Goal: Task Accomplishment & Management: Manage account settings

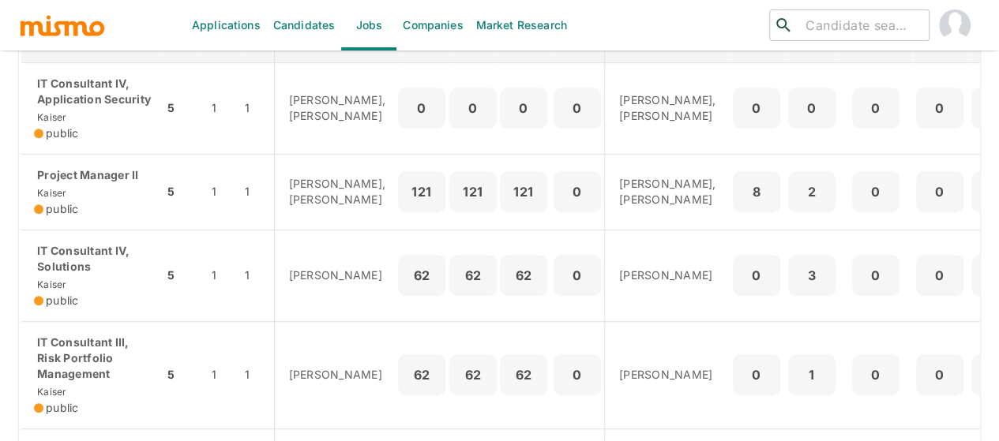
scroll to position [474, 0]
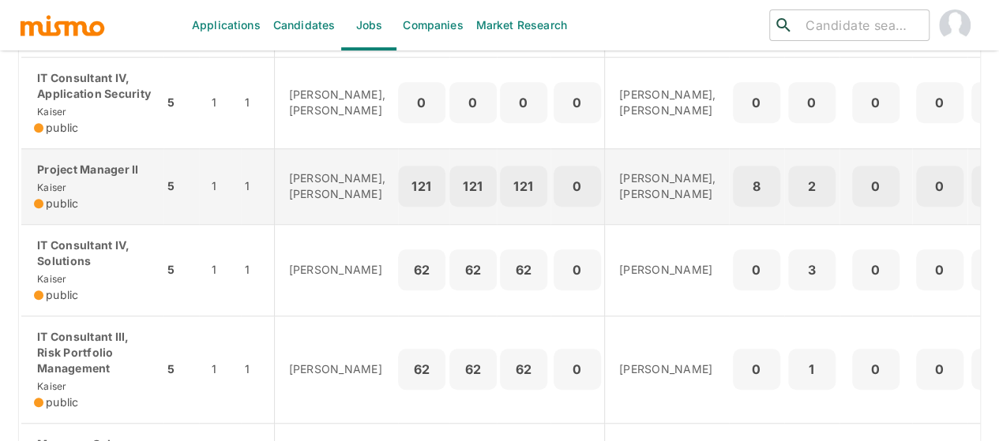
click at [122, 178] on p "Project Manager II" at bounding box center [92, 170] width 117 height 16
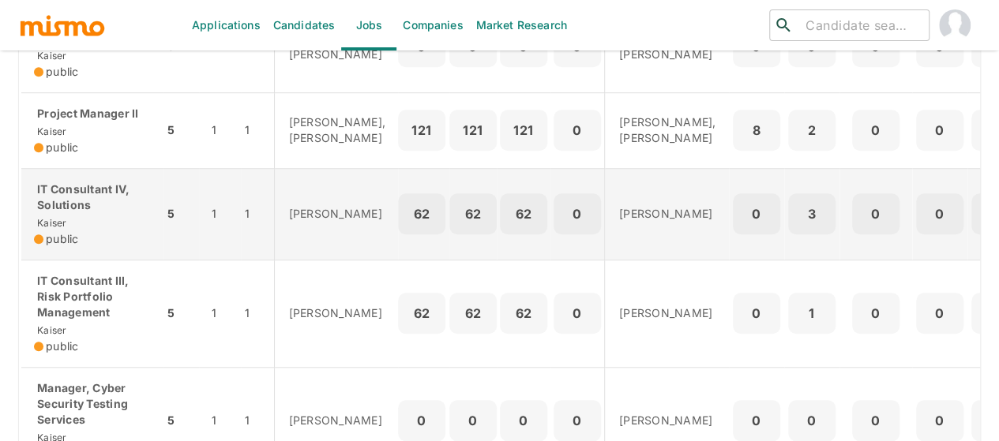
scroll to position [553, 0]
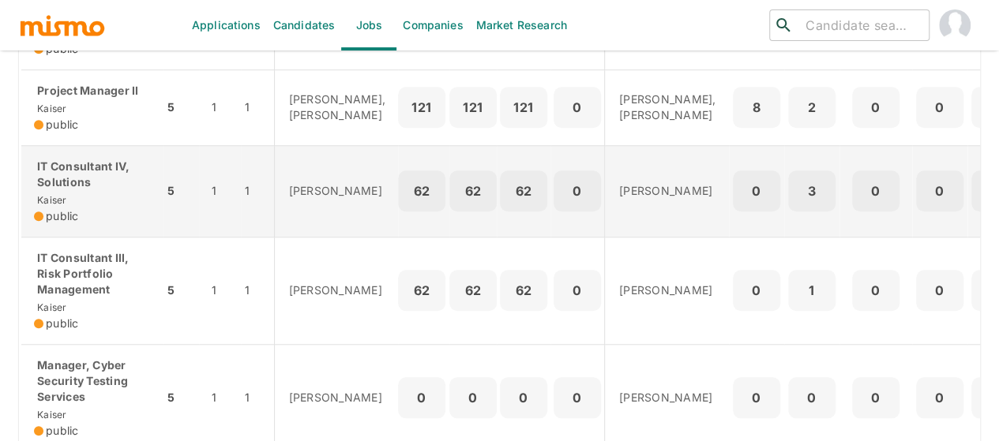
click at [66, 190] on p "IT Consultant IV, Solutions" at bounding box center [92, 175] width 117 height 32
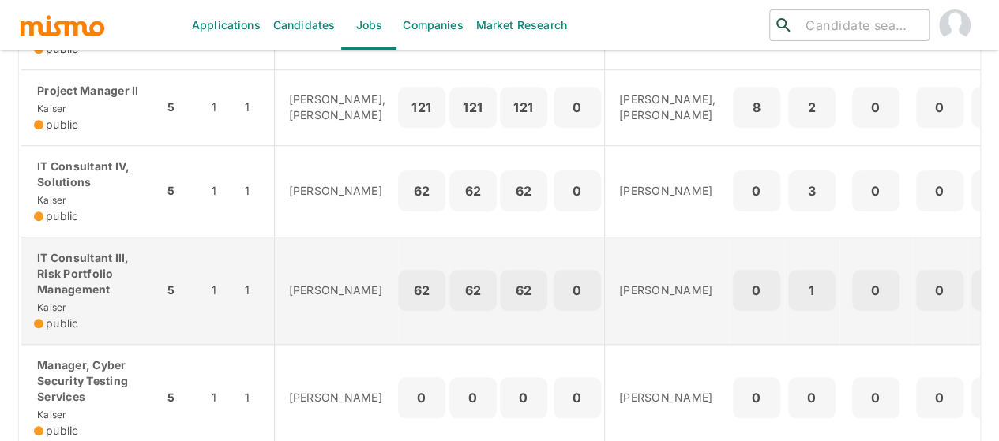
scroll to position [632, 0]
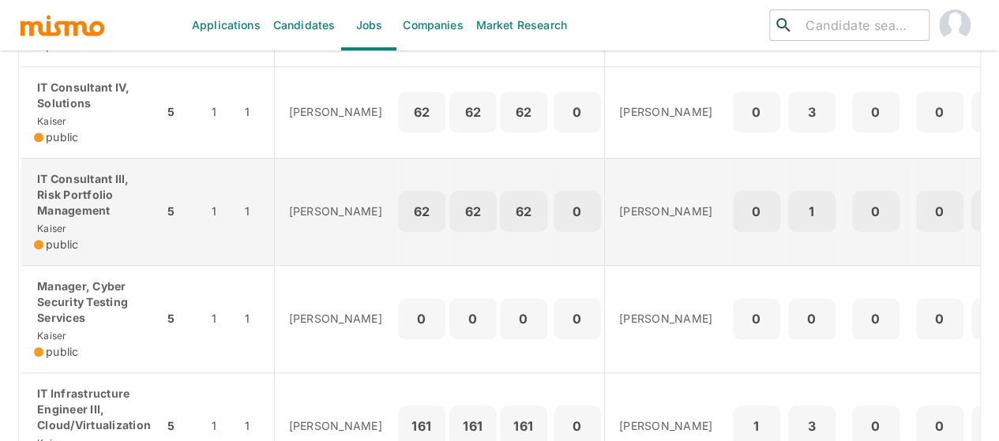
click at [94, 219] on p "IT Consultant III, Risk Portfolio Management" at bounding box center [92, 194] width 117 height 47
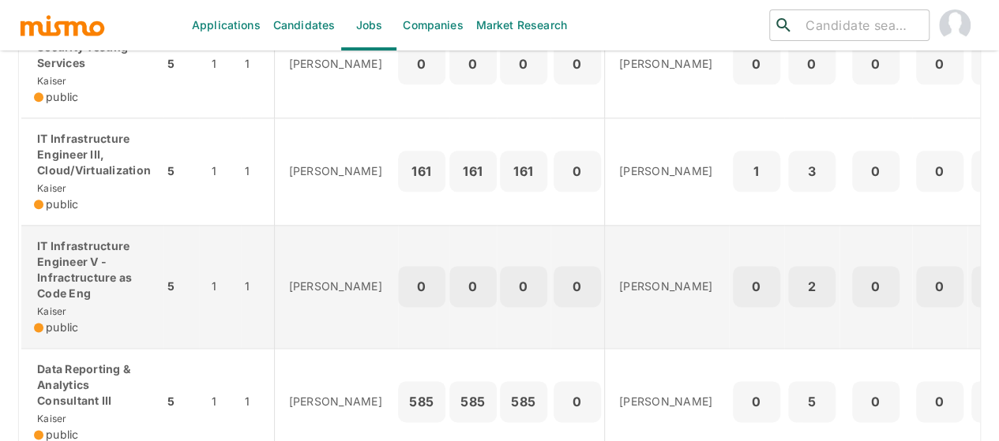
scroll to position [911, 0]
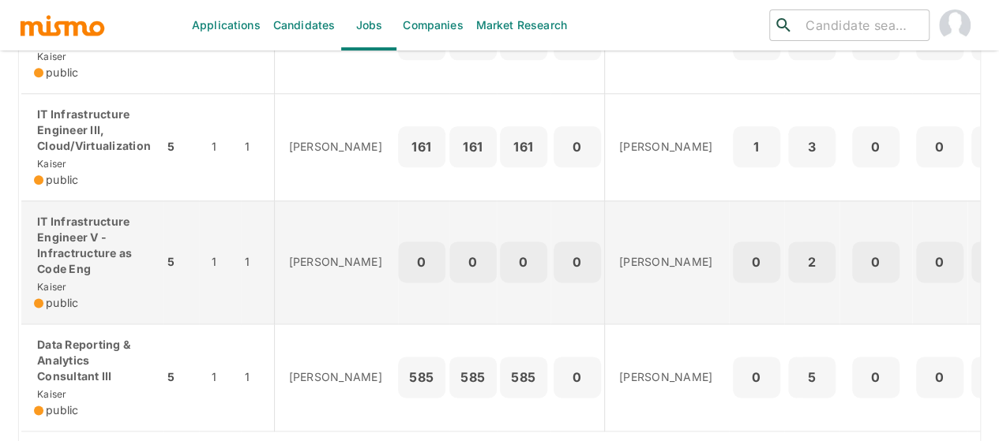
click at [97, 277] on p "IT Infrastructure Engineer V - Infractructure as Code Eng" at bounding box center [92, 245] width 117 height 63
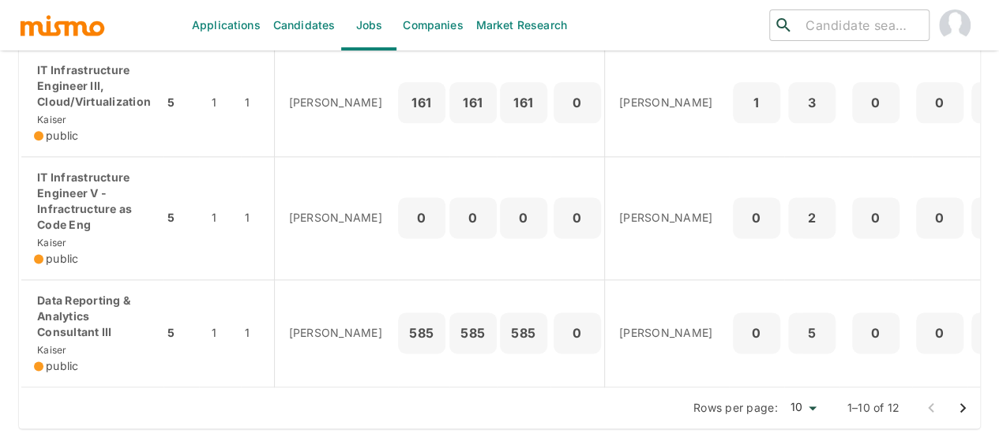
click at [963, 406] on icon "Go to next page" at bounding box center [962, 408] width 19 height 19
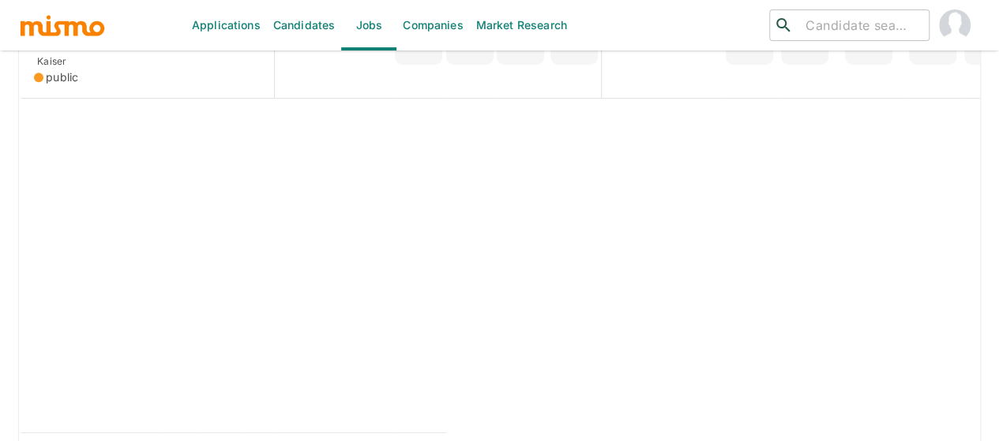
scroll to position [488, 0]
click at [932, 412] on icon "Go to previous page" at bounding box center [931, 407] width 6 height 9
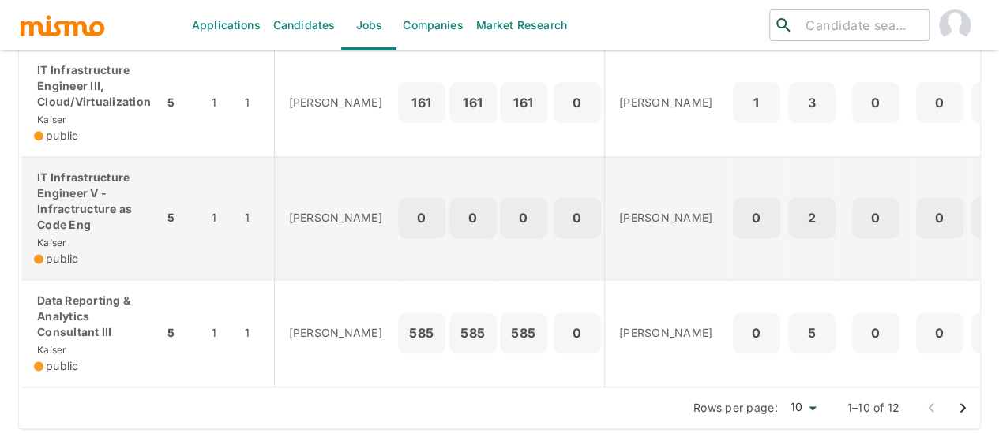
scroll to position [990, 0]
click at [115, 210] on p "IT Infrastructure Engineer V - Infractructure as Code Eng" at bounding box center [92, 201] width 117 height 63
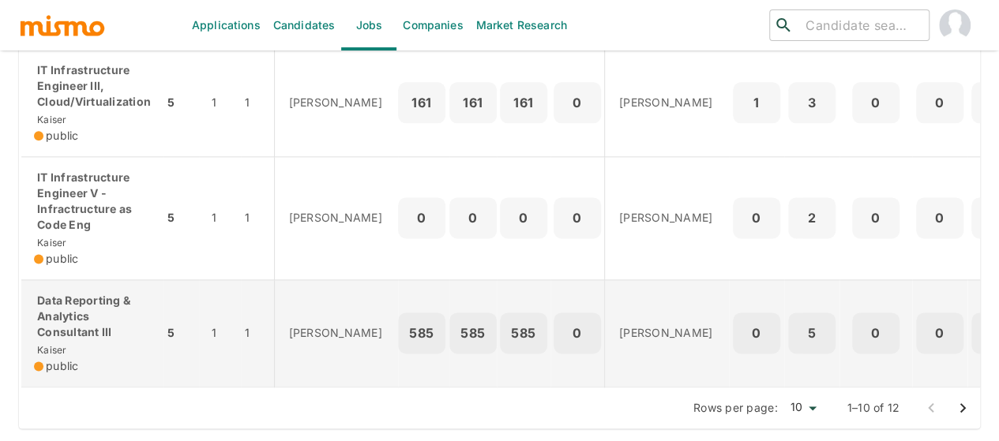
click at [77, 306] on p "Data Reporting & Analytics Consultant III" at bounding box center [92, 316] width 117 height 47
click at [77, 301] on p "Data Reporting & Analytics Consultant III" at bounding box center [92, 316] width 117 height 47
click at [98, 306] on p "Data Reporting & Analytics Consultant III" at bounding box center [92, 316] width 117 height 47
click at [81, 304] on p "Data Reporting & Analytics Consultant III" at bounding box center [92, 316] width 117 height 47
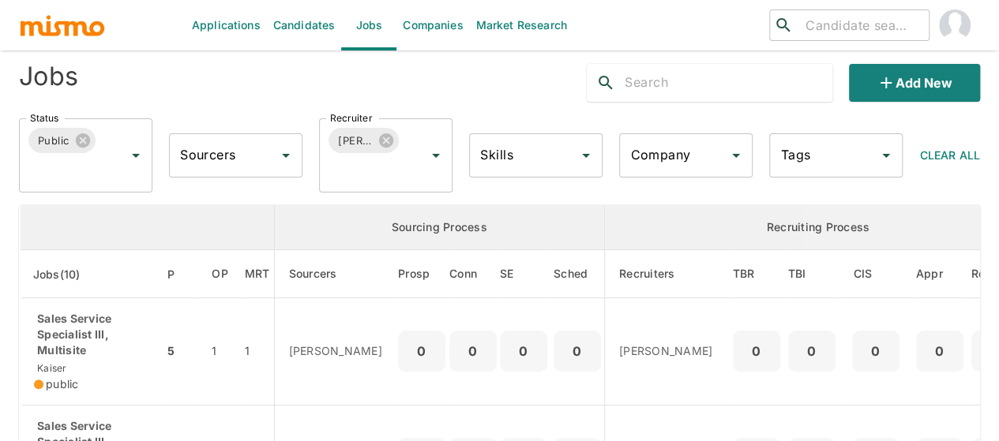
scroll to position [0, 0]
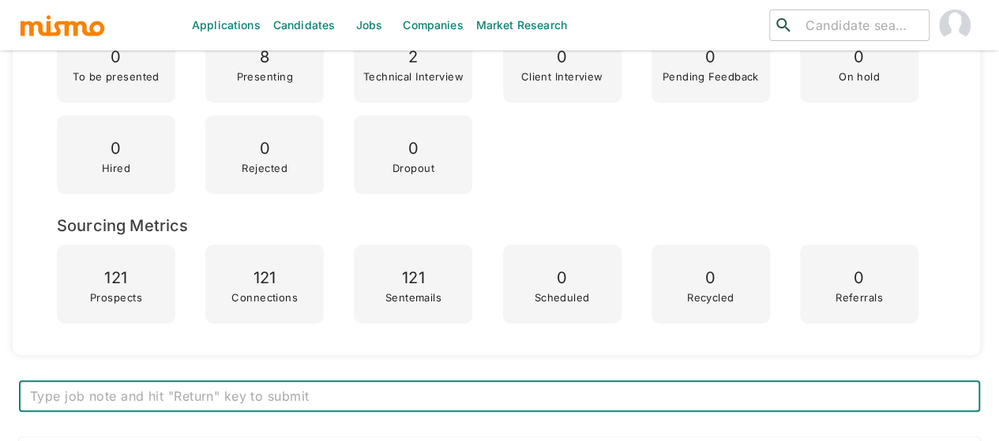
scroll to position [727, 0]
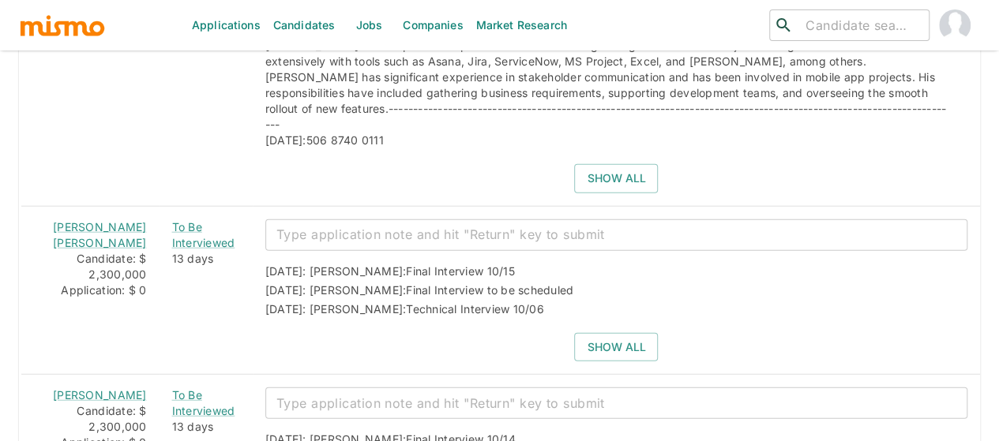
scroll to position [1911, 0]
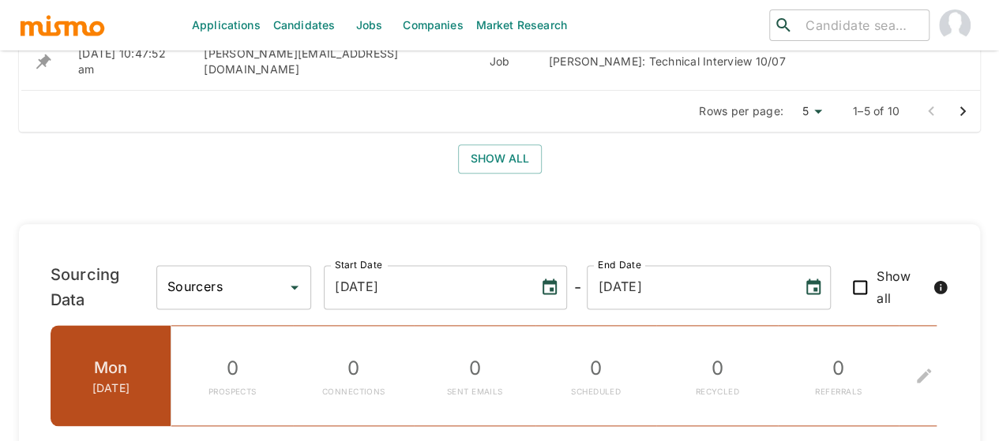
scroll to position [486, 0]
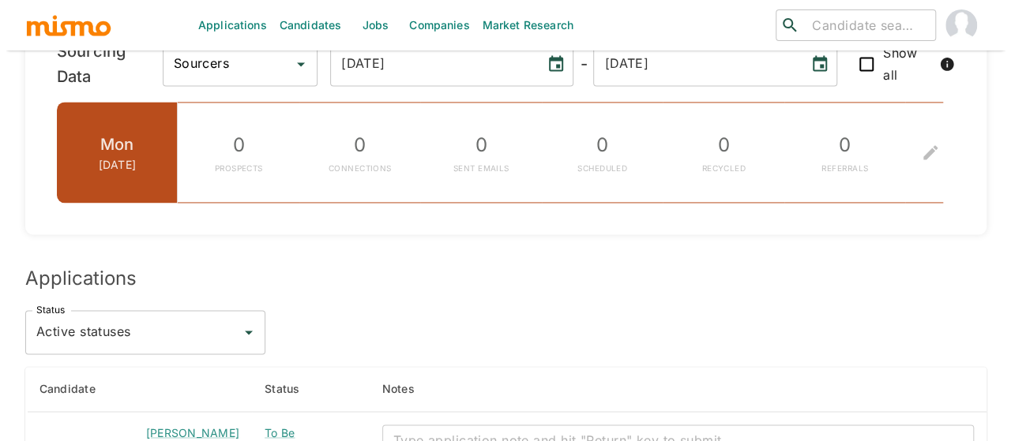
scroll to position [1200, 0]
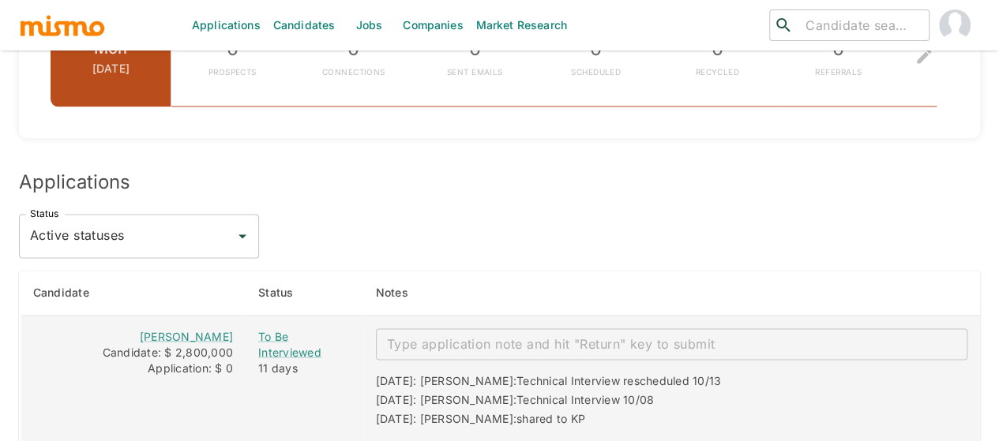
click at [494, 335] on textarea "enhanced table" at bounding box center [671, 344] width 569 height 18
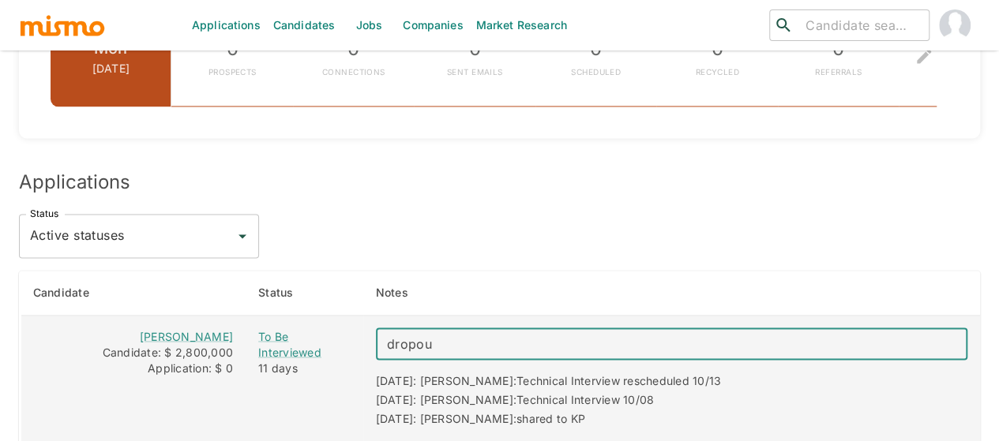
type textarea "dropout"
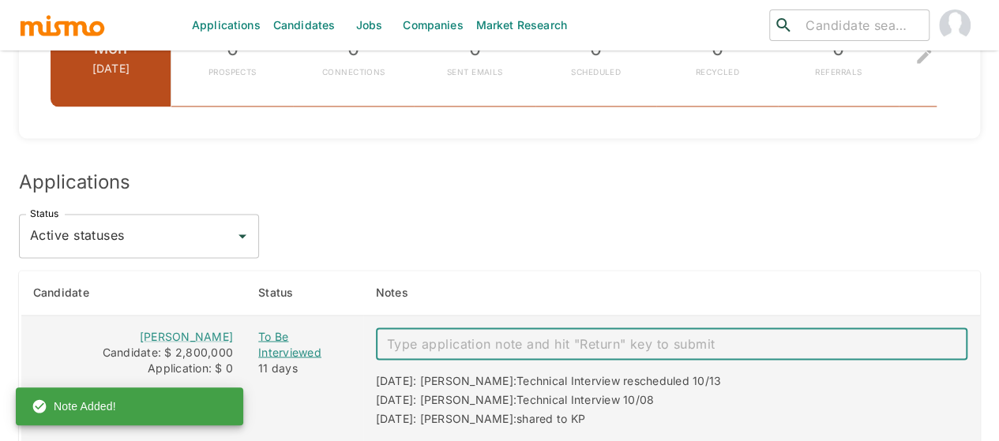
click at [312, 329] on div "To Be Interviewed" at bounding box center [304, 345] width 92 height 32
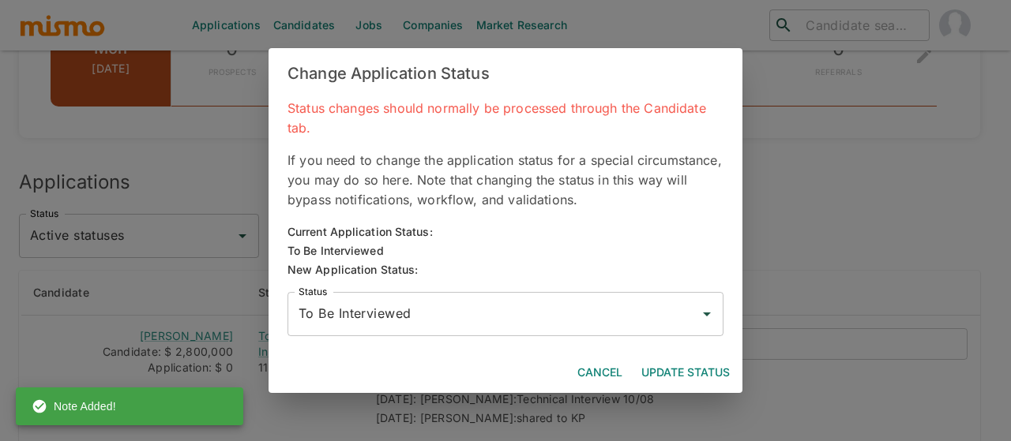
click at [449, 329] on div "To Be Interviewed Status" at bounding box center [505, 314] width 436 height 44
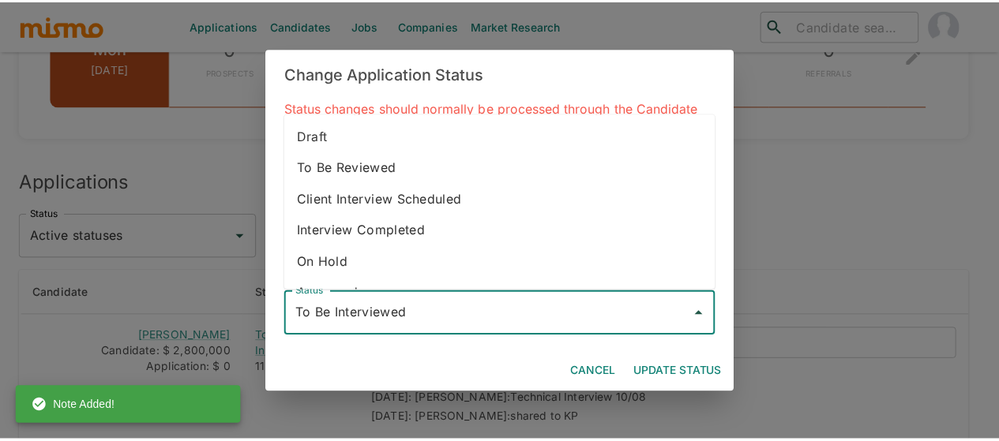
scroll to position [88, 0]
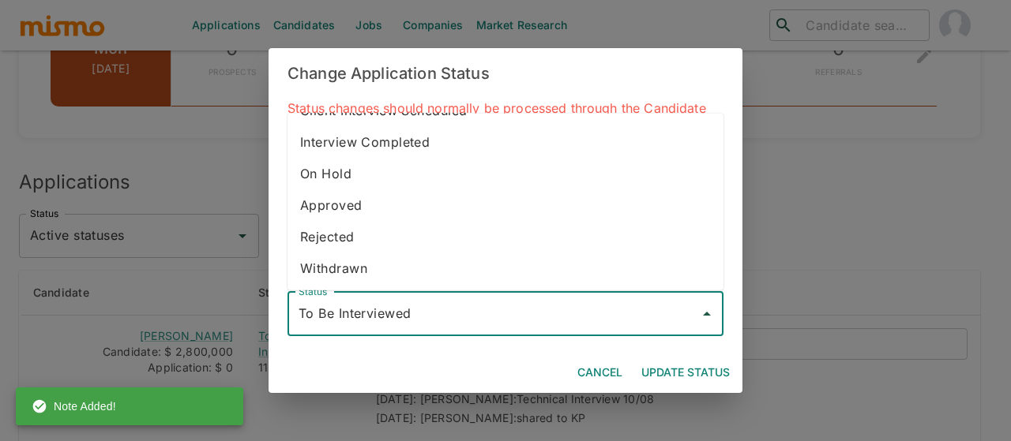
click at [373, 272] on li "Withdrawn" at bounding box center [505, 269] width 436 height 32
type input "Withdrawn"
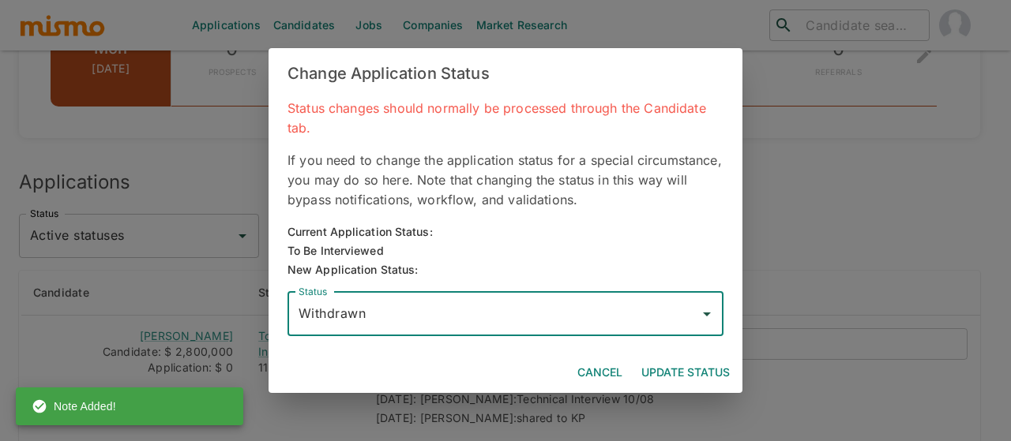
click at [709, 366] on button "Update Status" at bounding box center [685, 373] width 101 height 29
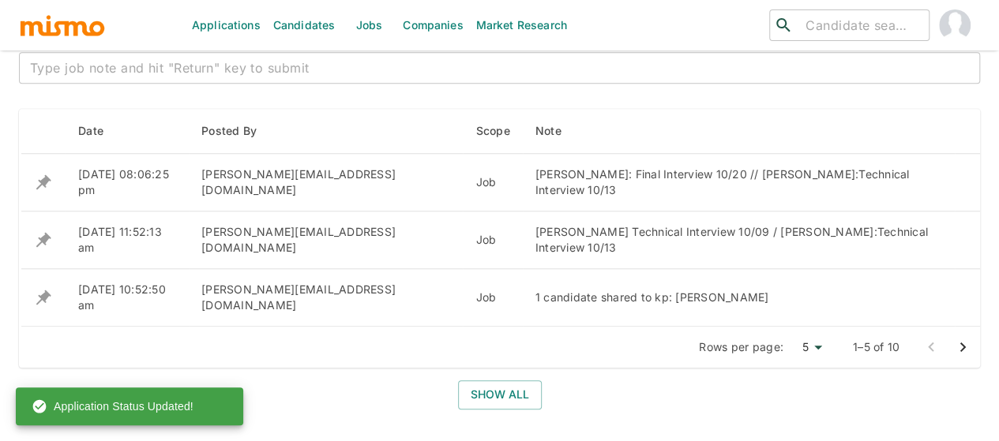
scroll to position [569, 0]
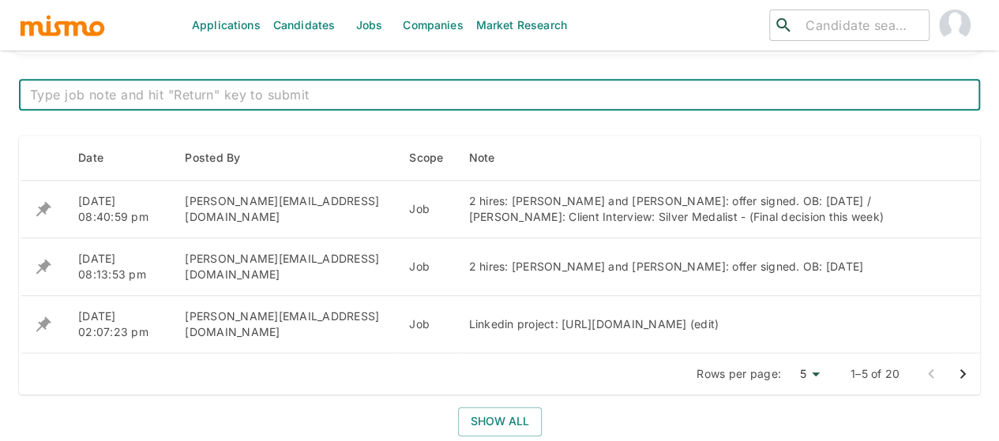
scroll to position [632, 0]
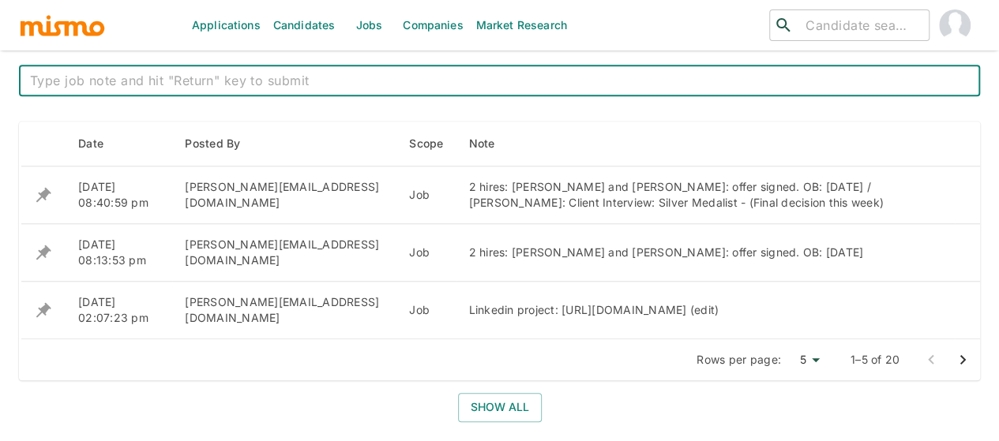
click at [351, 78] on textarea at bounding box center [499, 81] width 939 height 18
paste textarea "The other opening was filled by another vendor"
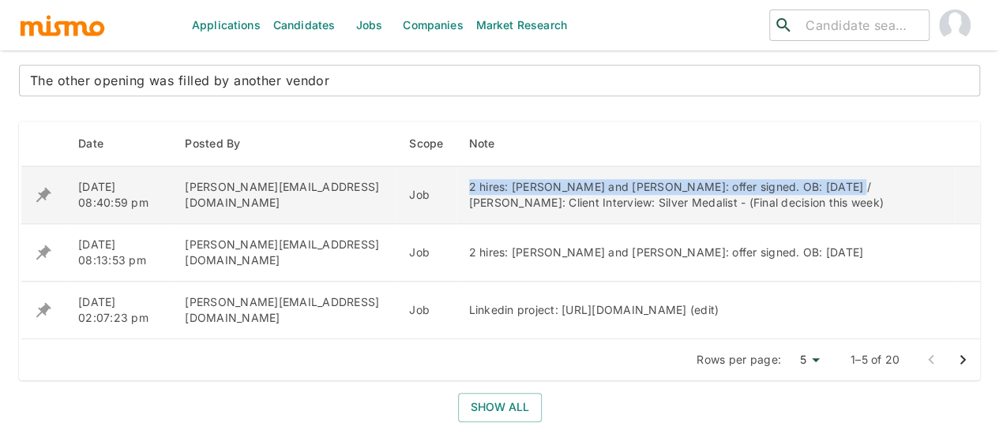
drag, startPoint x: 738, startPoint y: 186, endPoint x: 365, endPoint y: 179, distance: 372.8
click at [456, 179] on td "2 hires: [PERSON_NAME] and [PERSON_NAME]: offer signed. OB: [DATE] / [PERSON_NA…" at bounding box center [705, 196] width 498 height 58
copy div "2 hires: Daniel Leon and Karina Chacon: offer signed. OB: 20 Oct. /"
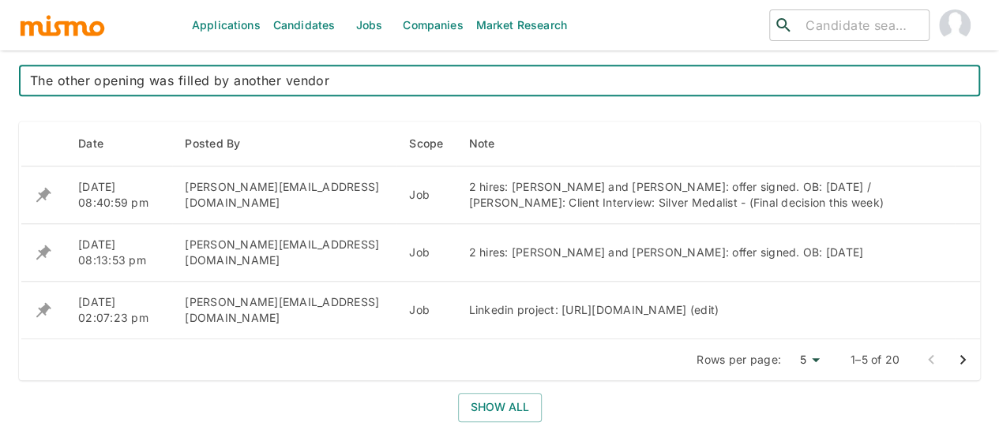
click at [33, 80] on textarea "The other opening was filled by another vendor" at bounding box center [499, 81] width 939 height 18
paste textarea "2 hires: Daniel Leon and Karina Chacon: offer signed. OB: 20 Oct. /"
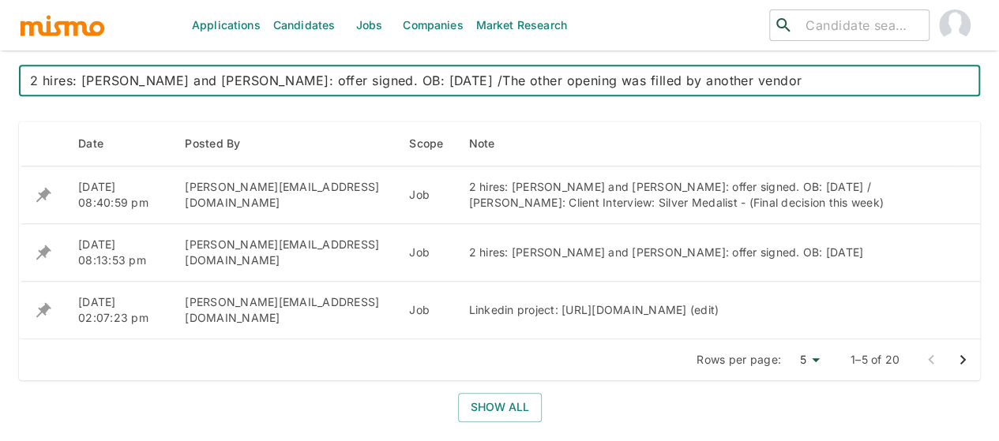
type textarea "2 hires: Daniel Leon and Karina Chacon: offer signed. OB: 20 Oct. / The other o…"
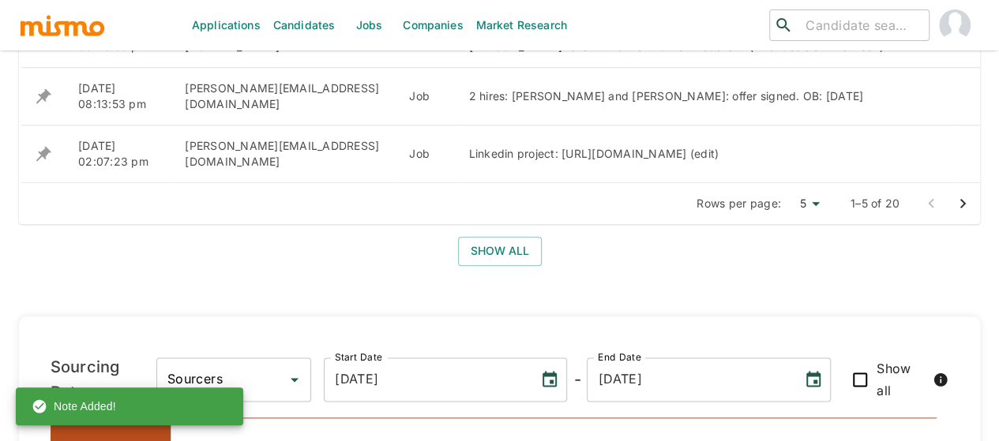
scroll to position [790, 0]
click at [486, 245] on button "Show all" at bounding box center [500, 249] width 84 height 29
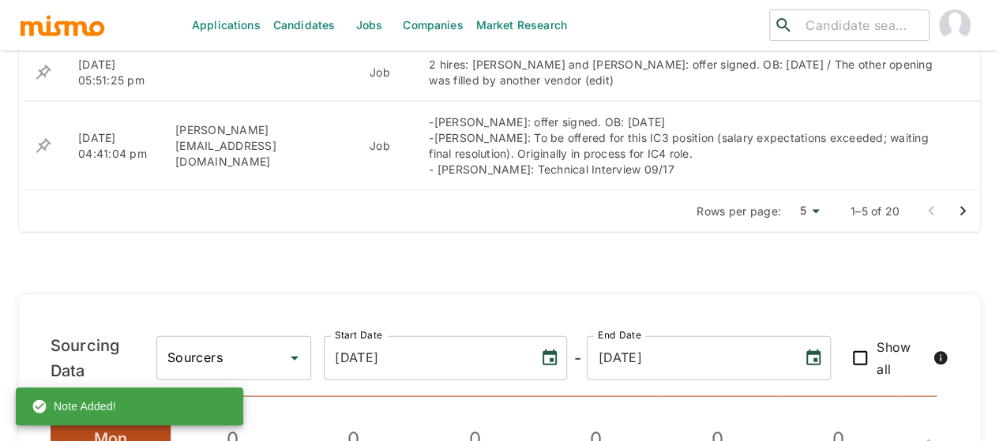
scroll to position [1658, 0]
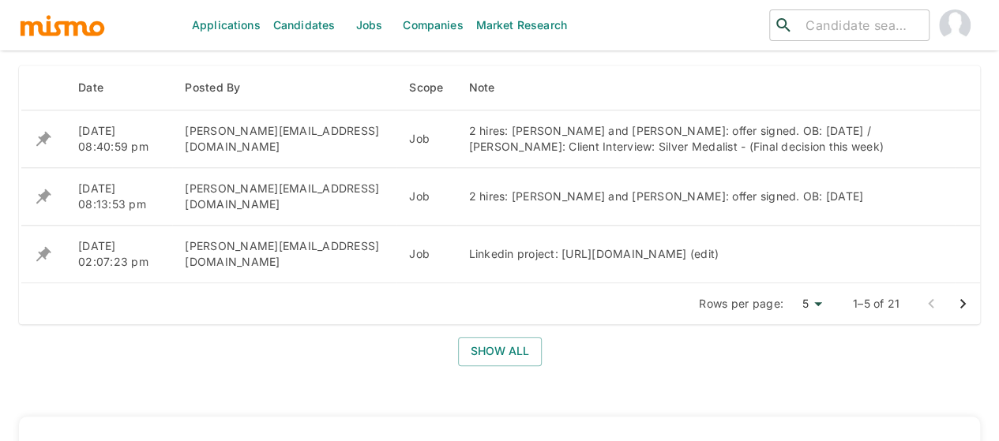
scroll to position [648, 0]
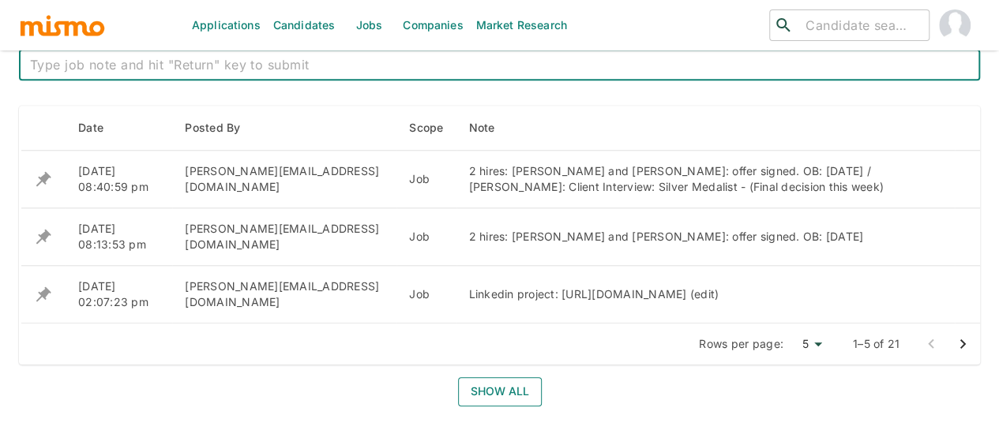
click at [481, 395] on button "Show all" at bounding box center [500, 391] width 84 height 29
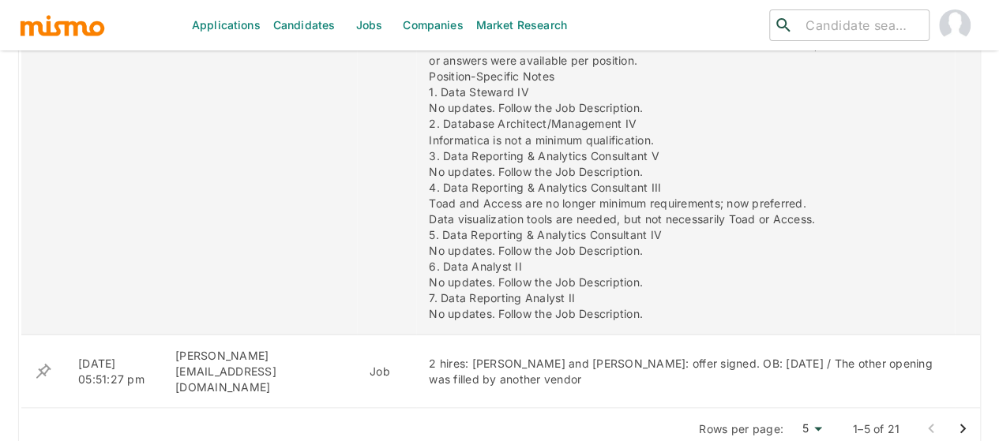
scroll to position [1516, 0]
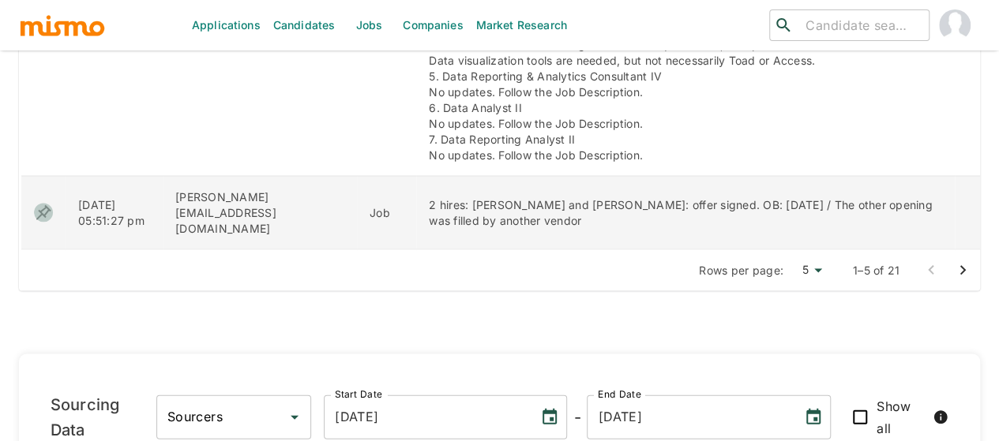
click at [41, 205] on icon "enhanced table" at bounding box center [43, 212] width 15 height 15
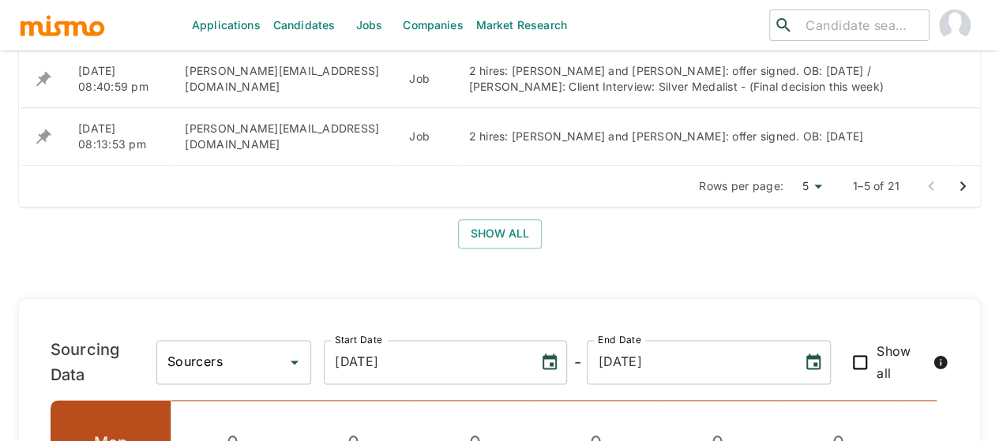
scroll to position [648, 0]
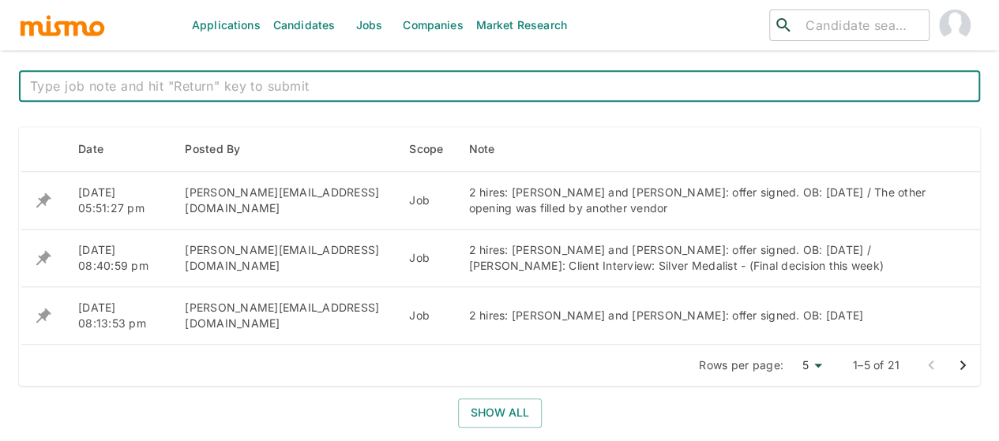
scroll to position [632, 0]
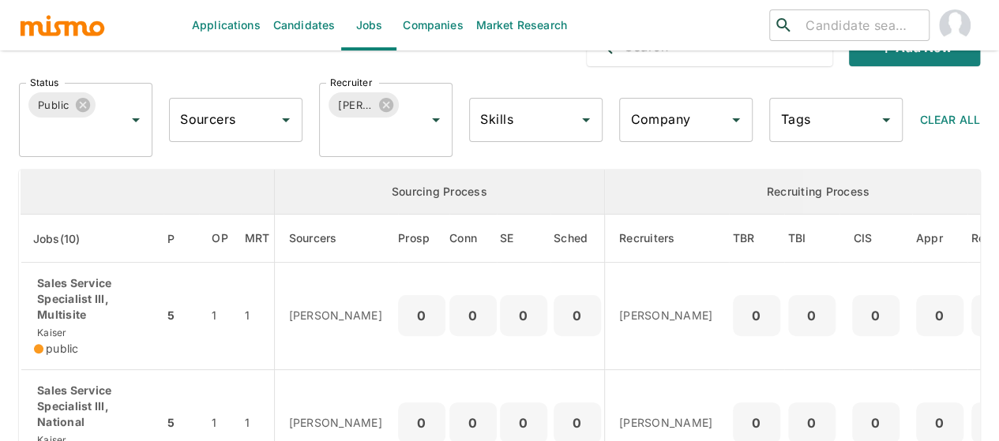
scroll to position [79, 0]
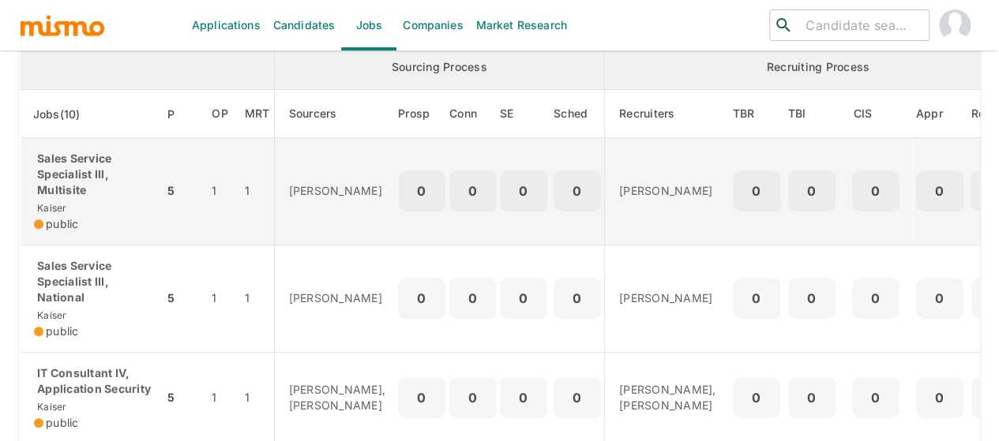
scroll to position [237, 0]
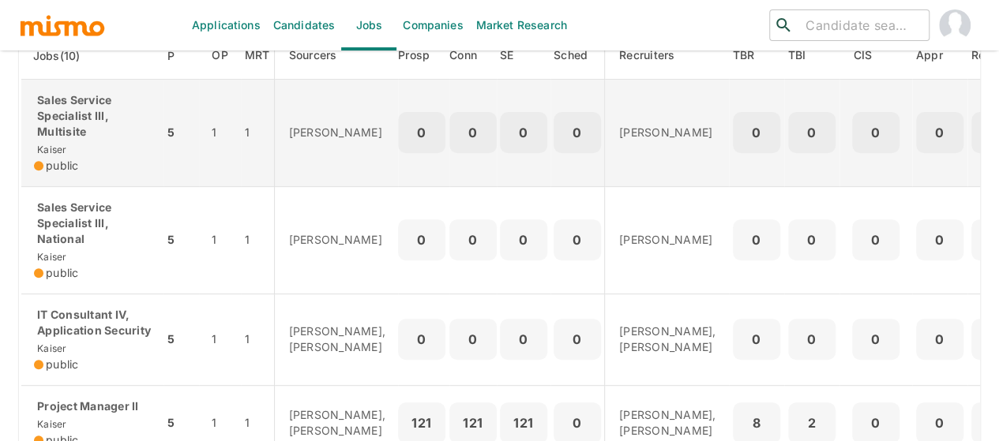
click at [54, 126] on p "Sales Service Specialist III, Multisite" at bounding box center [92, 115] width 117 height 47
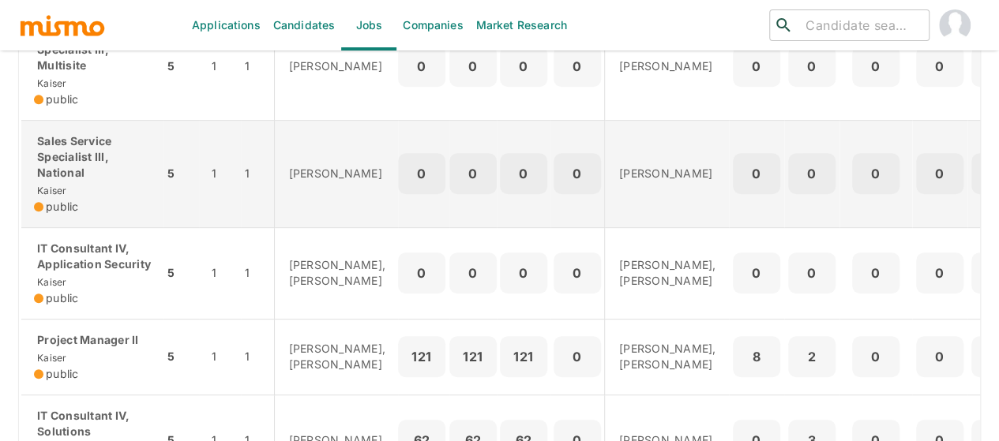
scroll to position [395, 0]
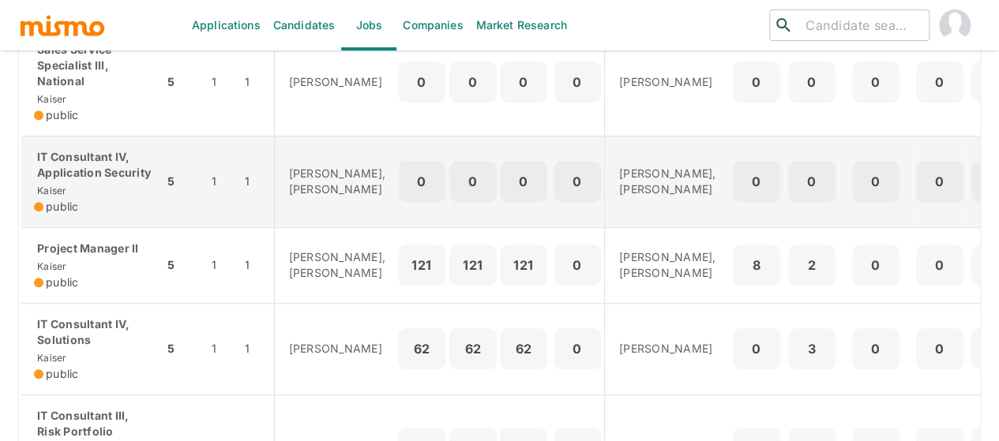
click at [73, 181] on p "IT Consultant IV, Application Security" at bounding box center [92, 165] width 117 height 32
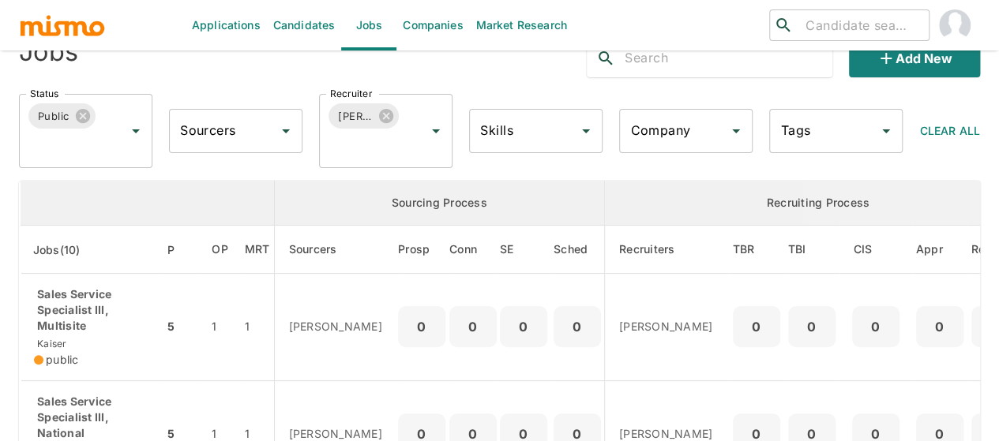
scroll to position [79, 0]
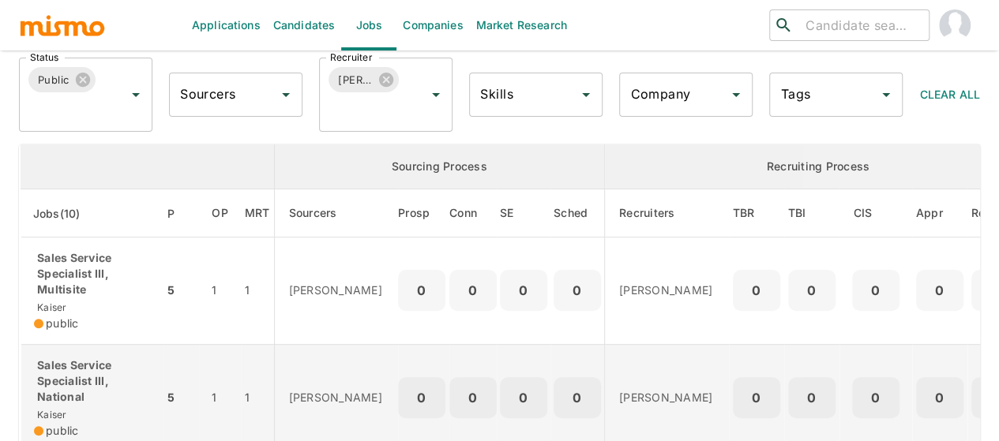
click at [78, 387] on p "Sales Service Specialist III, National" at bounding box center [92, 381] width 117 height 47
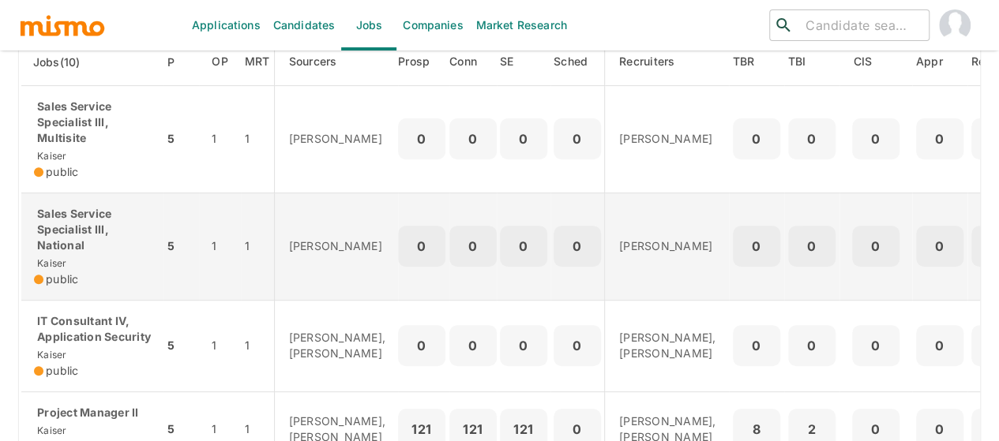
scroll to position [237, 0]
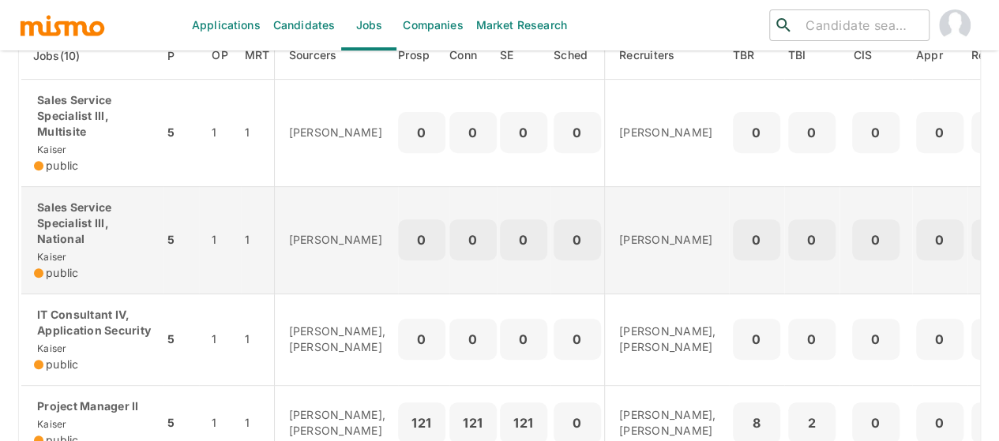
click at [67, 236] on p "Sales Service Specialist III, National" at bounding box center [92, 223] width 117 height 47
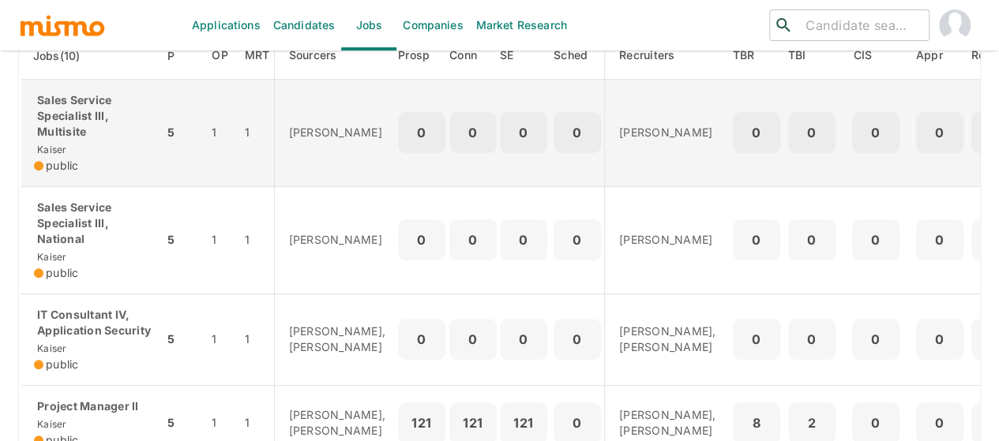
click at [79, 113] on p "Sales Service Specialist III, Multisite" at bounding box center [92, 115] width 117 height 47
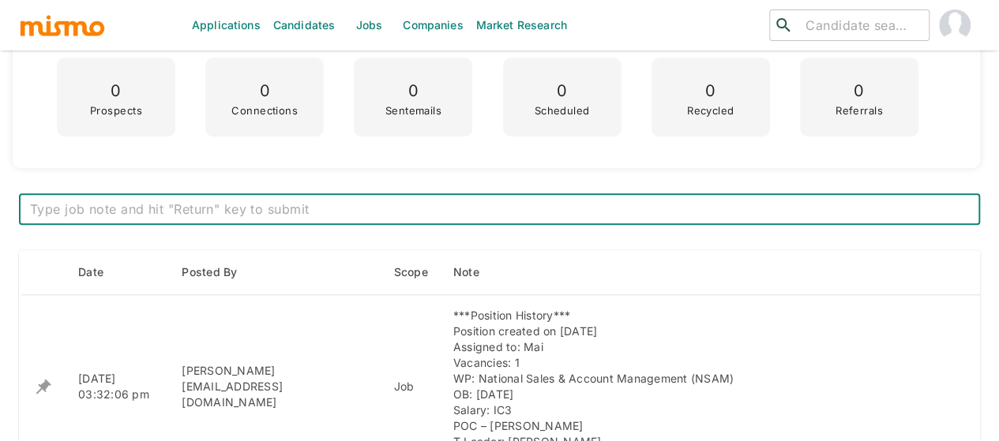
scroll to position [632, 0]
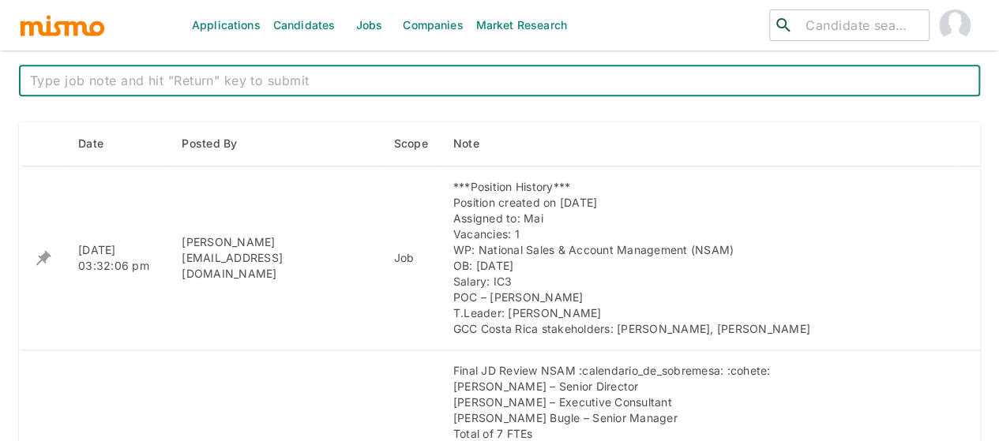
click at [190, 77] on textarea at bounding box center [499, 81] width 939 height 18
paste textarea "New WP for next year, kickoff date pending."
type textarea "New WP for next year, kickoff date pending."
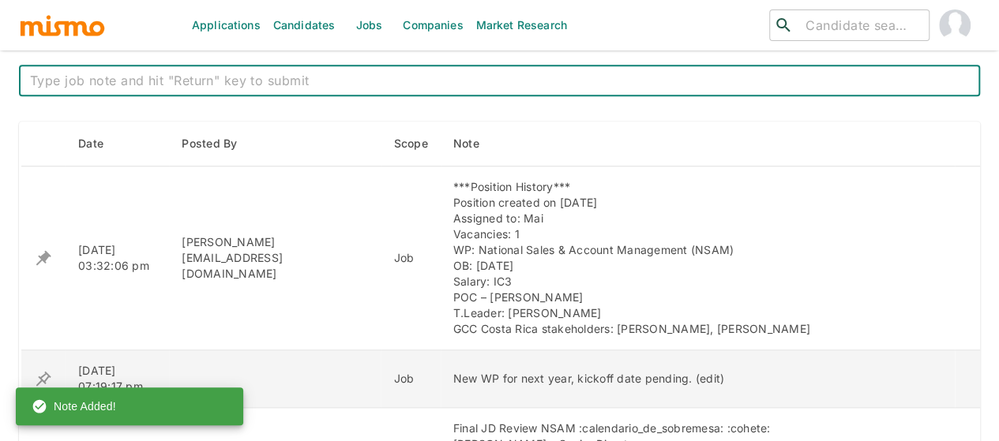
click at [42, 374] on icon "enhanced table" at bounding box center [43, 379] width 19 height 19
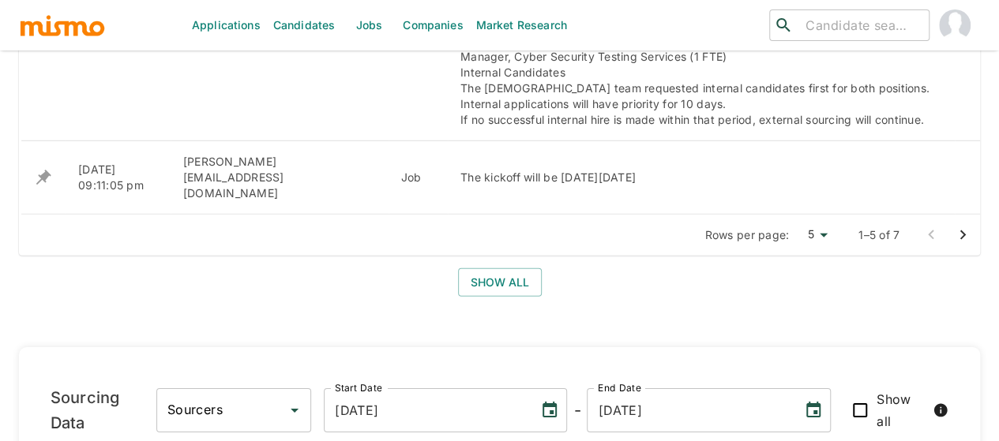
scroll to position [2211, 0]
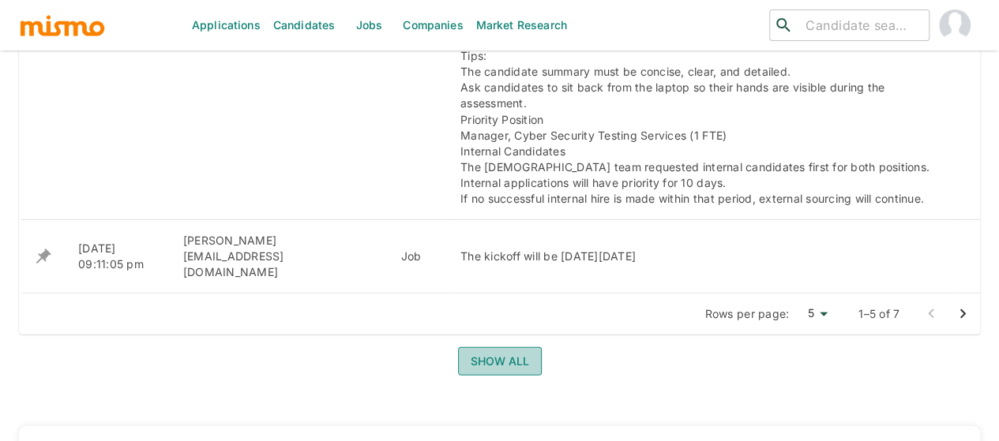
click at [496, 347] on button "Show all" at bounding box center [500, 361] width 84 height 29
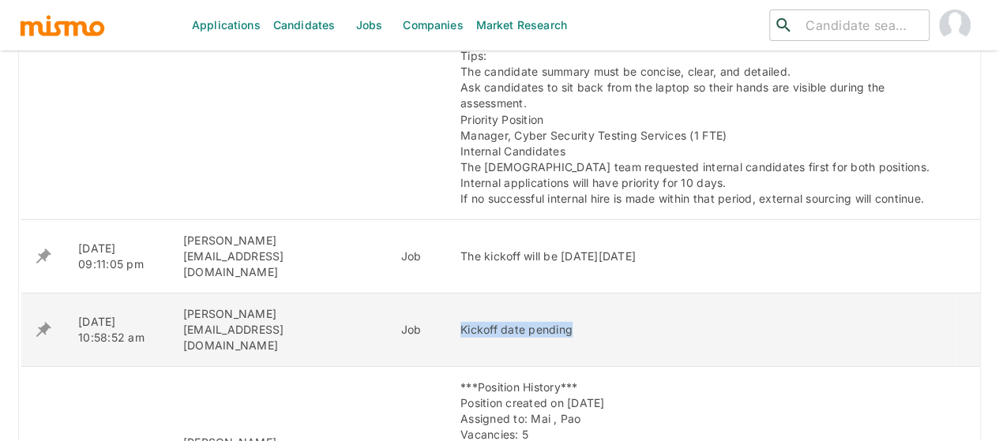
drag, startPoint x: 492, startPoint y: 195, endPoint x: 363, endPoint y: 192, distance: 128.8
click at [448, 293] on td "Kickoff date pending" at bounding box center [701, 329] width 507 height 73
copy div "Kickoff date pending"
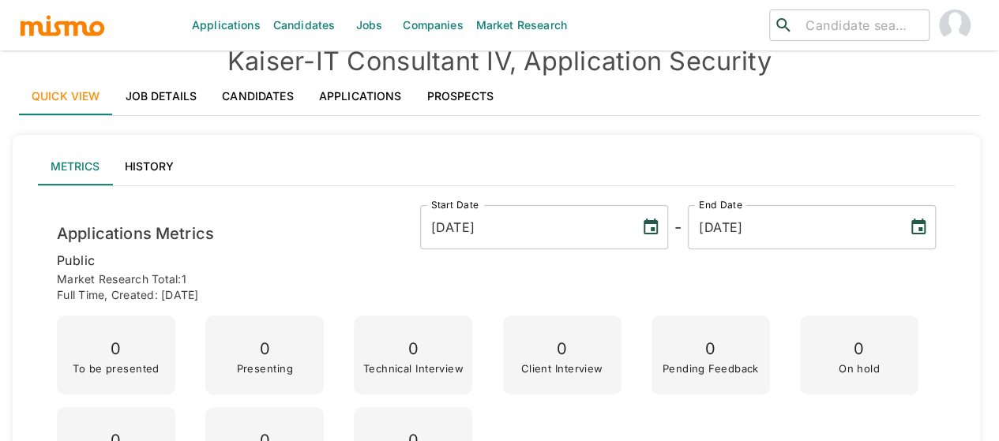
scroll to position [0, 0]
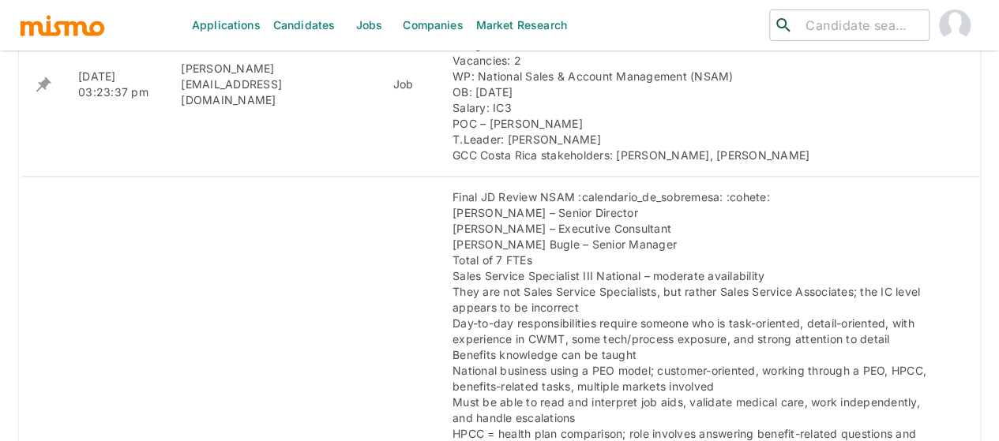
scroll to position [569, 0]
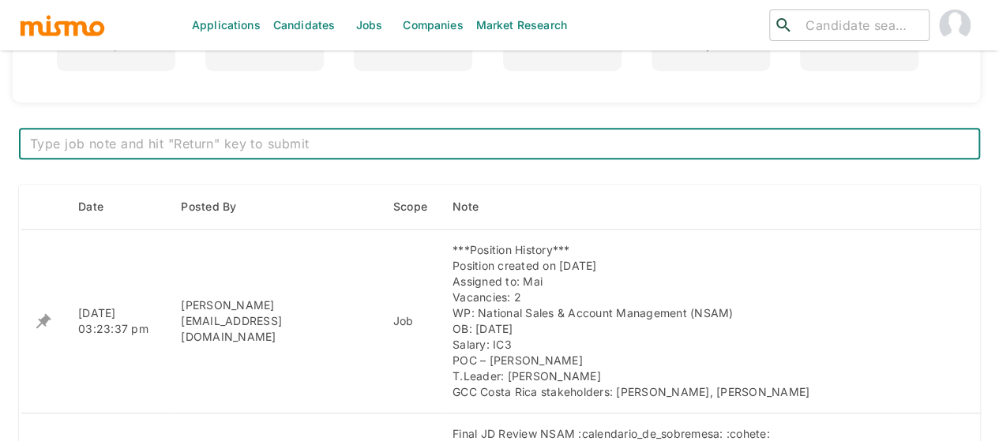
click at [316, 145] on textarea at bounding box center [499, 144] width 939 height 18
type textarea "New WP for next year, kickoff date pending."
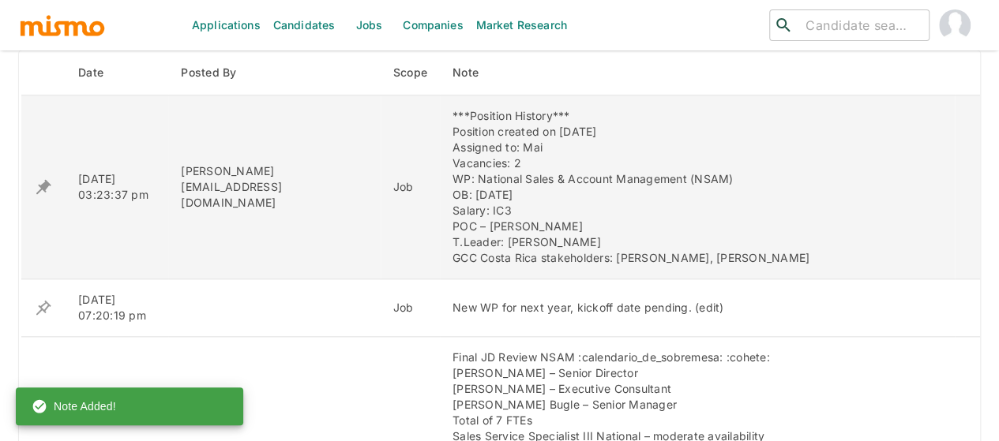
scroll to position [727, 0]
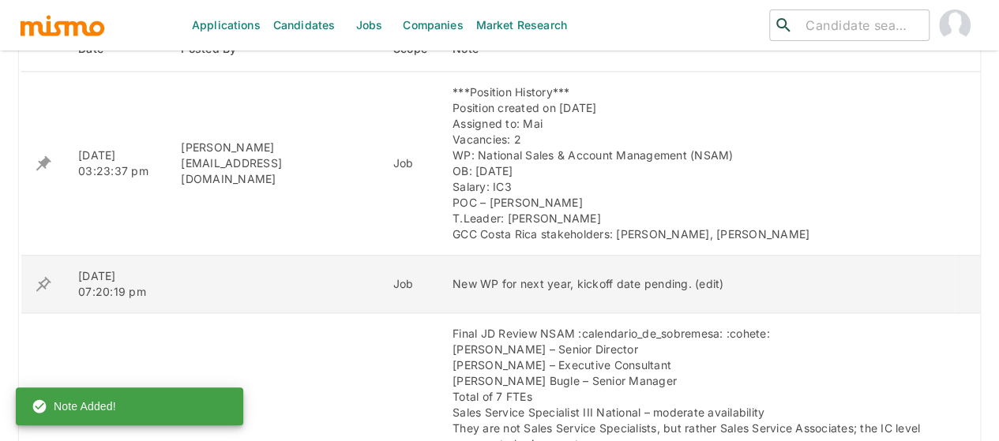
click at [41, 285] on icon "enhanced table" at bounding box center [43, 283] width 15 height 15
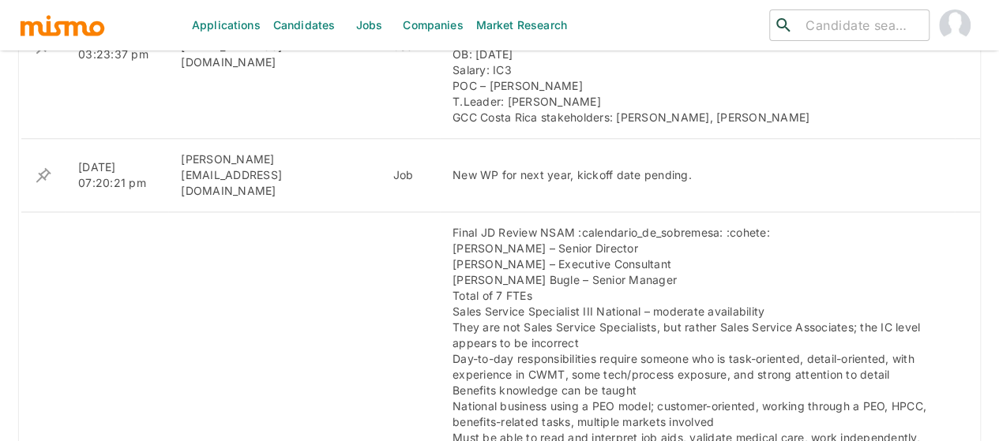
scroll to position [869, 0]
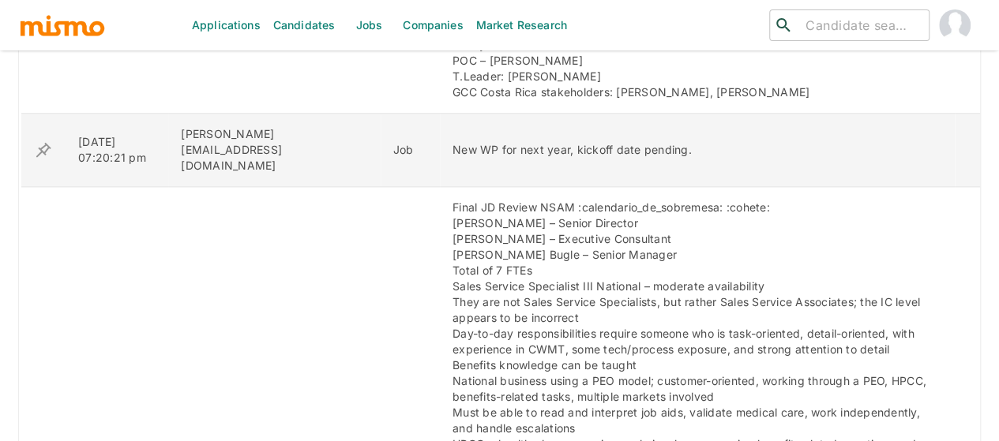
click at [40, 143] on icon "enhanced table" at bounding box center [43, 149] width 15 height 15
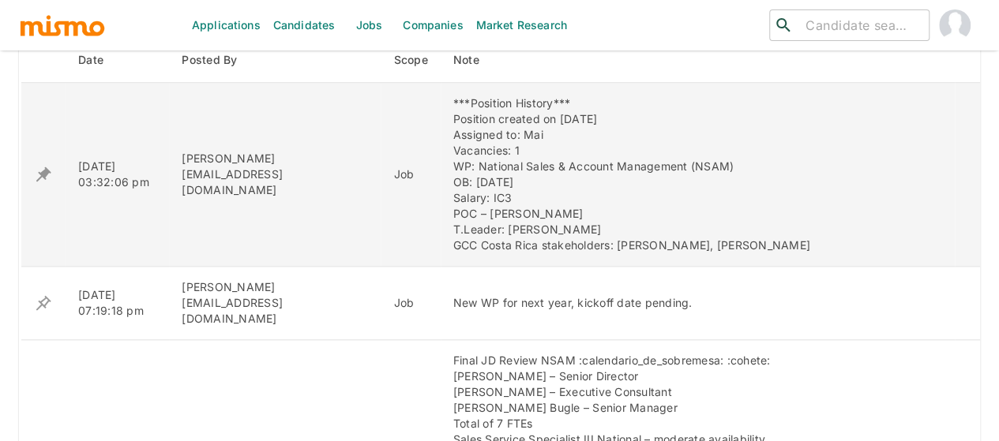
scroll to position [869, 0]
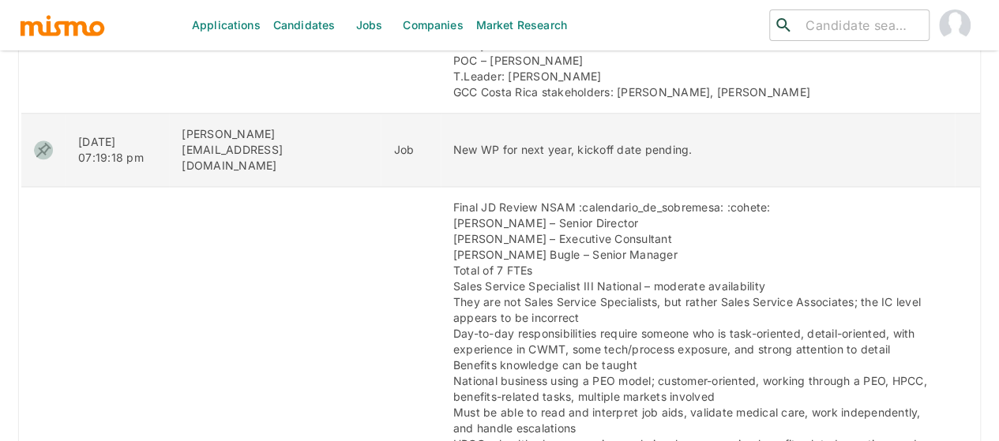
click at [39, 141] on icon "enhanced table" at bounding box center [43, 150] width 19 height 19
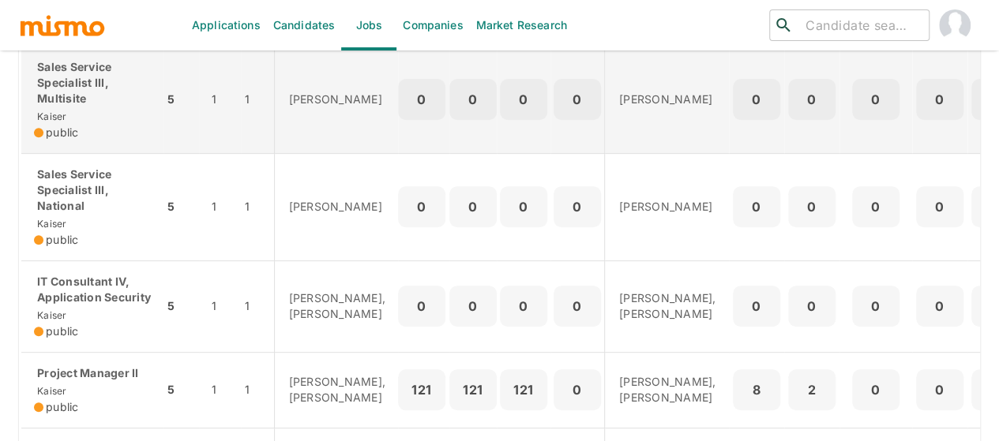
scroll to position [237, 0]
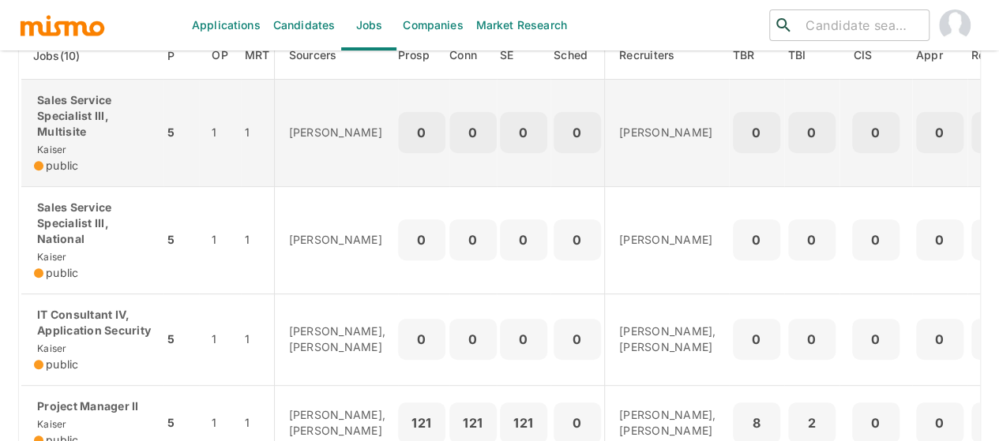
click at [73, 105] on p "Sales Service Specialist III, Multisite" at bounding box center [92, 115] width 117 height 47
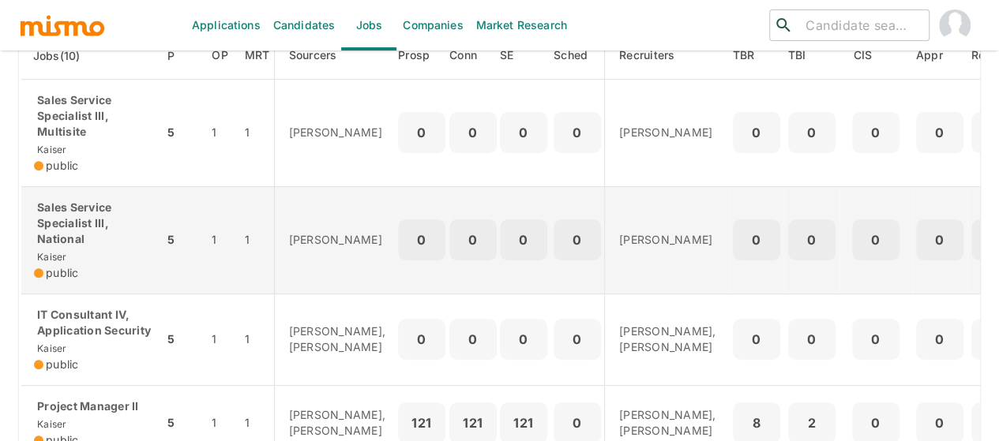
click at [80, 214] on p "Sales Service Specialist III, National" at bounding box center [92, 223] width 117 height 47
click at [84, 228] on p "Sales Service Specialist III, National" at bounding box center [92, 223] width 117 height 47
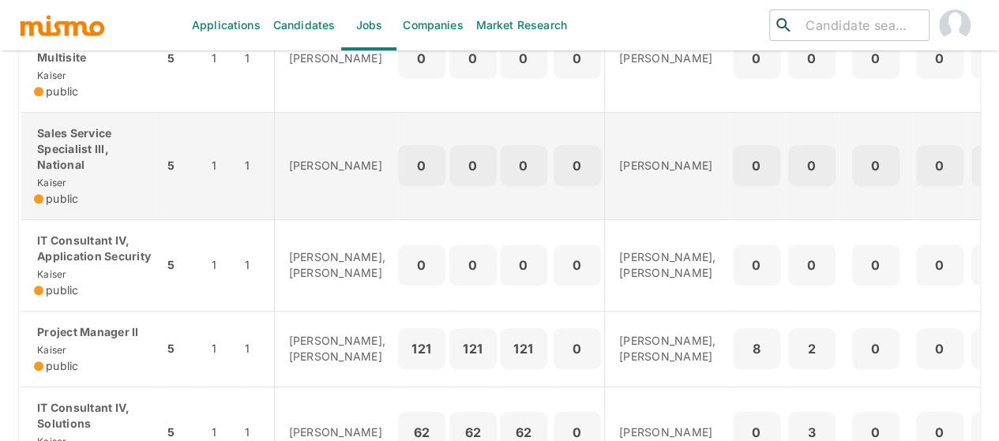
scroll to position [395, 0]
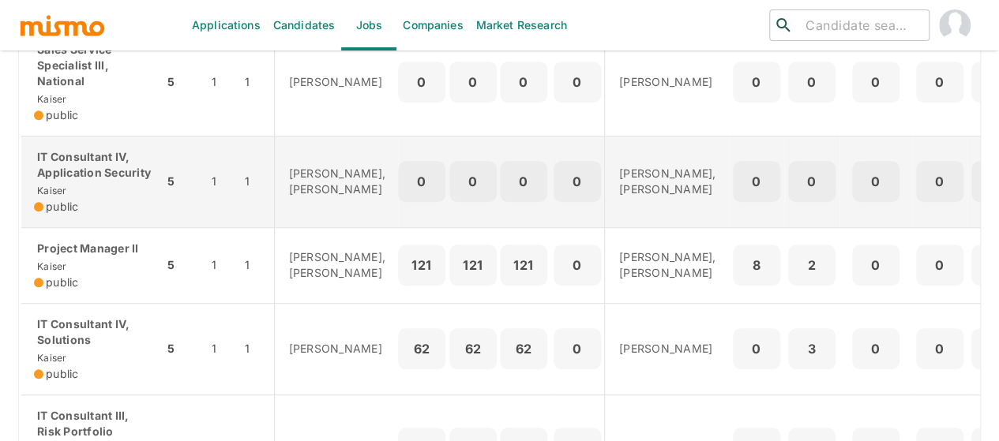
click at [78, 181] on p "IT Consultant IV, Application Security" at bounding box center [92, 165] width 117 height 32
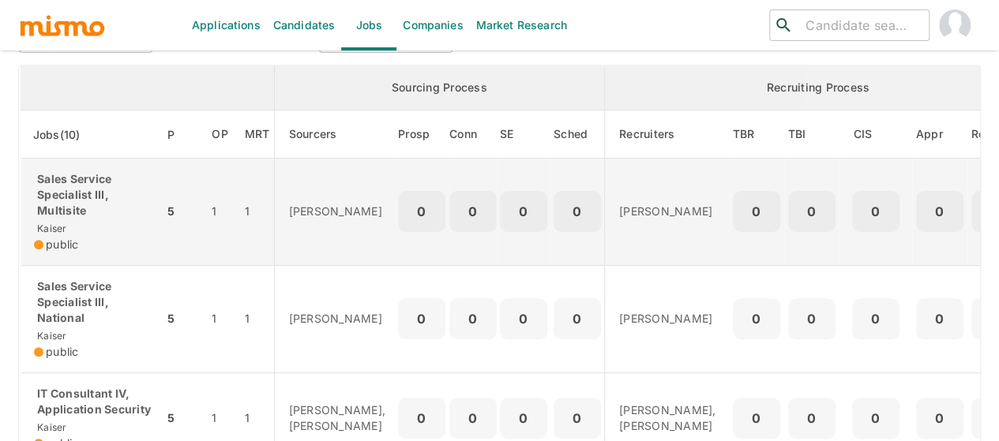
scroll to position [237, 0]
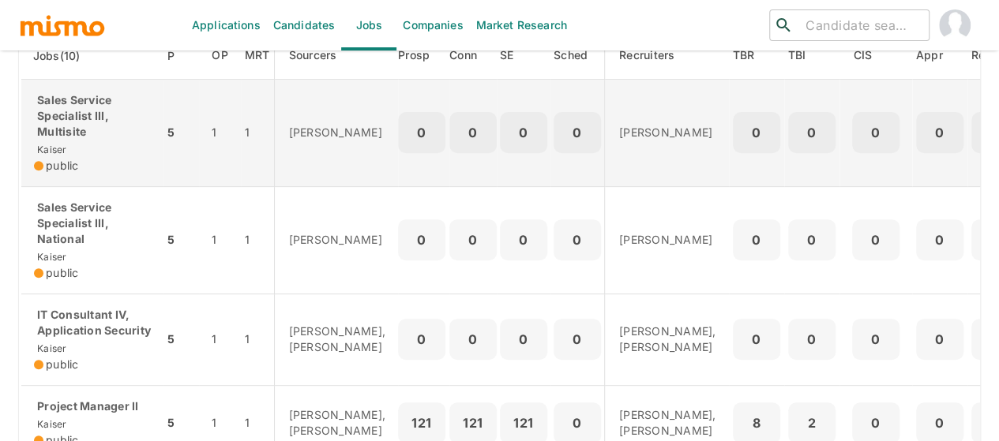
click at [86, 124] on p "Sales Service Specialist III, Multisite" at bounding box center [92, 115] width 117 height 47
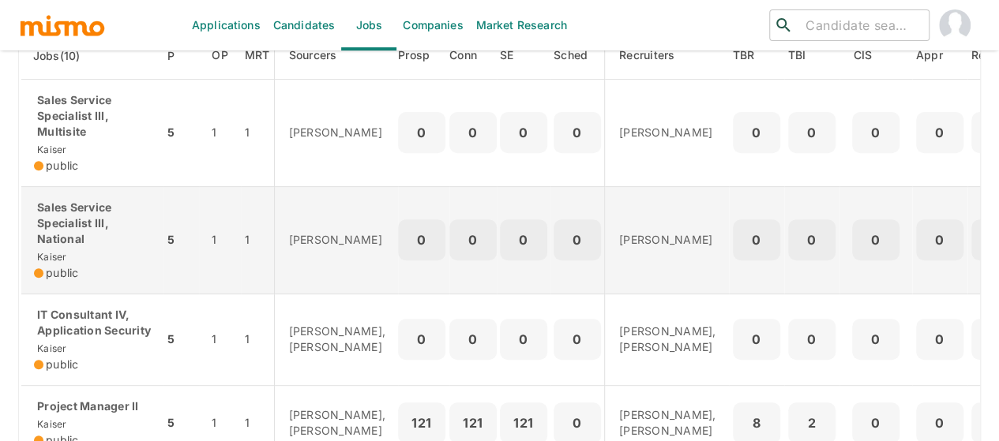
click at [61, 249] on div "Sales Service Specialist III, National Kaiser public" at bounding box center [92, 240] width 117 height 81
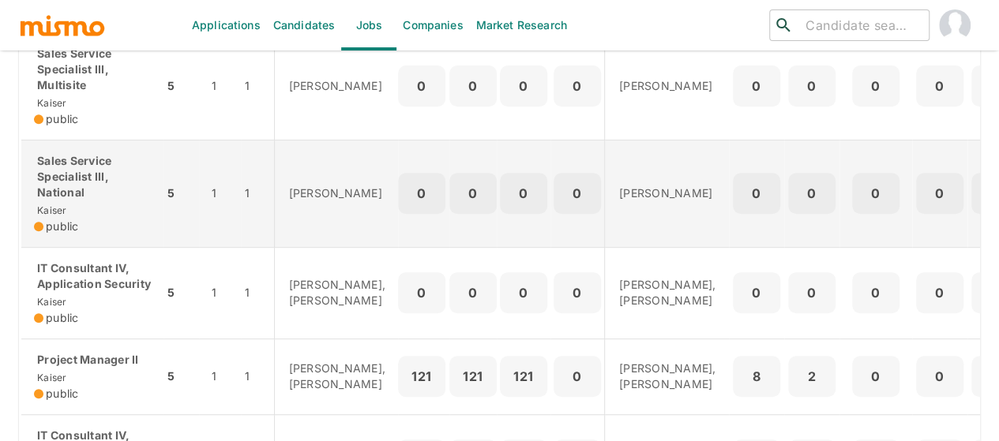
scroll to position [316, 0]
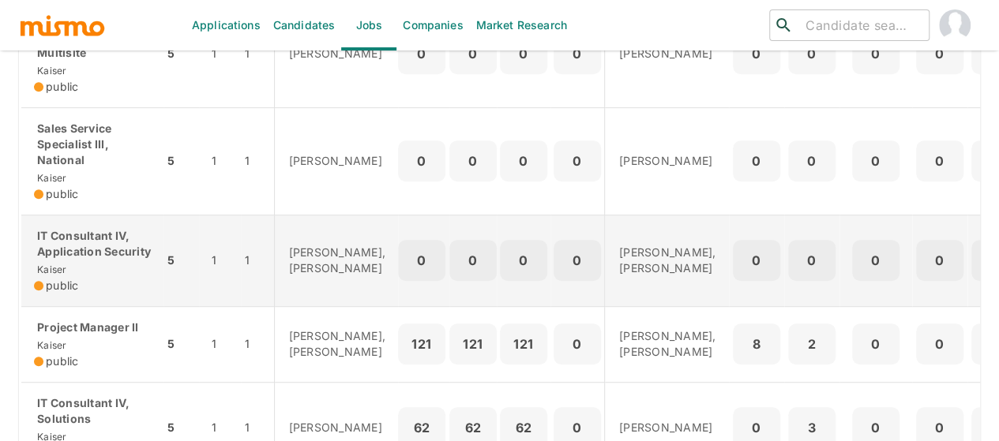
click at [92, 244] on p "IT Consultant IV, Application Security" at bounding box center [92, 244] width 117 height 32
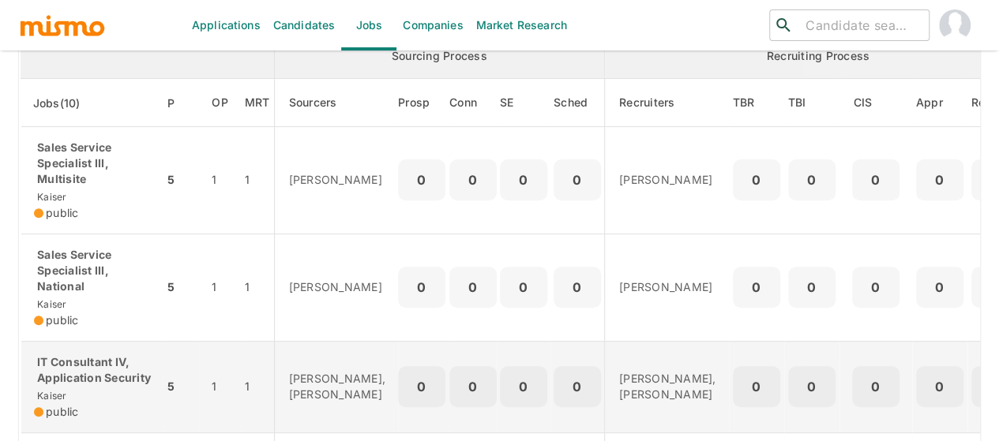
scroll to position [79, 0]
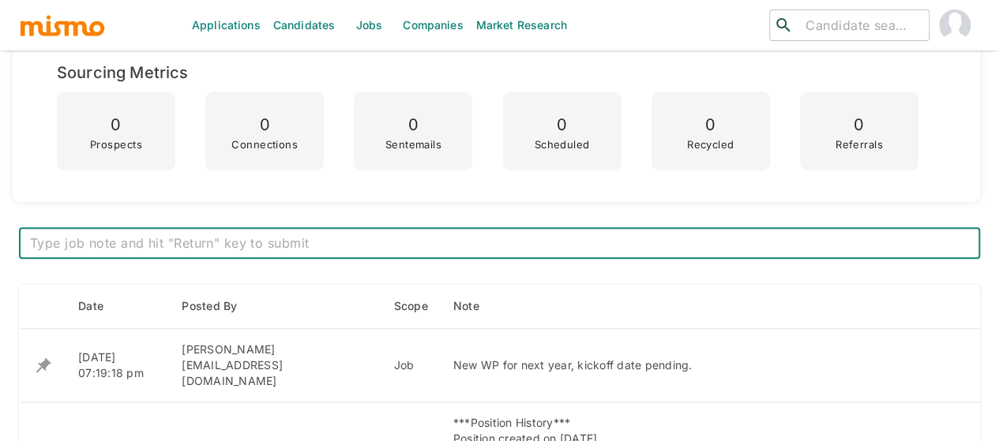
scroll to position [553, 0]
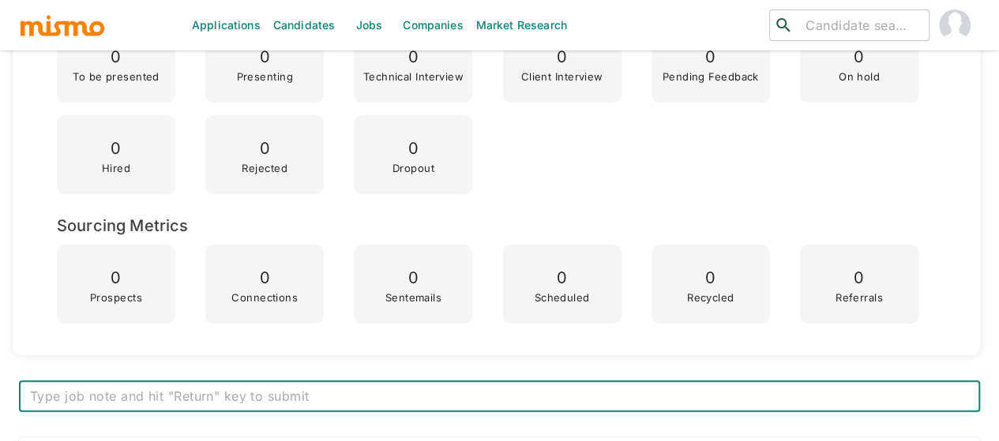
scroll to position [727, 0]
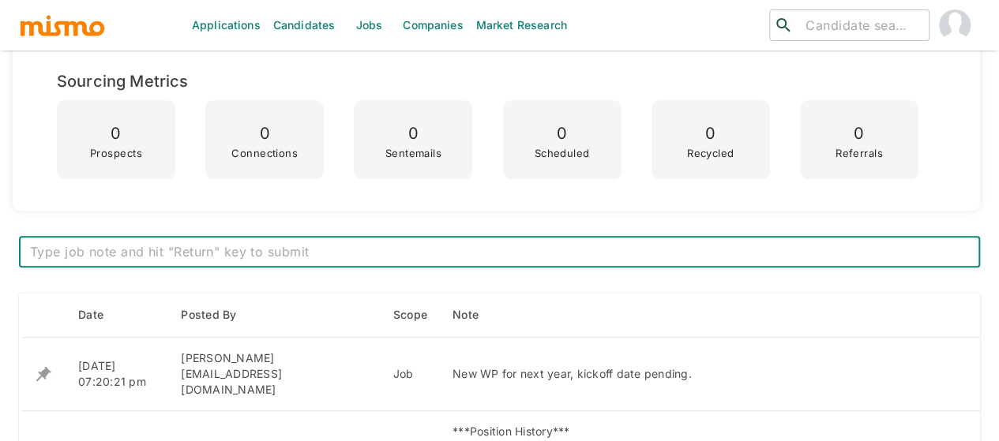
scroll to position [727, 0]
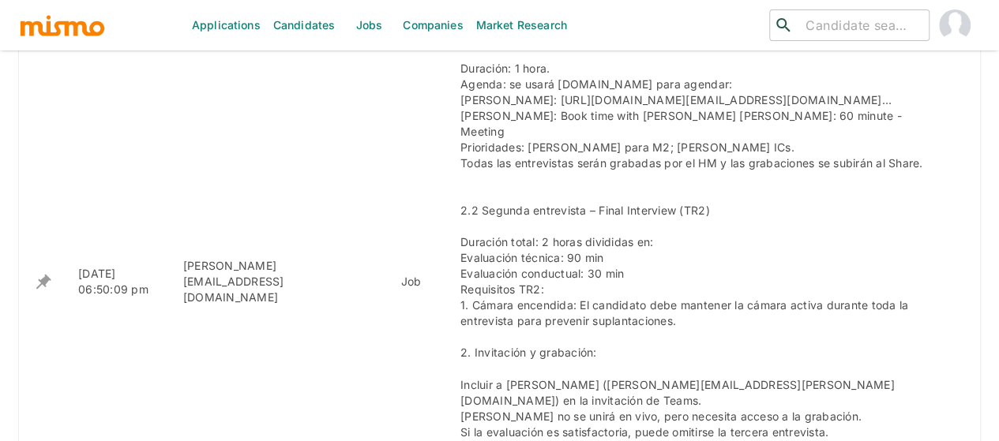
scroll to position [963, 0]
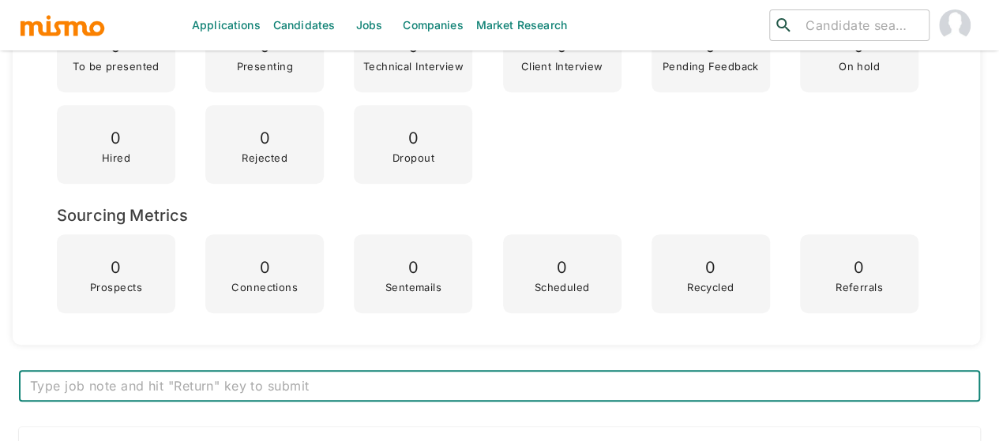
scroll to position [553, 0]
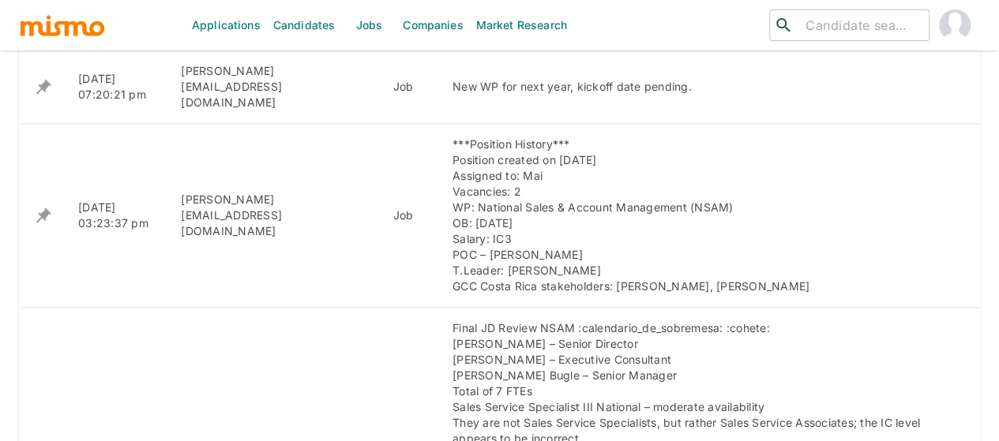
scroll to position [648, 0]
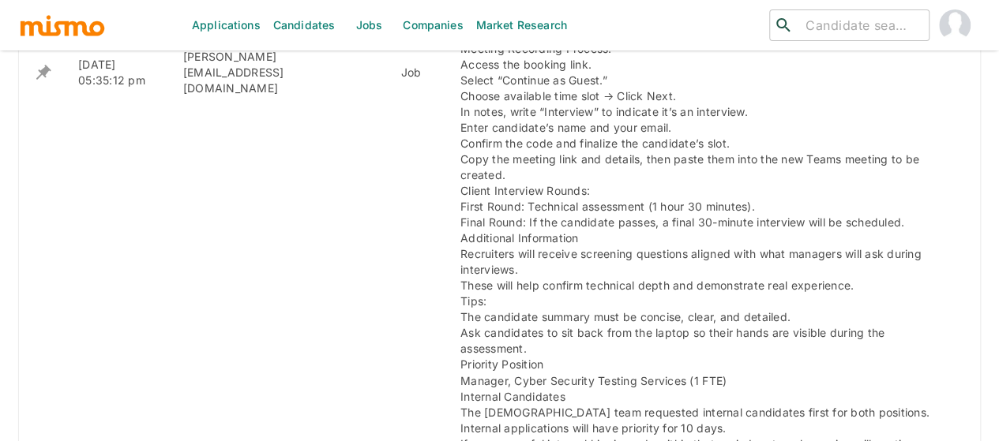
scroll to position [2211, 0]
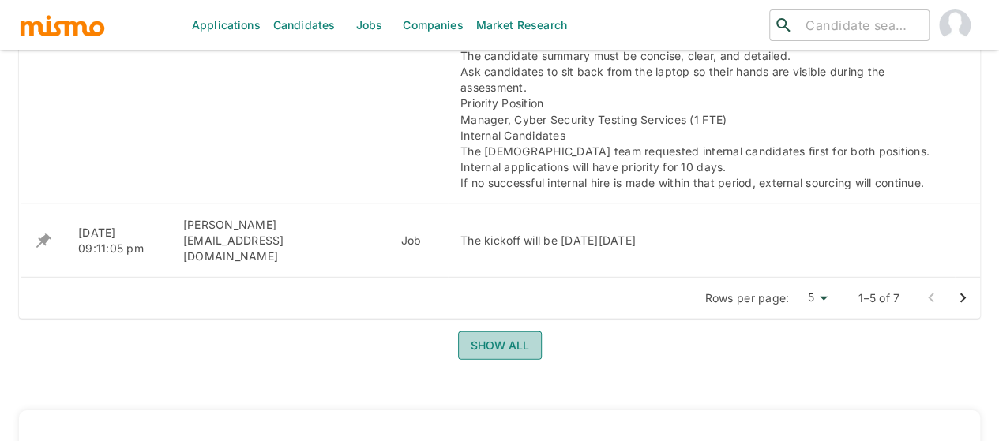
click at [515, 332] on button "Show all" at bounding box center [500, 346] width 84 height 29
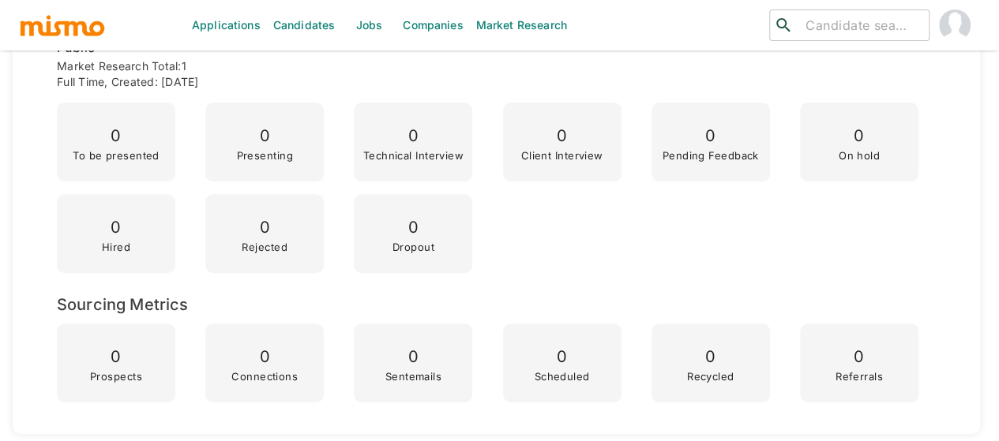
scroll to position [474, 0]
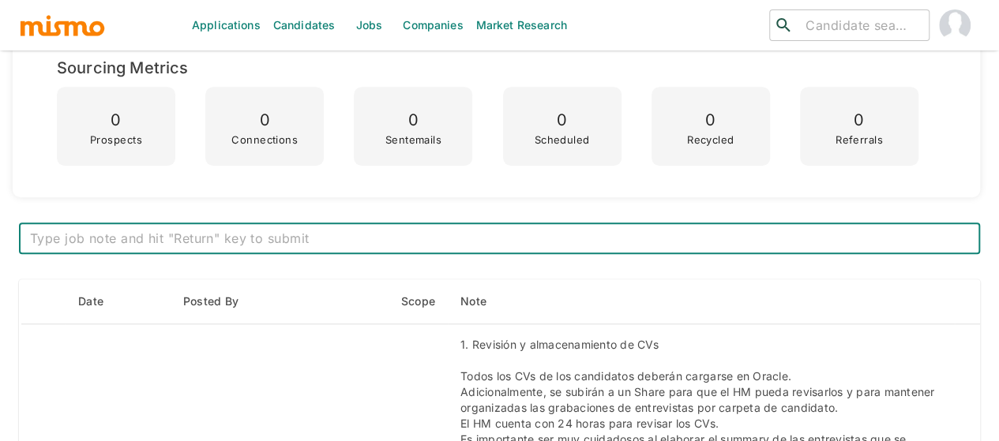
click at [273, 230] on textarea at bounding box center [499, 239] width 939 height 18
paste textarea "The kickoff took place last week, and we will start identifying candidates for …"
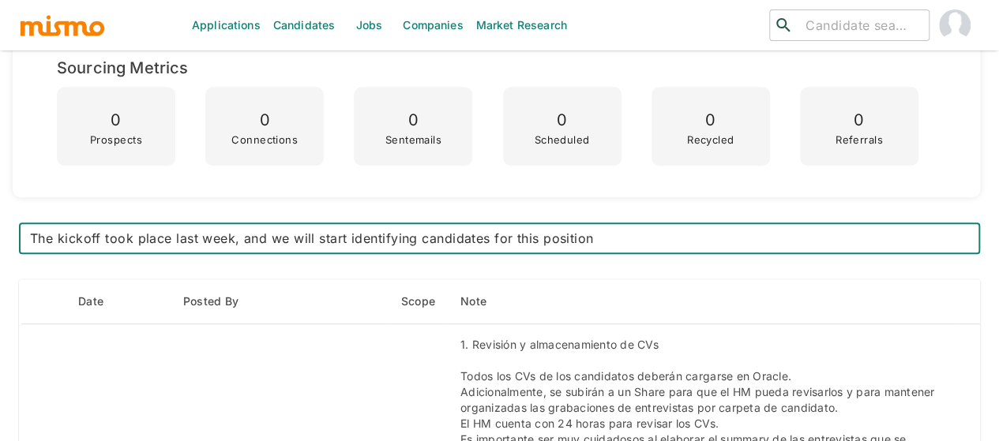
click at [270, 242] on textarea "The kickoff took place last week, and we will start identifying candidates for …" at bounding box center [499, 239] width 939 height 18
type textarea "The kickoff took place last week. We will start identifying candidates for this…"
drag, startPoint x: 611, startPoint y: 241, endPoint x: 13, endPoint y: 230, distance: 598.7
click at [253, 238] on textarea "The kickoff took place last week. We will start identifying candidates for this…" at bounding box center [499, 239] width 939 height 18
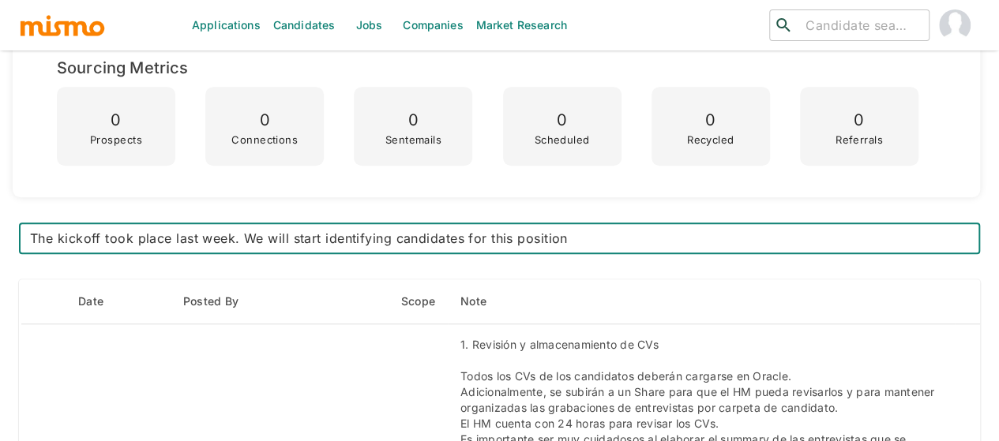
click at [583, 236] on textarea "The kickoff took place last week. We will start identifying candidates for this…" at bounding box center [499, 239] width 939 height 18
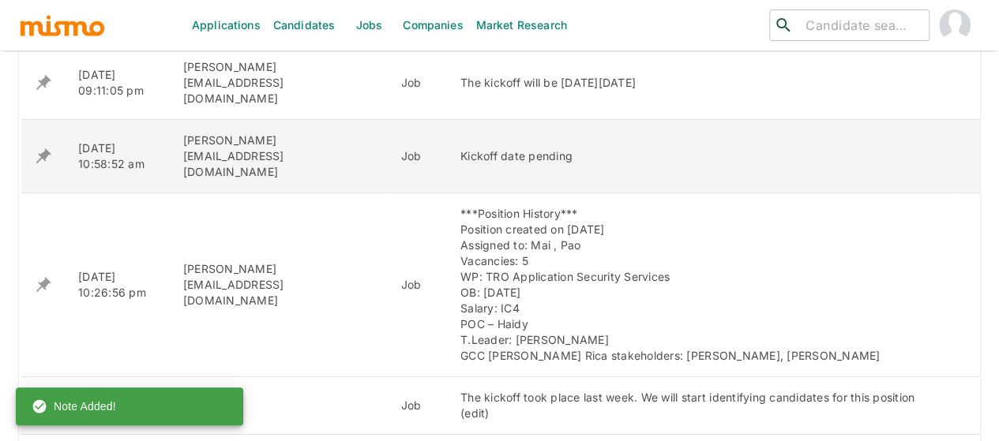
scroll to position [2448, 0]
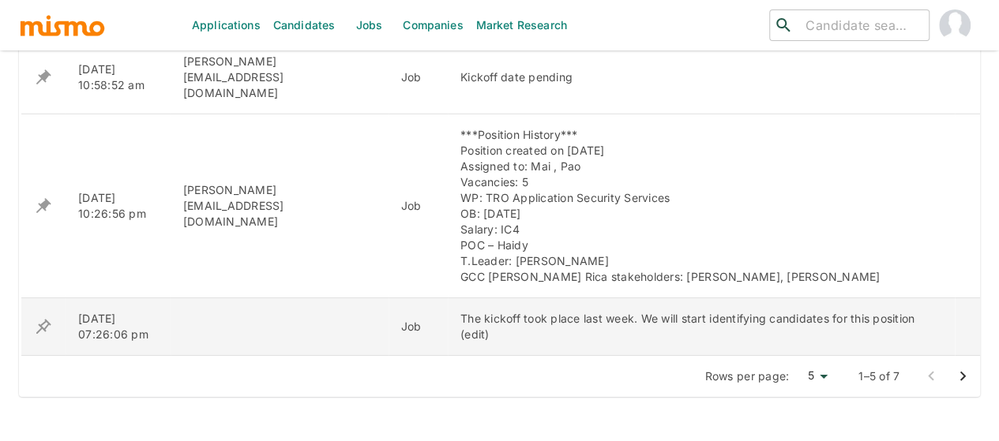
click at [38, 317] on icon "enhanced table" at bounding box center [43, 326] width 19 height 19
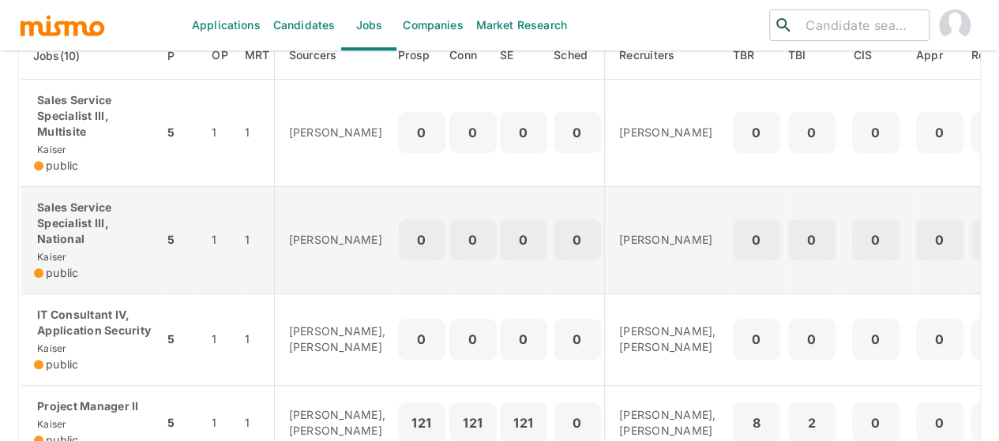
scroll to position [316, 0]
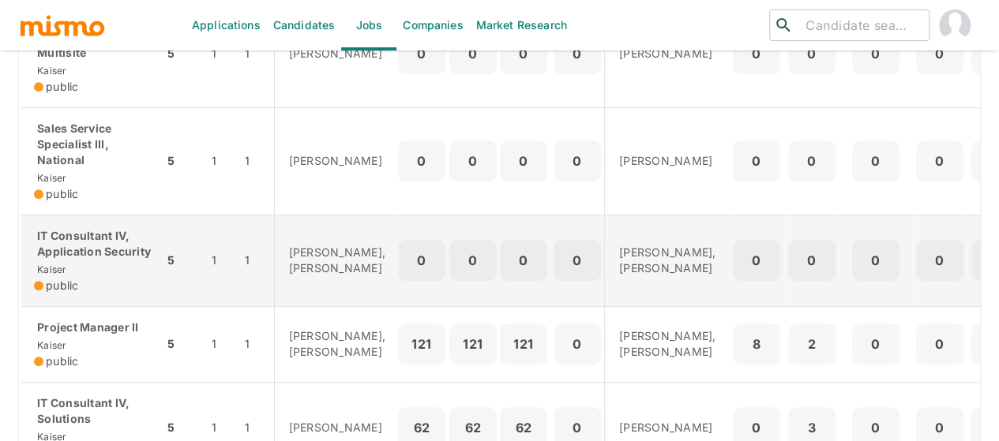
click at [75, 225] on td "IT Consultant IV, Application Security [PERSON_NAME] public" at bounding box center [93, 261] width 144 height 92
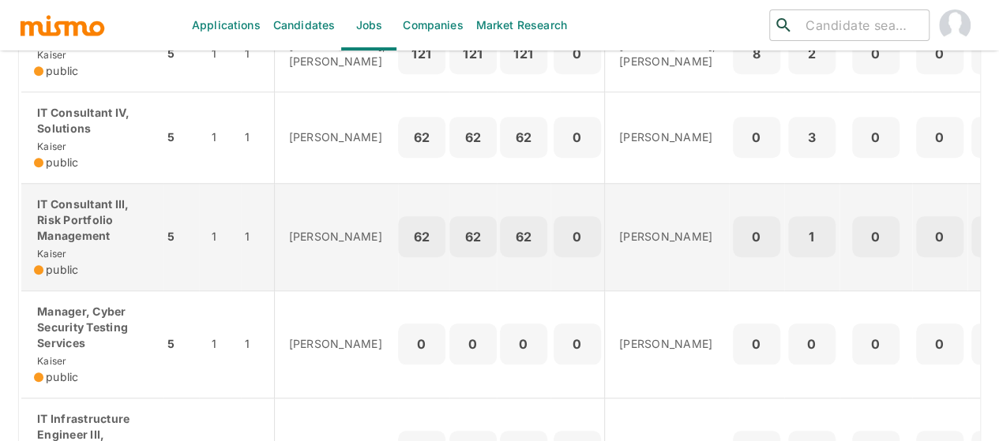
scroll to position [632, 0]
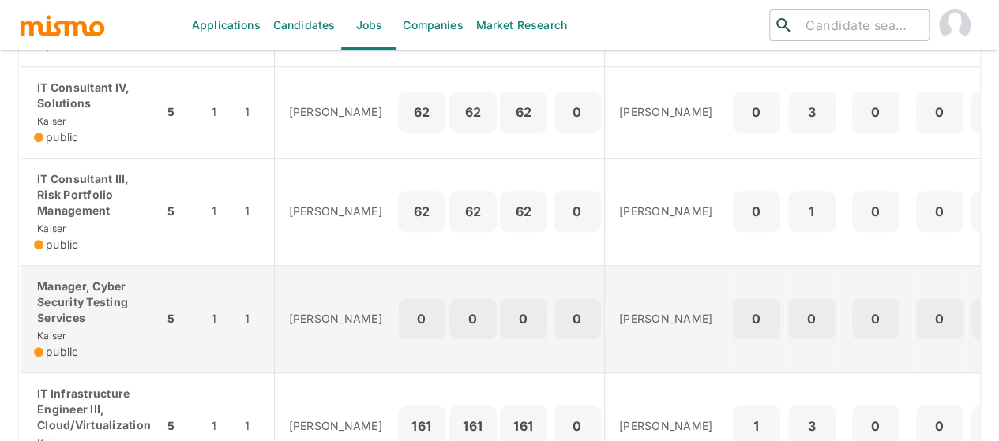
click at [79, 326] on p "Manager, Cyber Security Testing Services" at bounding box center [92, 302] width 117 height 47
click at [56, 326] on p "Manager, Cyber Security Testing Services" at bounding box center [92, 302] width 117 height 47
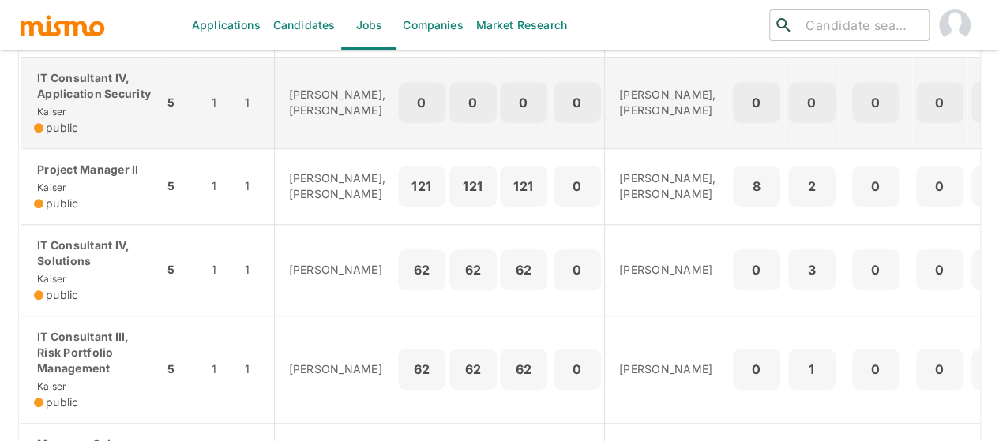
scroll to position [395, 0]
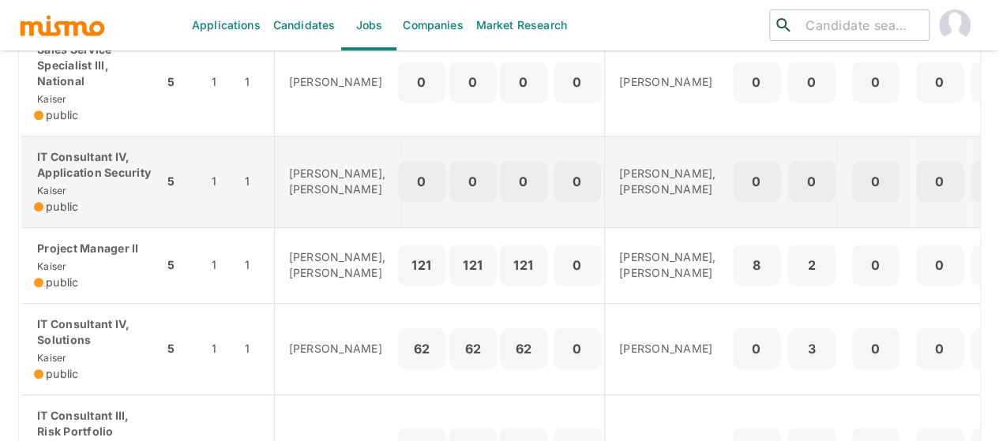
click at [95, 181] on p "IT Consultant IV, Application Security" at bounding box center [92, 165] width 117 height 32
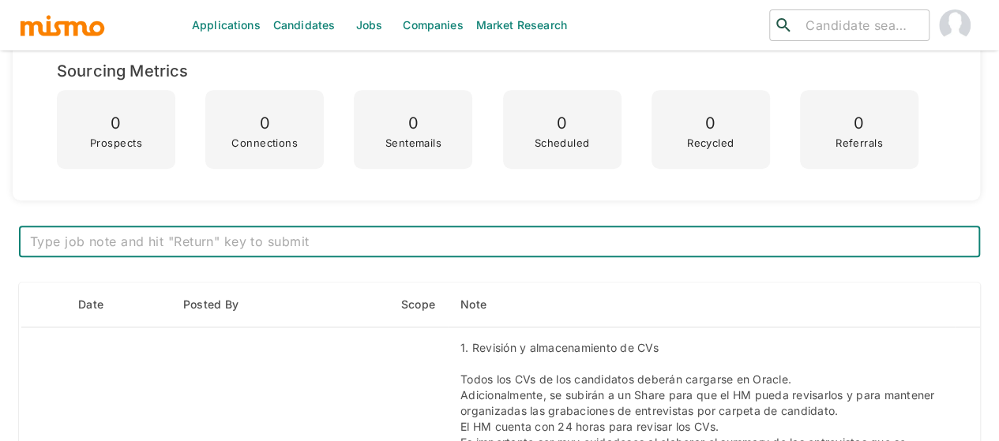
scroll to position [474, 0]
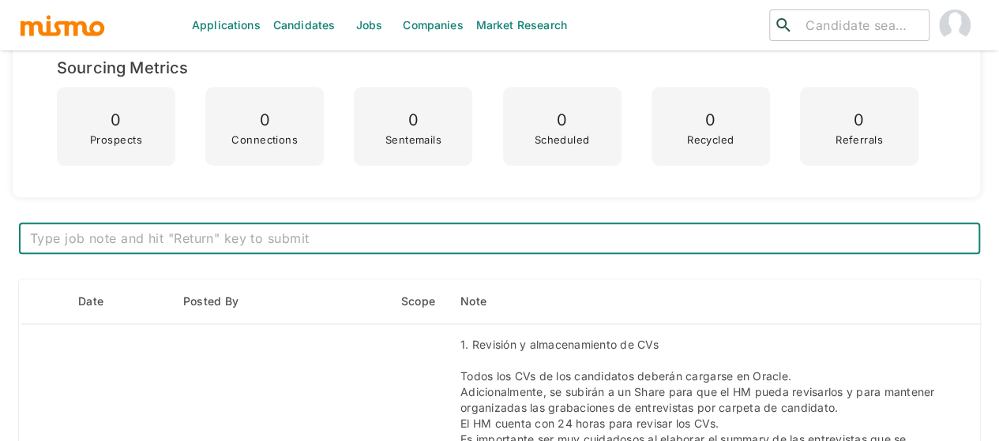
click at [389, 239] on textarea at bounding box center [499, 239] width 939 height 18
paste textarea "The kickoff took place last week, and we will start identifying candidates for …"
type textarea "The kickoff took place last week, and we will start identifying candidates for …"
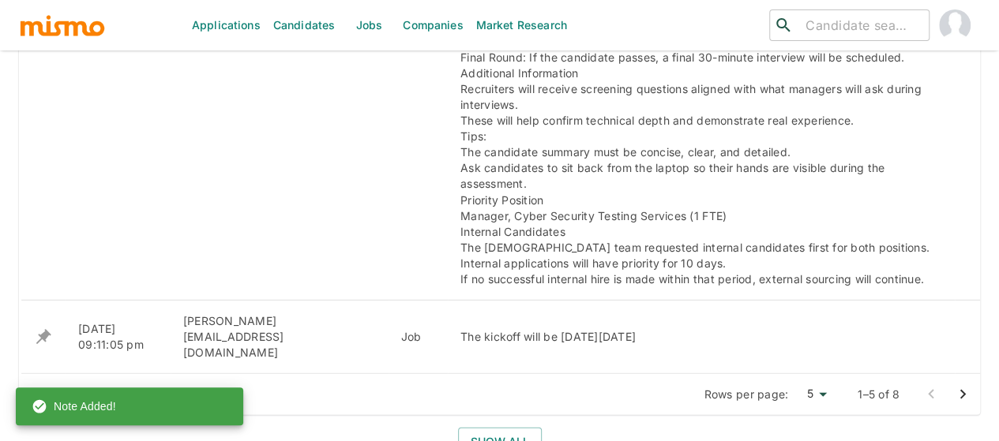
scroll to position [2132, 0]
click at [490, 426] on button "Show all" at bounding box center [500, 440] width 84 height 29
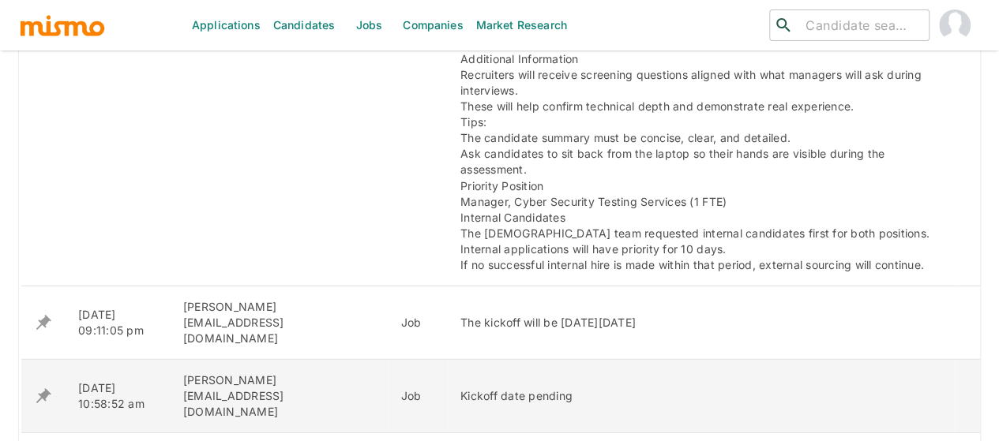
scroll to position [2448, 0]
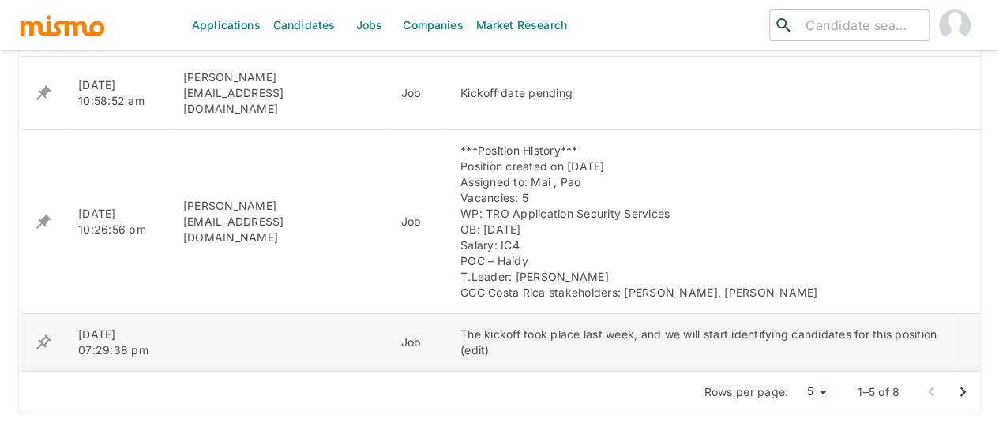
click at [44, 333] on icon "enhanced table" at bounding box center [43, 342] width 19 height 19
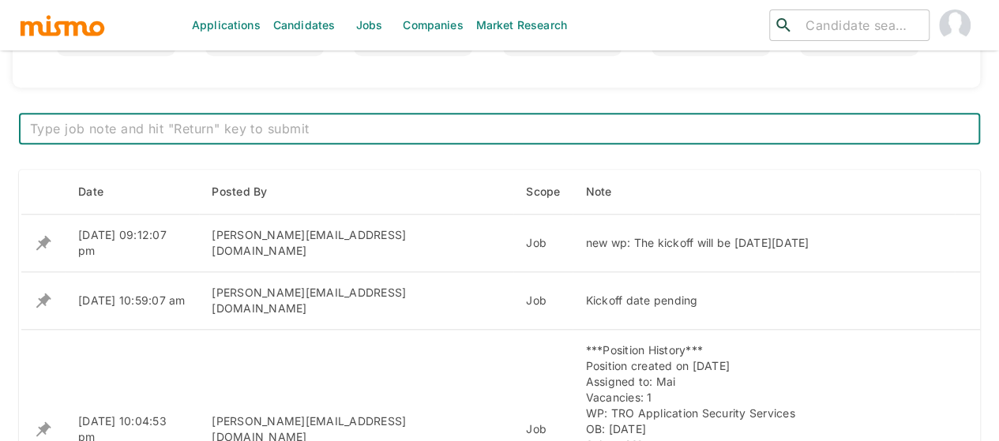
scroll to position [490, 0]
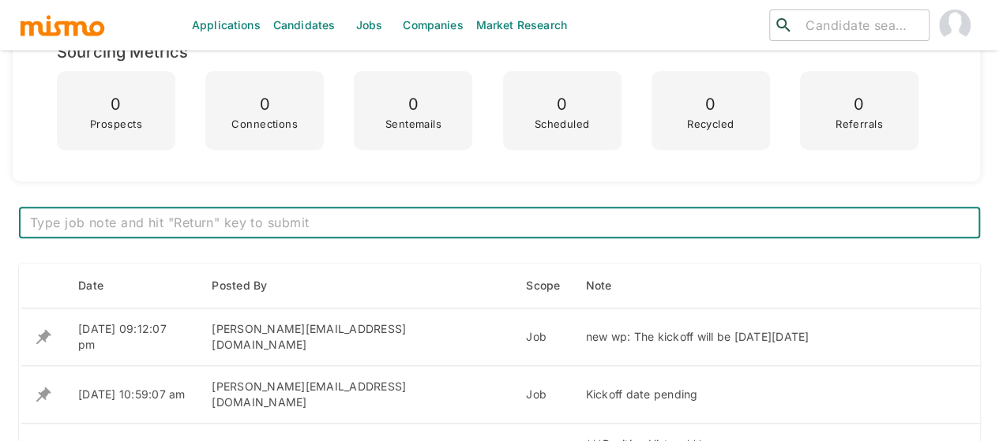
click at [287, 220] on textarea at bounding box center [499, 223] width 939 height 18
type textarea "The kickoff took place last week, and we will start identifying candidates for …"
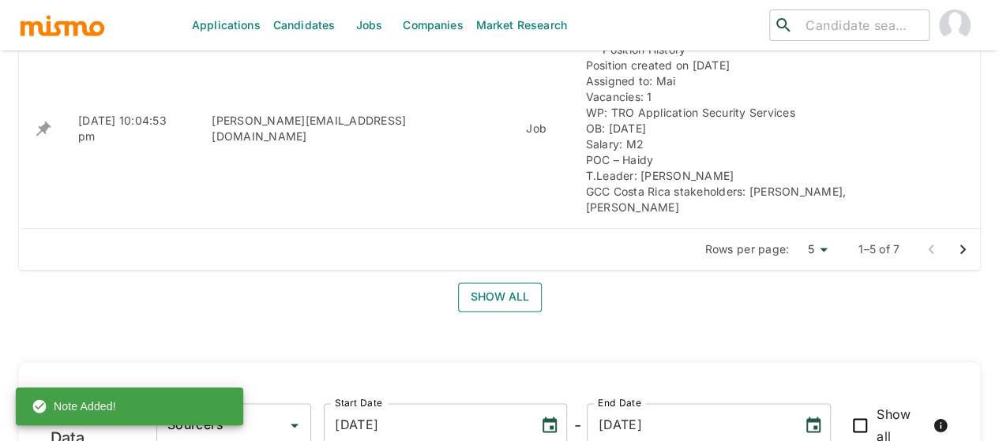
click at [498, 283] on button "Show all" at bounding box center [500, 297] width 84 height 29
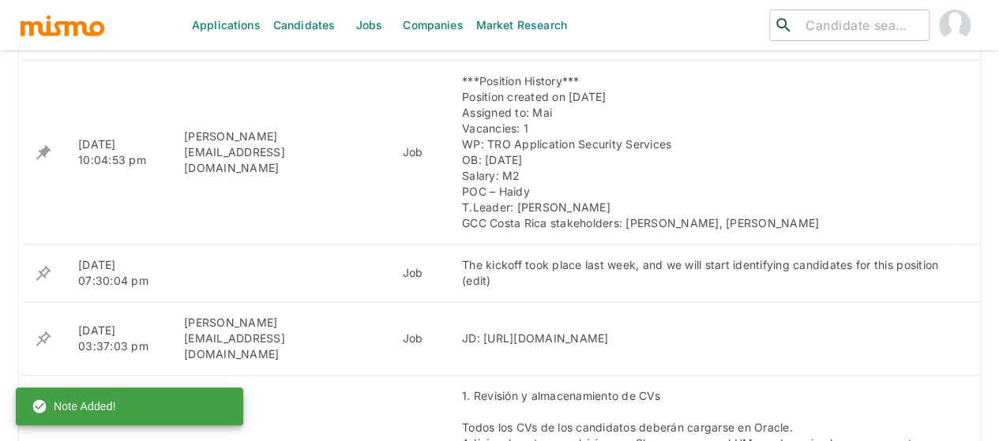
scroll to position [897, 0]
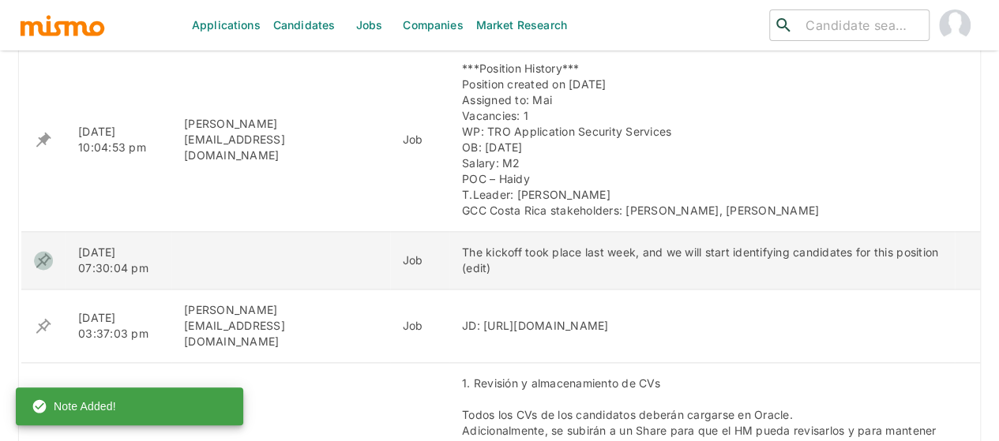
click at [43, 251] on icon "enhanced table" at bounding box center [43, 260] width 19 height 19
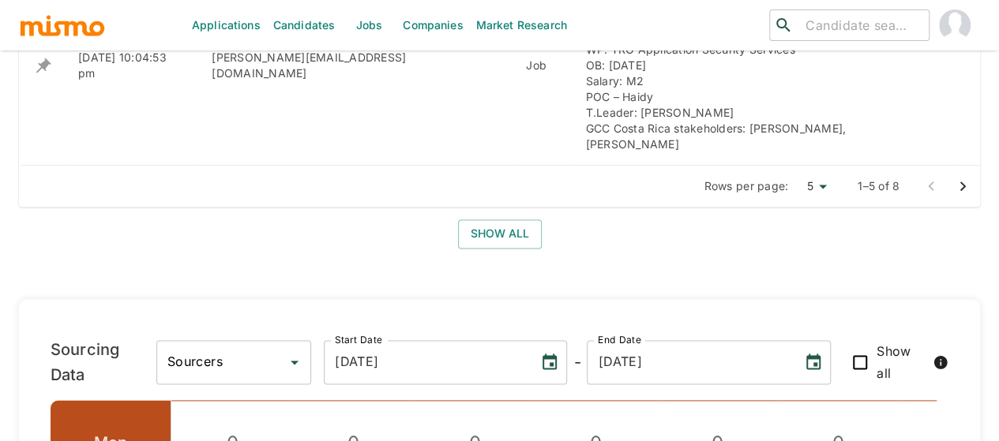
scroll to position [1027, 0]
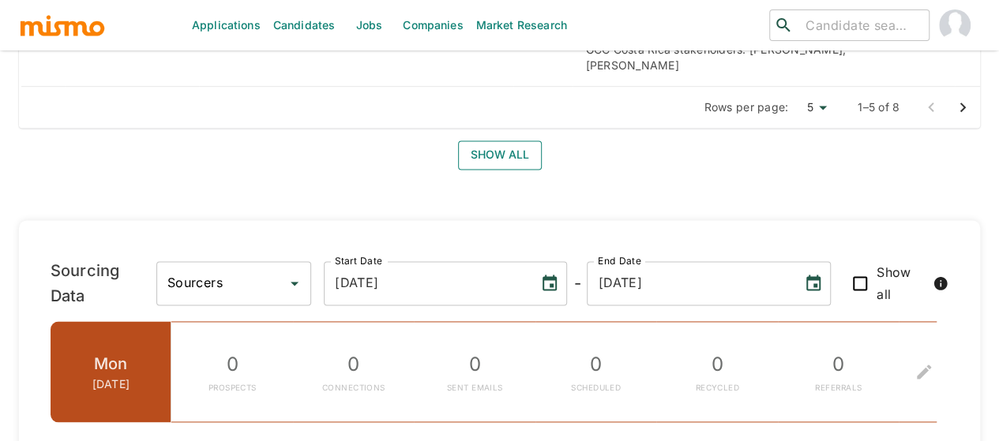
click at [508, 141] on button "Show all" at bounding box center [500, 155] width 84 height 29
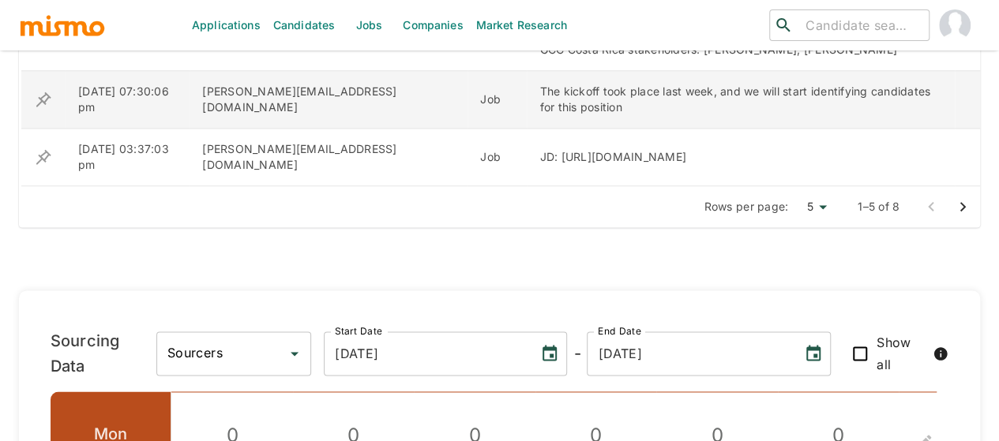
click at [49, 90] on icon "enhanced table" at bounding box center [43, 99] width 19 height 19
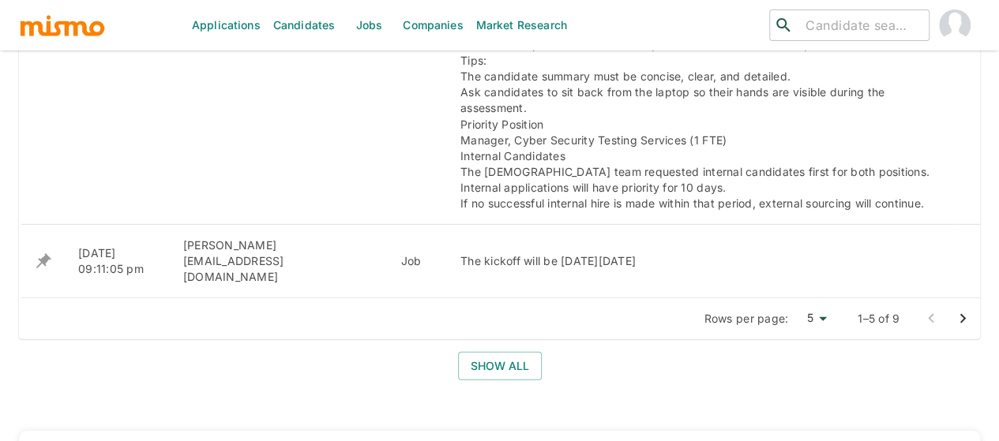
scroll to position [2211, 0]
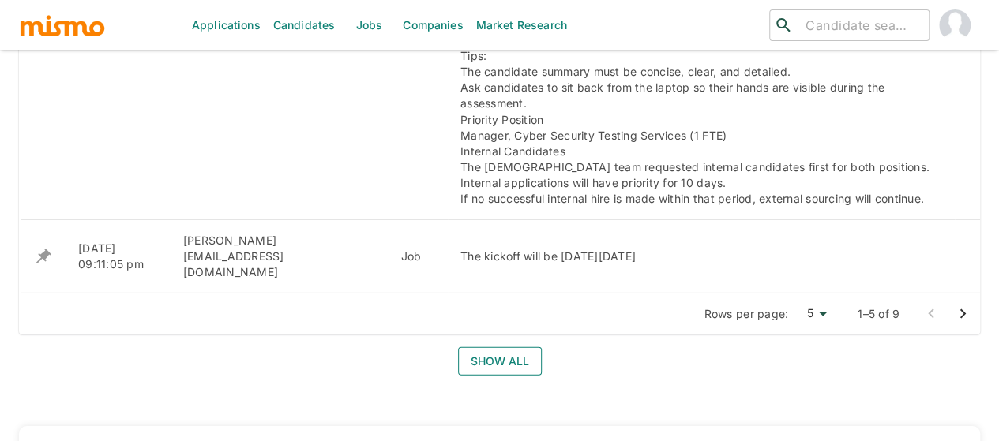
click at [497, 347] on button "Show all" at bounding box center [500, 361] width 84 height 29
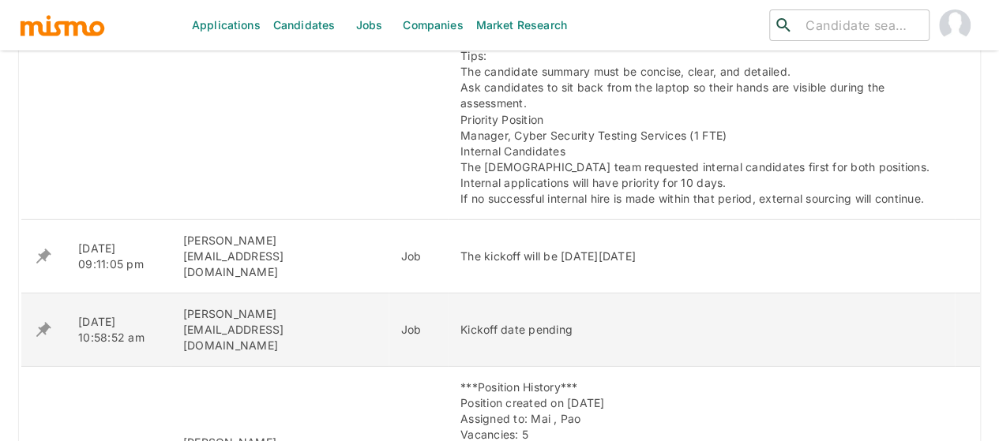
scroll to position [2448, 0]
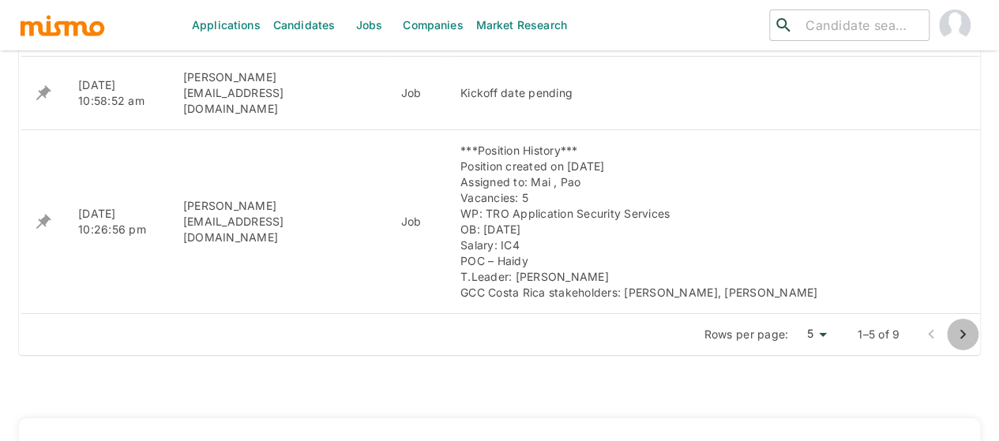
click at [962, 330] on icon "Go to next page" at bounding box center [963, 334] width 6 height 9
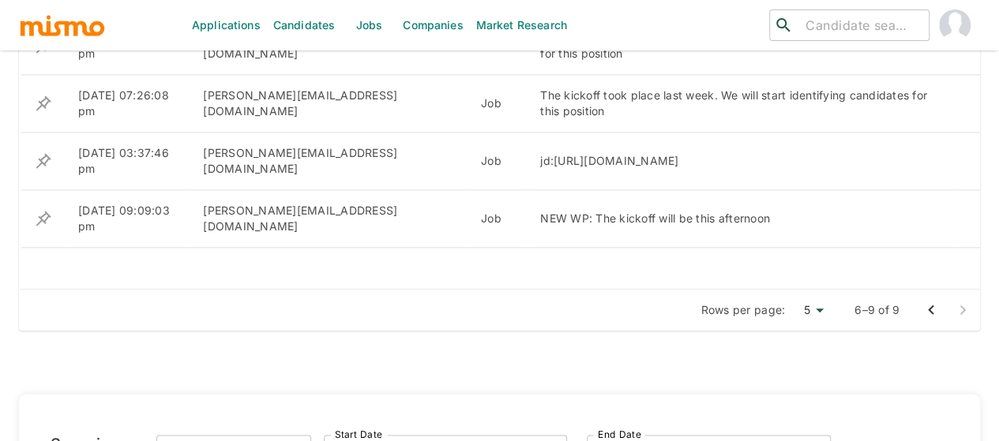
scroll to position [617, 0]
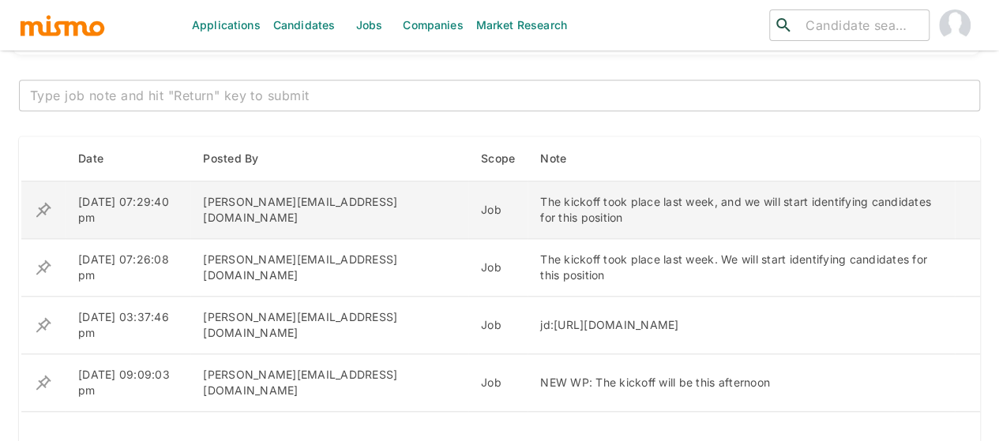
click at [39, 201] on icon "enhanced table" at bounding box center [43, 210] width 19 height 19
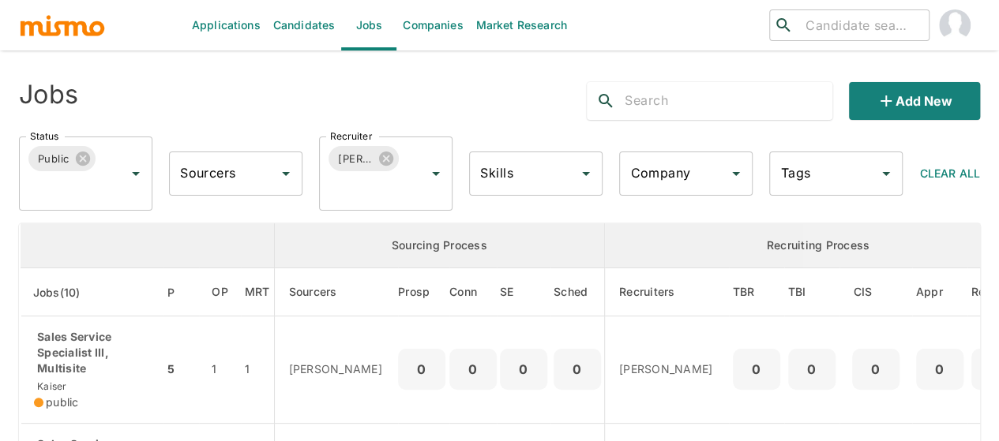
scroll to position [237, 0]
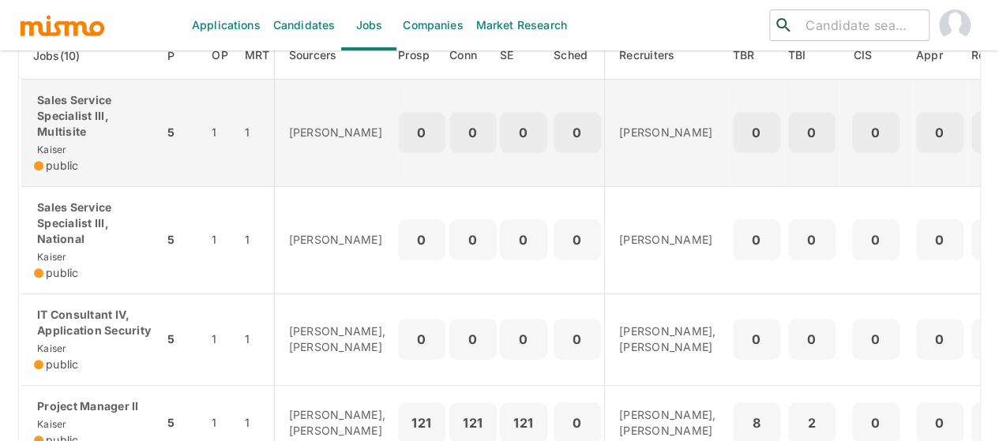
click at [69, 127] on p "Sales Service Specialist III, Multisite" at bounding box center [92, 115] width 117 height 47
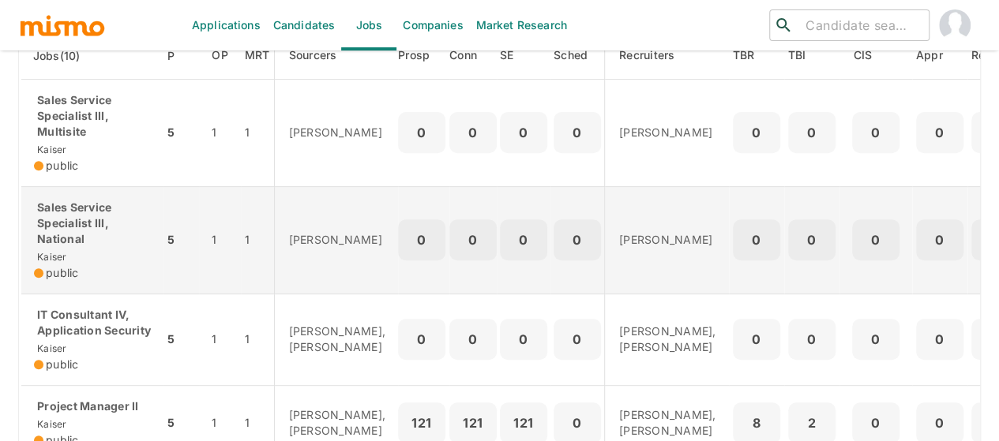
click at [81, 205] on p "Sales Service Specialist III, National" at bounding box center [92, 223] width 117 height 47
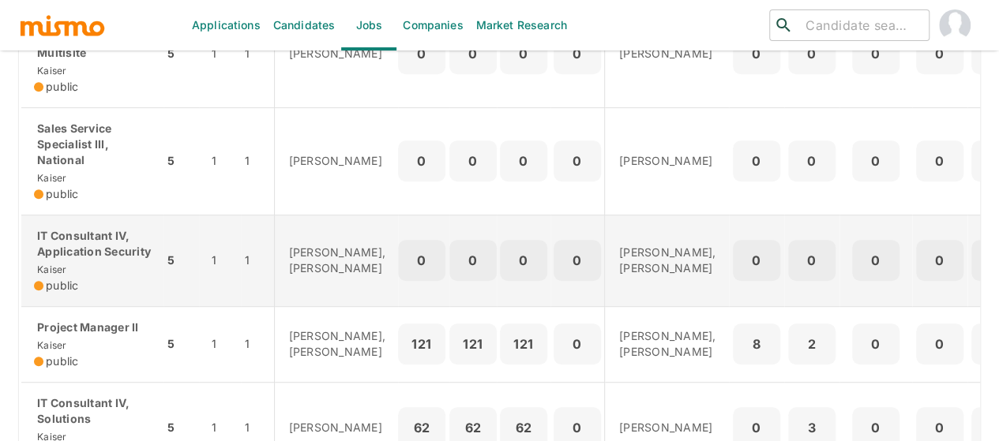
click at [69, 244] on p "IT Consultant IV, Application Security" at bounding box center [92, 244] width 117 height 32
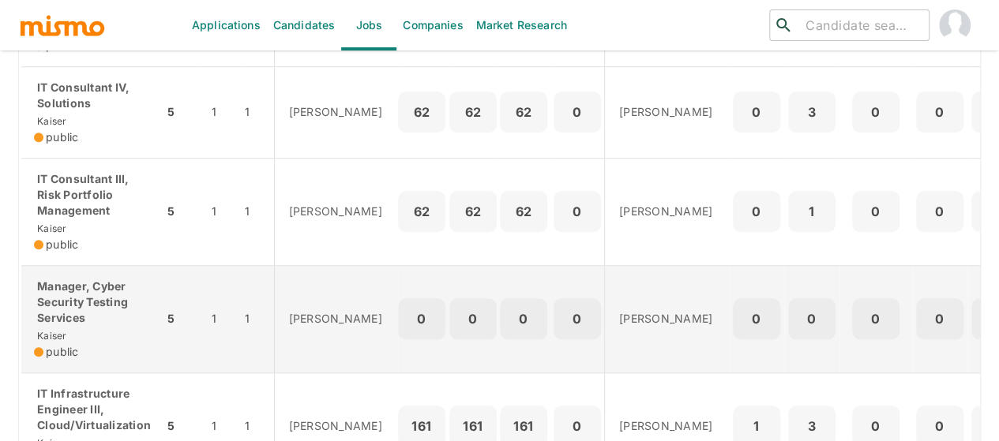
scroll to position [711, 0]
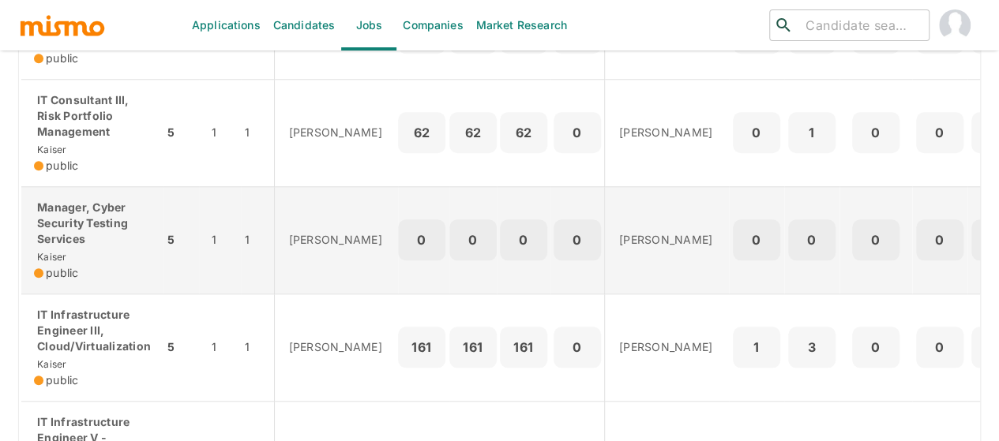
click at [88, 247] on p "Manager, Cyber Security Testing Services" at bounding box center [92, 223] width 117 height 47
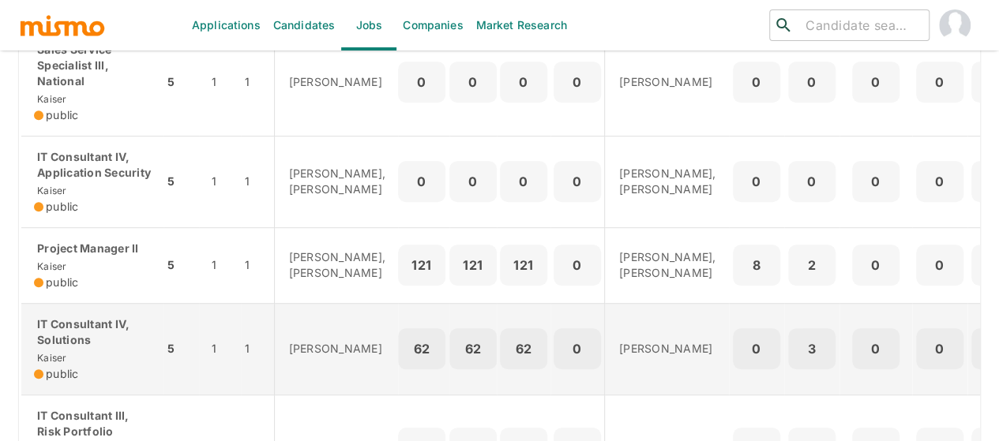
scroll to position [316, 0]
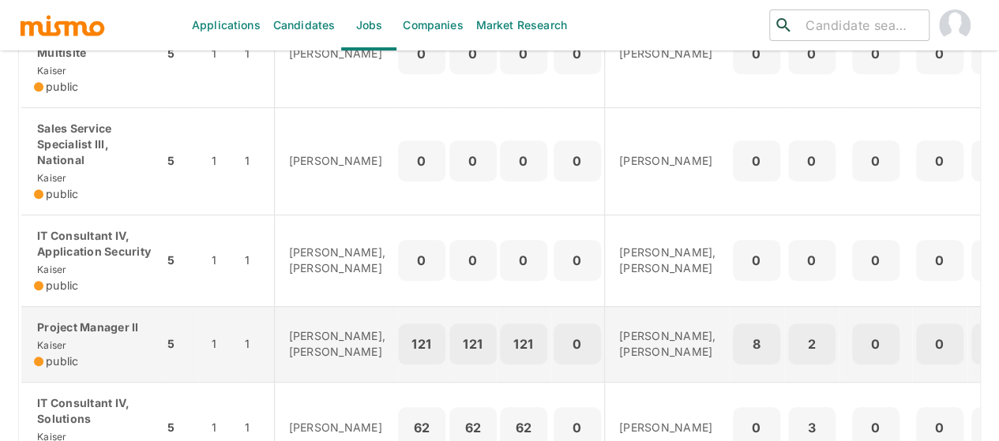
click at [85, 336] on p "Project Manager II" at bounding box center [92, 328] width 117 height 16
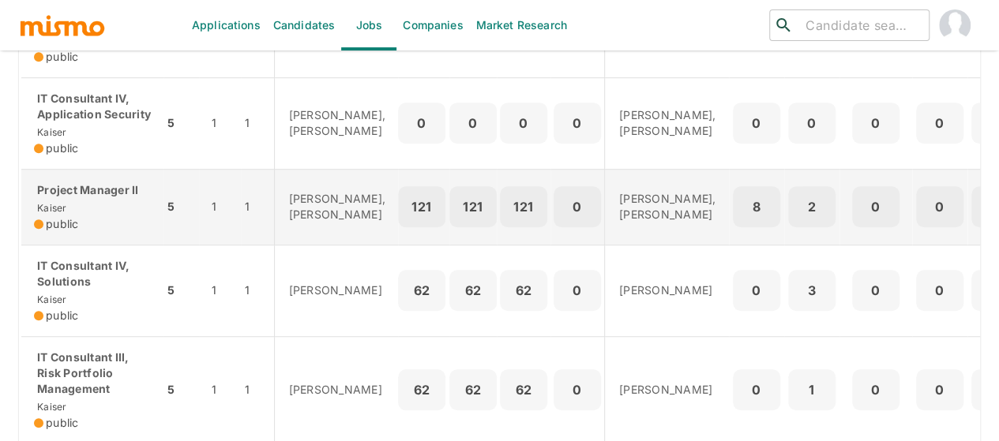
scroll to position [474, 0]
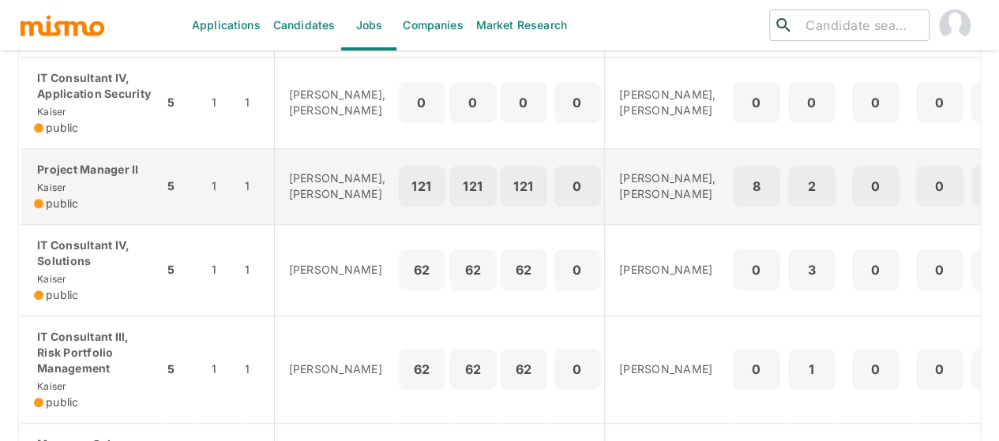
click at [66, 178] on p "Project Manager II" at bounding box center [92, 170] width 117 height 16
click at [39, 193] on span "Kaiser" at bounding box center [50, 188] width 33 height 12
click at [63, 198] on div "Project Manager II Kaiser public" at bounding box center [92, 187] width 117 height 50
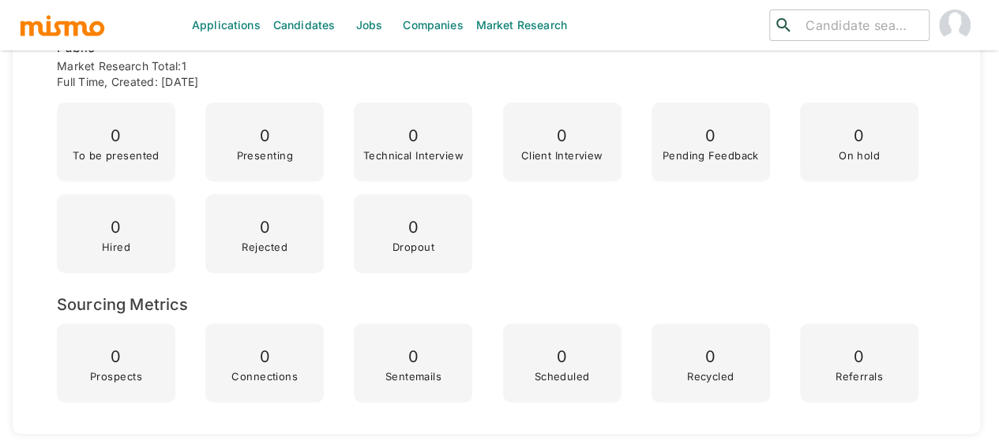
scroll to position [553, 0]
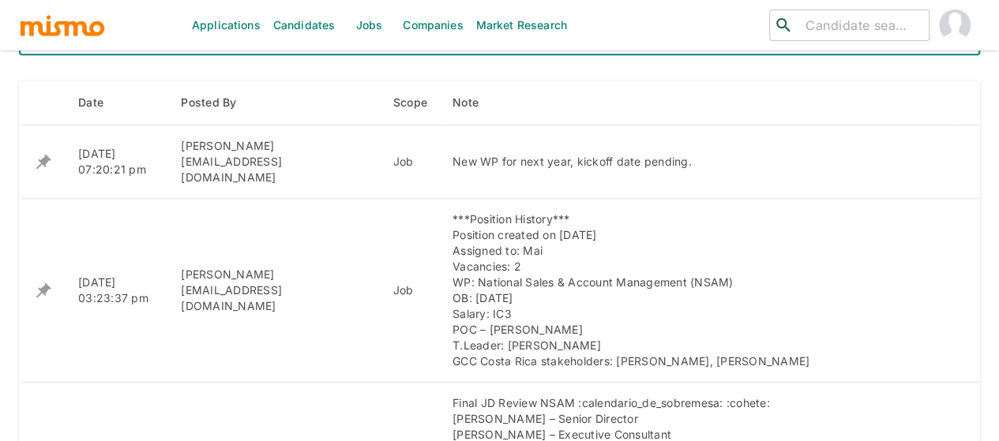
scroll to position [648, 0]
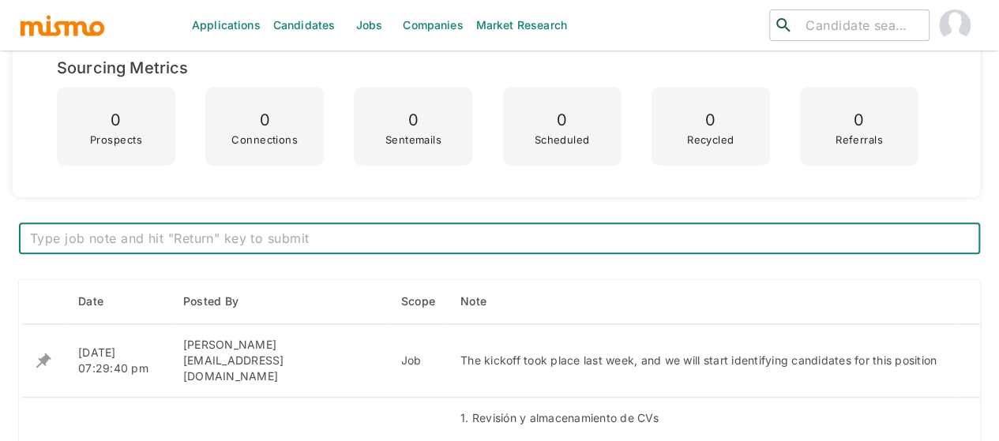
scroll to position [632, 0]
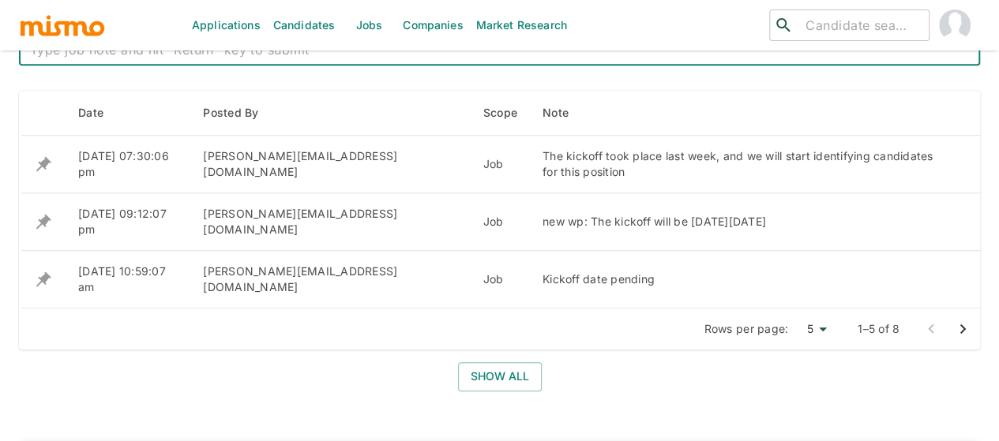
scroll to position [648, 0]
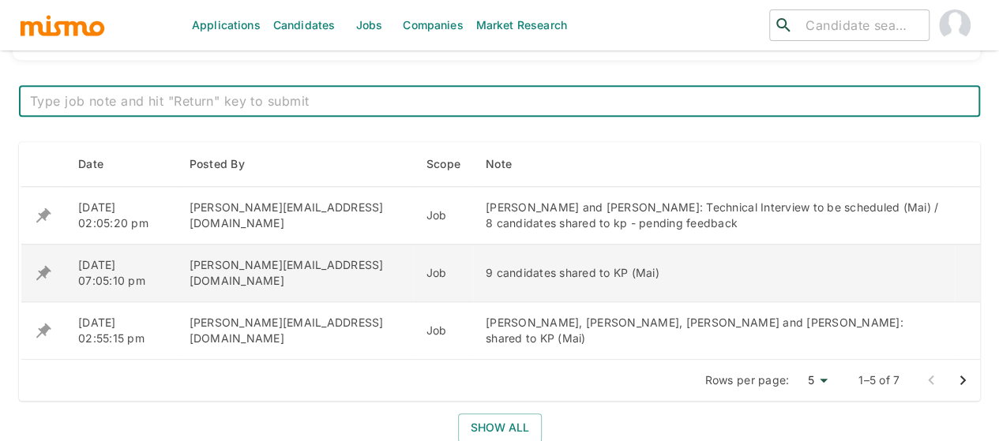
scroll to position [632, 0]
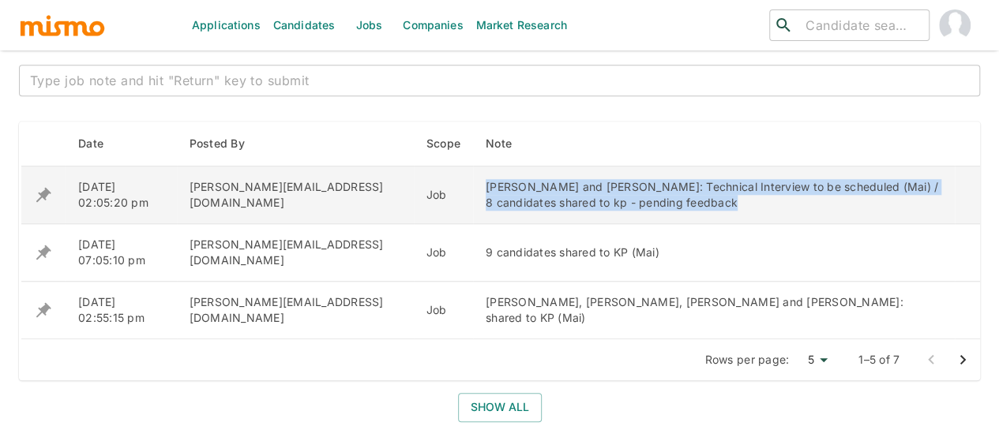
drag, startPoint x: 562, startPoint y: 209, endPoint x: 379, endPoint y: 190, distance: 184.2
click at [379, 190] on tr "10/10/2025 02:05:20 pm maia@mismo.team Job Ronald Soto and Keylin Paniagua: Tec…" at bounding box center [501, 196] width 960 height 58
copy tr "[PERSON_NAME] and [PERSON_NAME]: Technical Interview to be scheduled (Mai) / 8 …"
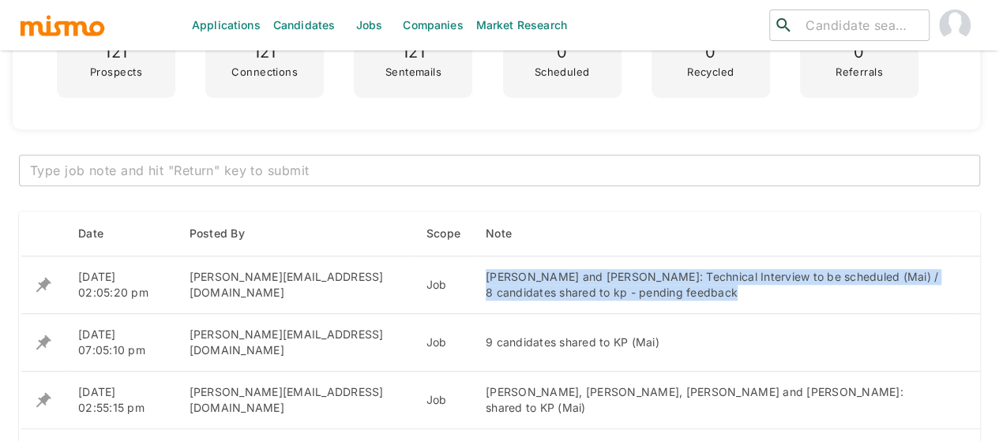
scroll to position [474, 0]
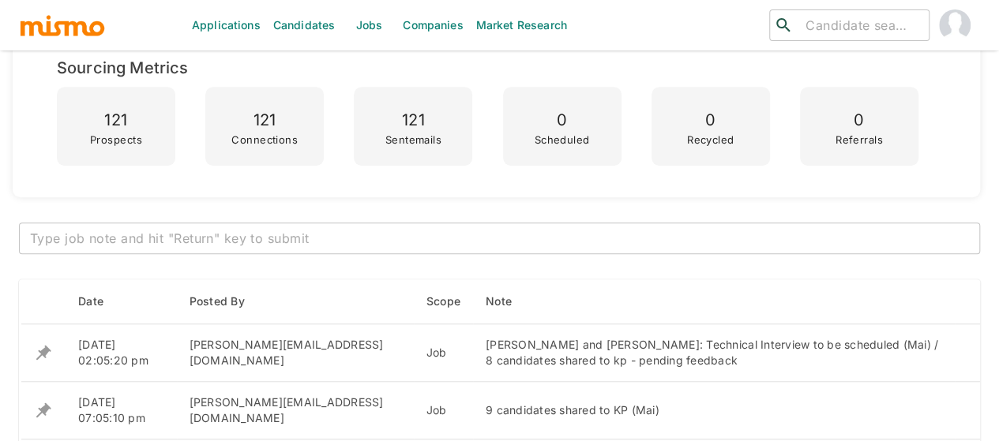
click at [251, 239] on textarea at bounding box center [499, 239] width 939 height 18
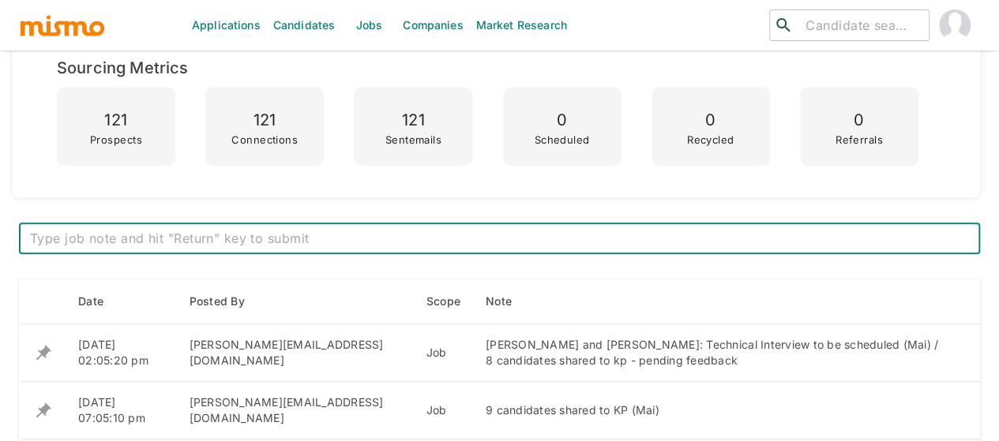
paste textarea "-Ronald Soto and Keylin Paniagua: Technical Interview 10/14 (Mai) / -8 candidat…"
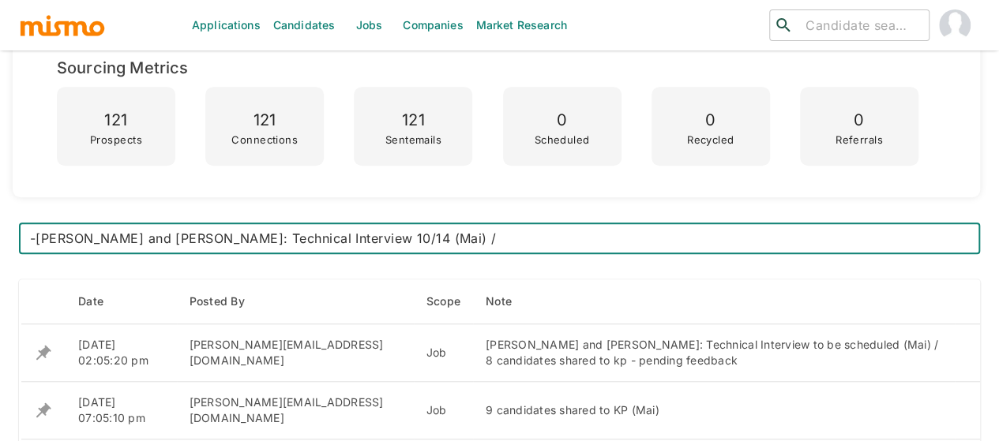
click at [498, 243] on textarea "-Ronald Soto and Keylin Paniagua: Technical Interview 10/14 (Mai) / -8 candidat…" at bounding box center [499, 239] width 939 height 18
type textarea "-Ronald Soto and Keylin Paniagua: Technical Interview 10/14 (Mai) -8 candidates…"
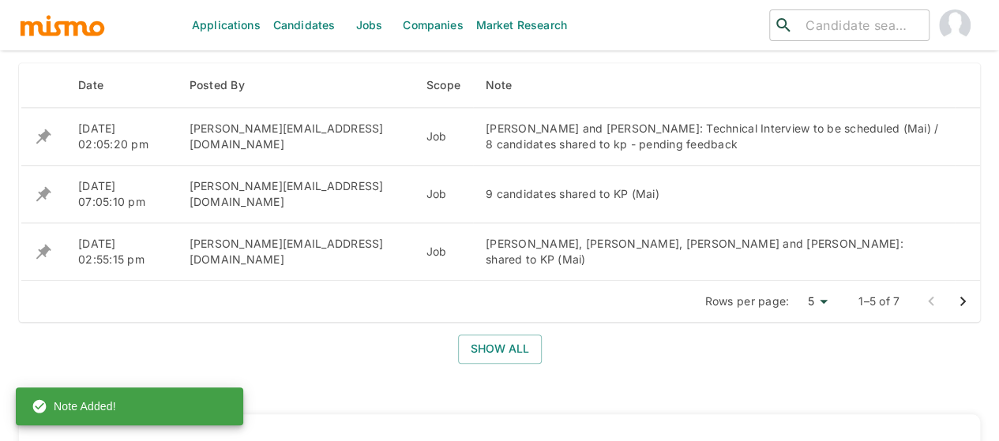
scroll to position [790, 0]
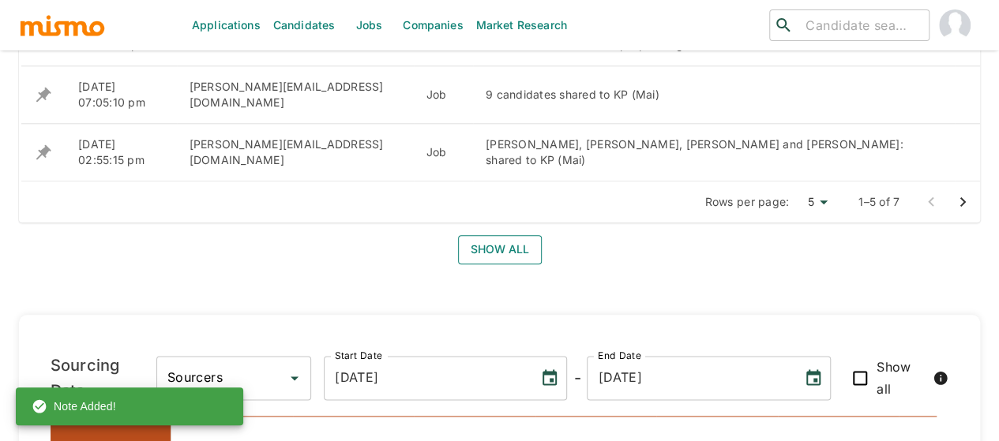
click at [494, 249] on button "Show all" at bounding box center [500, 249] width 84 height 29
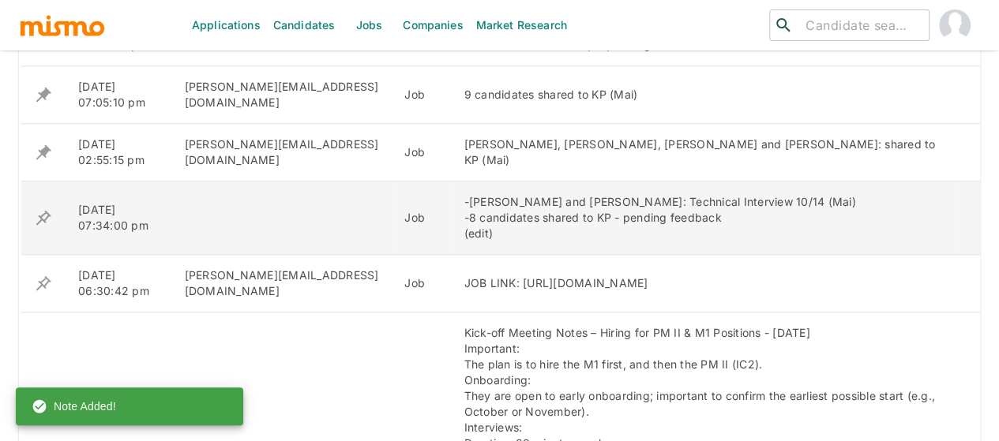
click at [44, 213] on icon "enhanced table" at bounding box center [43, 217] width 19 height 19
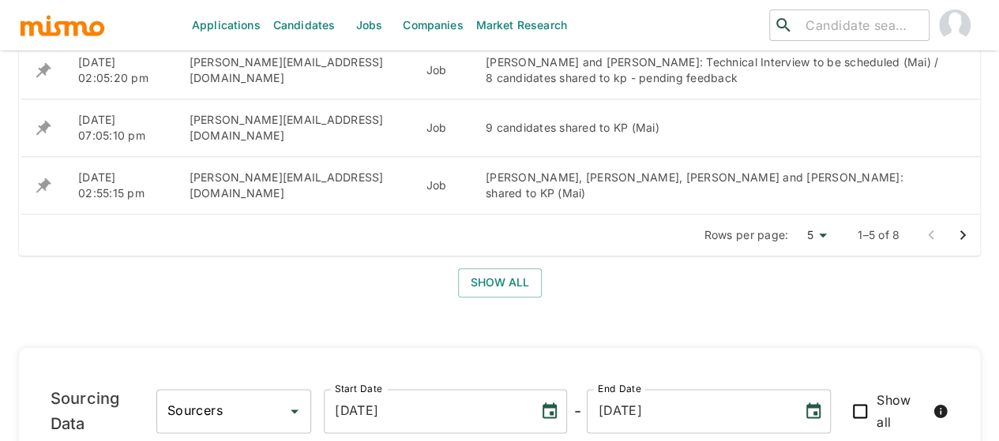
scroll to position [760, 0]
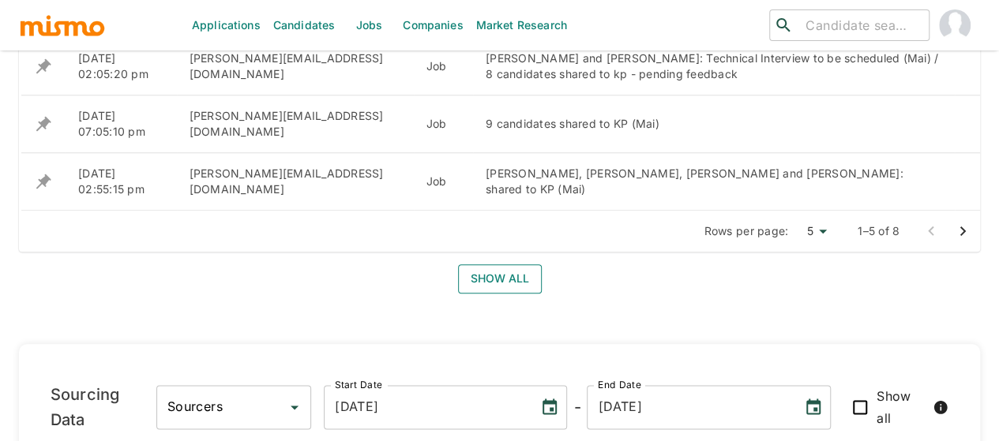
click at [484, 276] on button "Show all" at bounding box center [500, 279] width 84 height 29
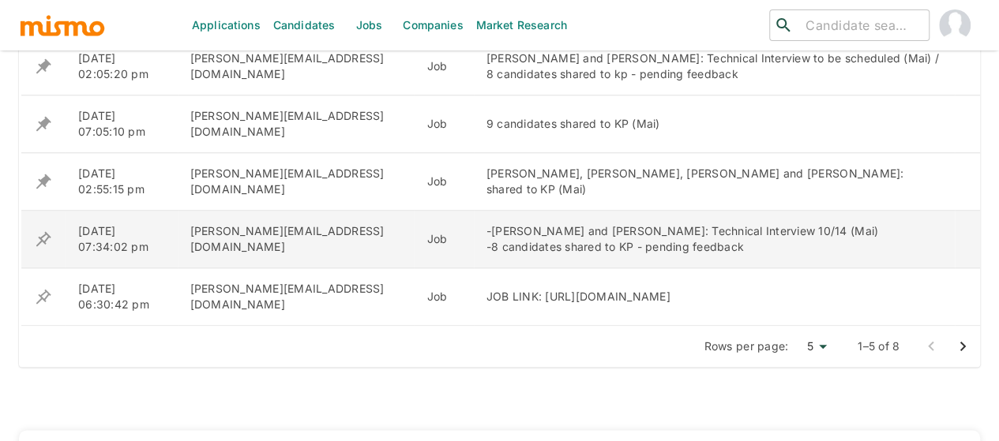
click at [39, 238] on icon "enhanced table" at bounding box center [43, 239] width 19 height 19
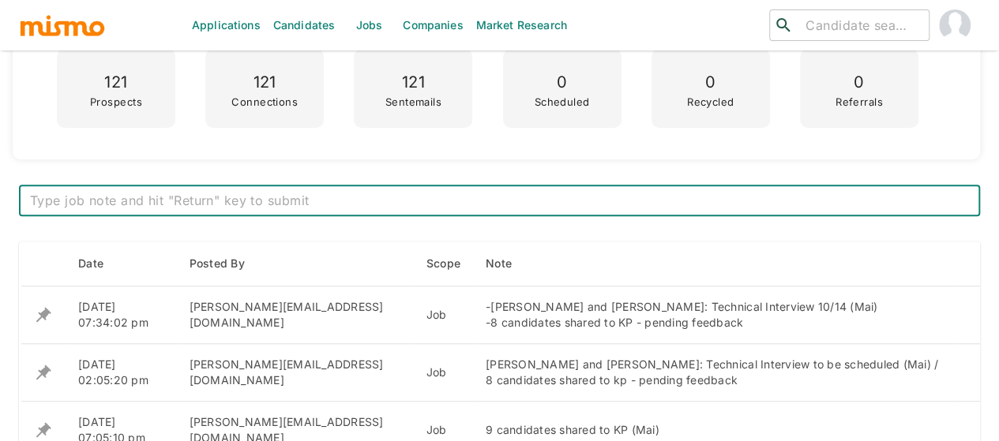
scroll to position [591, 0]
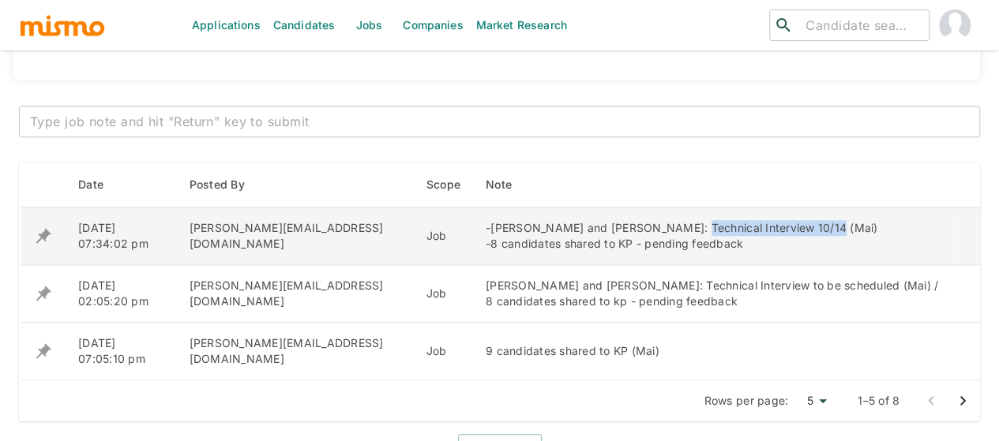
drag, startPoint x: 733, startPoint y: 227, endPoint x: 599, endPoint y: 225, distance: 134.3
click at [599, 225] on div "-[PERSON_NAME] and [PERSON_NAME]: Technical Interview 10/14 (Mai) -8 candidates…" at bounding box center [714, 236] width 456 height 32
drag, startPoint x: 782, startPoint y: 227, endPoint x: 595, endPoint y: 223, distance: 186.4
click at [595, 223] on div "-[PERSON_NAME] and [PERSON_NAME]: Technical Interview 10/14 (Mai) -8 candidates…" at bounding box center [714, 236] width 456 height 32
copy div "Technical Interview 10/14 (Mai)"
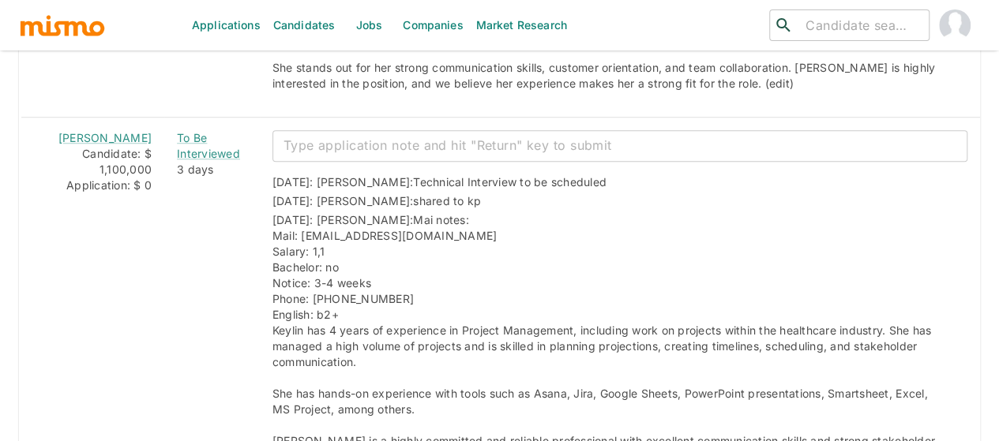
scroll to position [3592, 0]
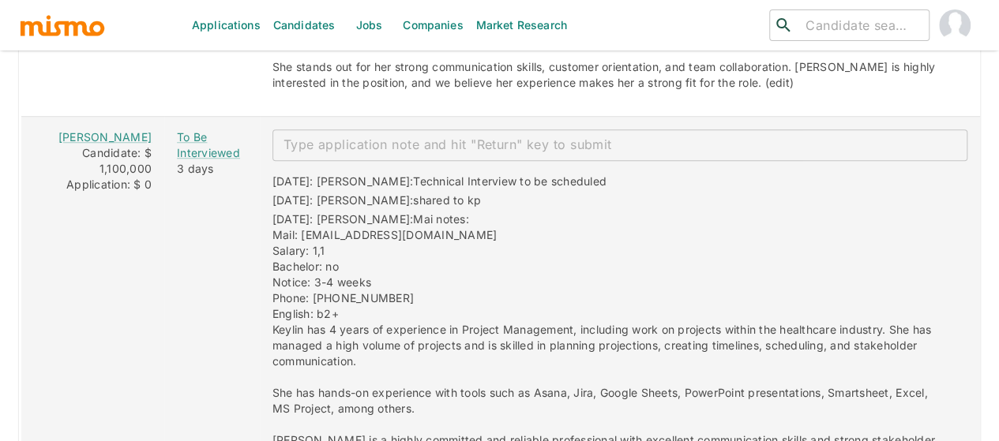
click at [369, 136] on textarea "enhanced table" at bounding box center [620, 145] width 673 height 18
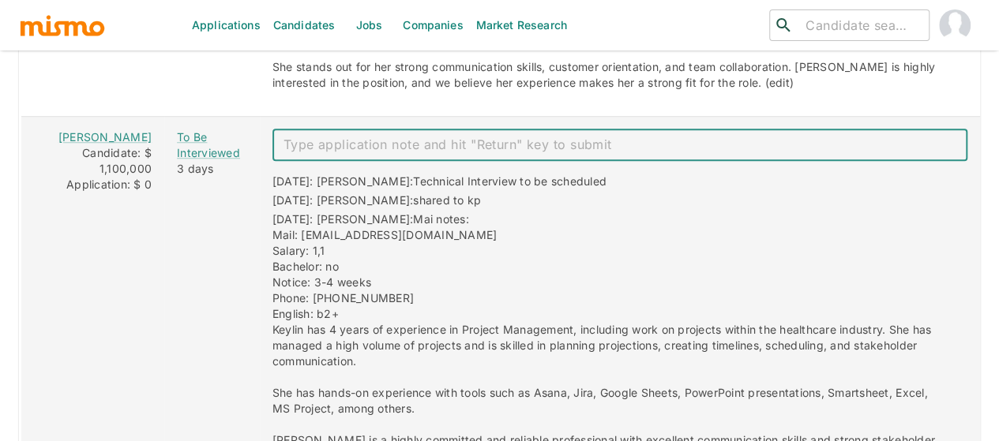
paste textarea "Technical Interview 10/14 (Mai)"
type textarea "Technical Interview 10/14 (Mai)"
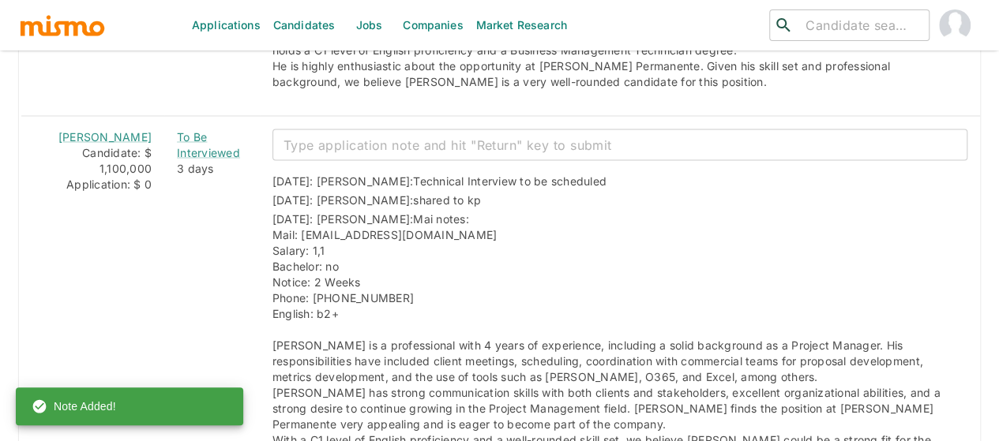
scroll to position [4381, 0]
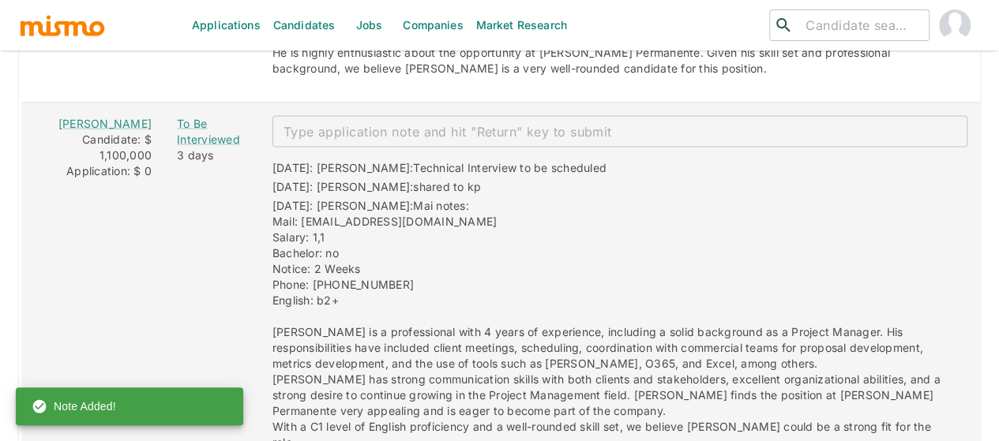
click at [340, 122] on textarea "enhanced table" at bounding box center [620, 131] width 673 height 18
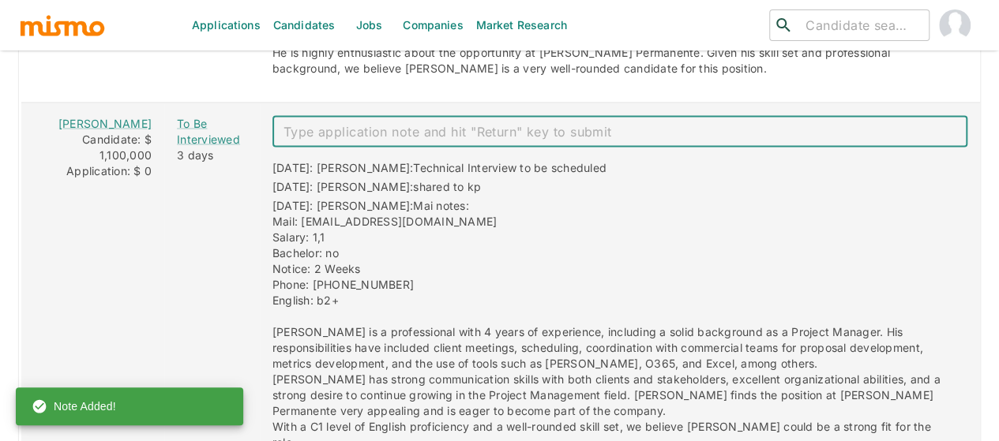
paste textarea "Technical Interview 10/14 (Mai)"
type textarea "Technical Interview 10/14 (Mai)"
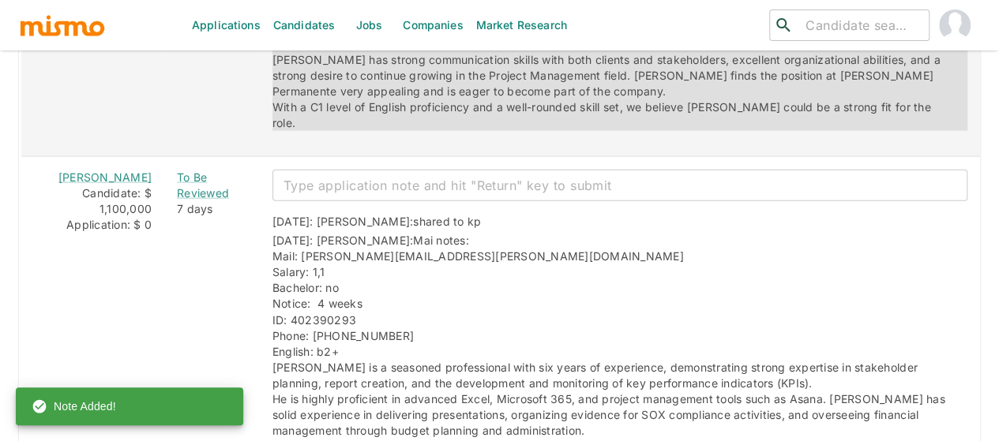
scroll to position [4755, 0]
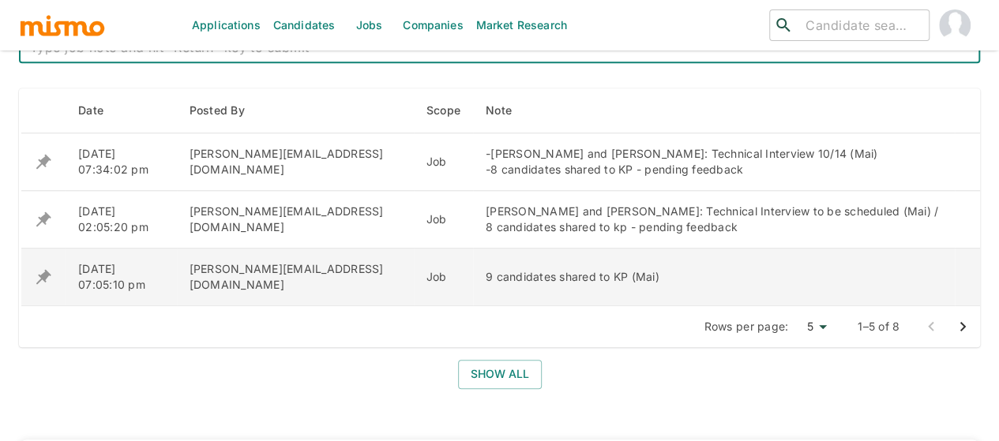
scroll to position [632, 0]
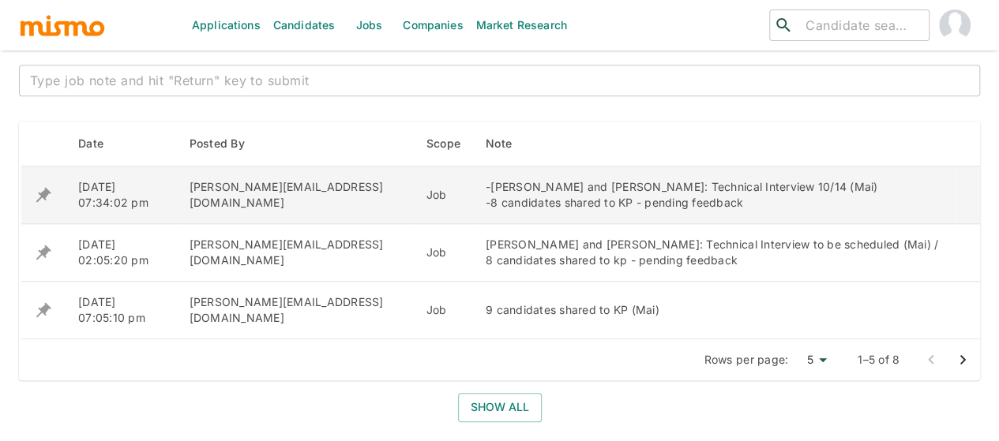
drag, startPoint x: 667, startPoint y: 201, endPoint x: 396, endPoint y: 188, distance: 272.0
click at [473, 188] on td "-[PERSON_NAME] and [PERSON_NAME]: Technical Interview 10/14 (Mai) -8 candidates…" at bounding box center [714, 196] width 482 height 58
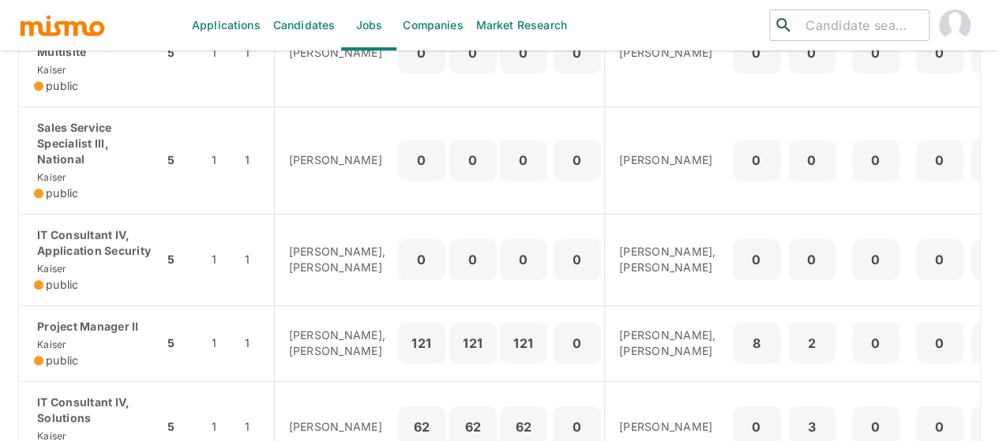
scroll to position [395, 0]
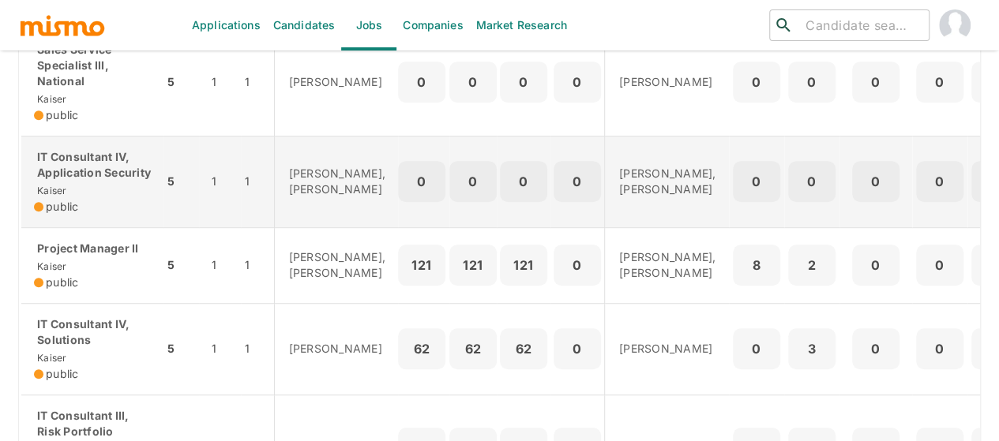
click at [100, 172] on p "IT Consultant IV, Application Security" at bounding box center [92, 165] width 117 height 32
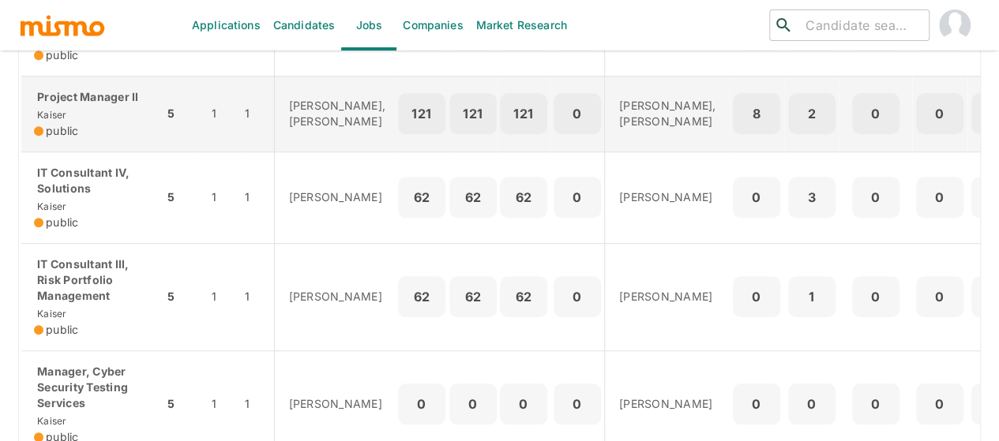
scroll to position [553, 0]
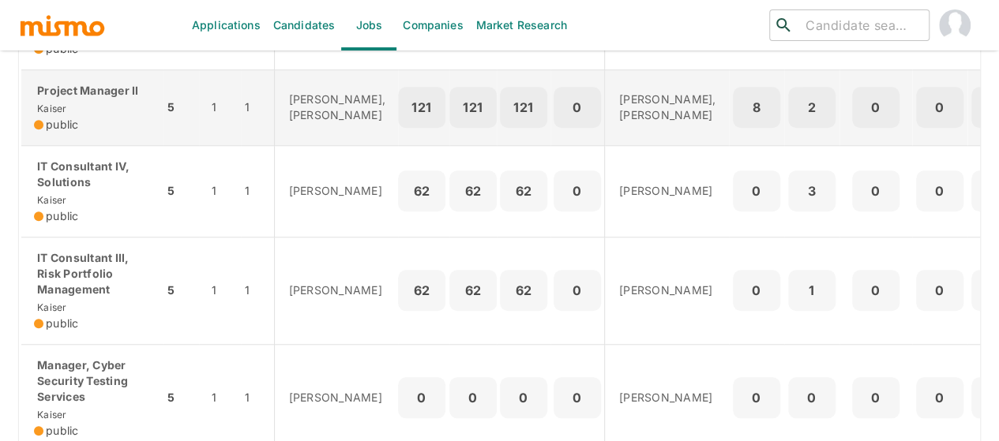
click at [87, 132] on div "Project Manager II Kaiser public" at bounding box center [92, 108] width 117 height 50
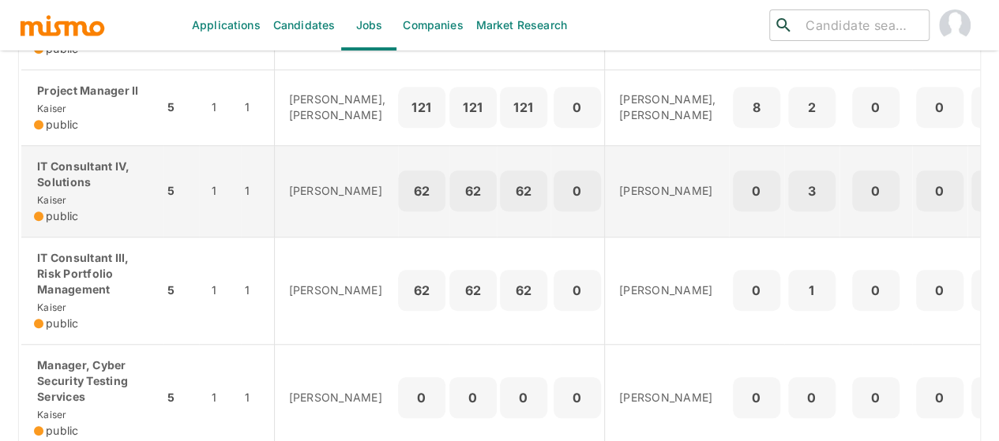
click at [103, 190] on p "IT Consultant IV, Solutions" at bounding box center [92, 175] width 117 height 32
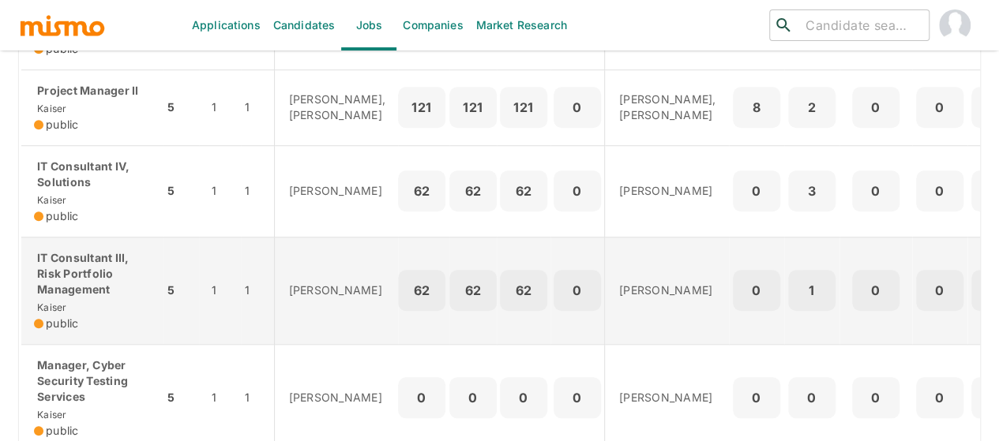
click at [93, 292] on p "IT Consultant III, Risk Portfolio Management" at bounding box center [92, 273] width 117 height 47
click at [61, 298] on p "IT Consultant III, Risk Portfolio Management" at bounding box center [92, 273] width 117 height 47
click at [79, 298] on p "IT Consultant III, Risk Portfolio Management" at bounding box center [92, 273] width 117 height 47
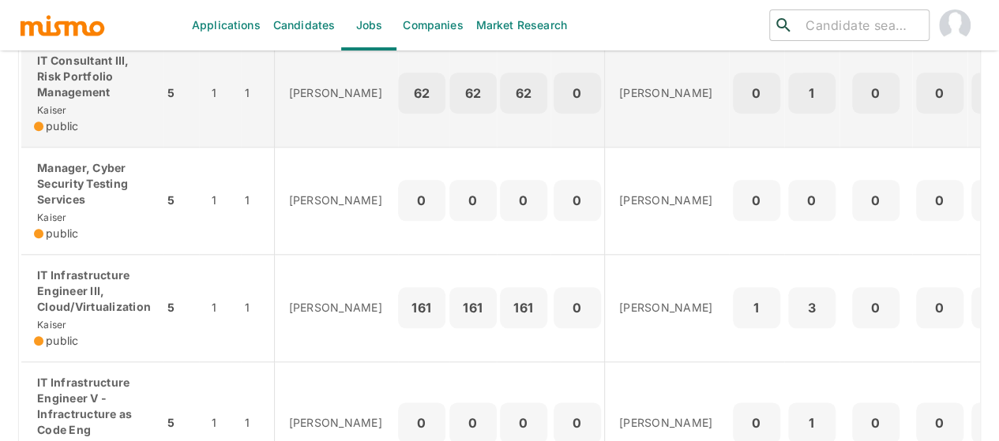
scroll to position [790, 0]
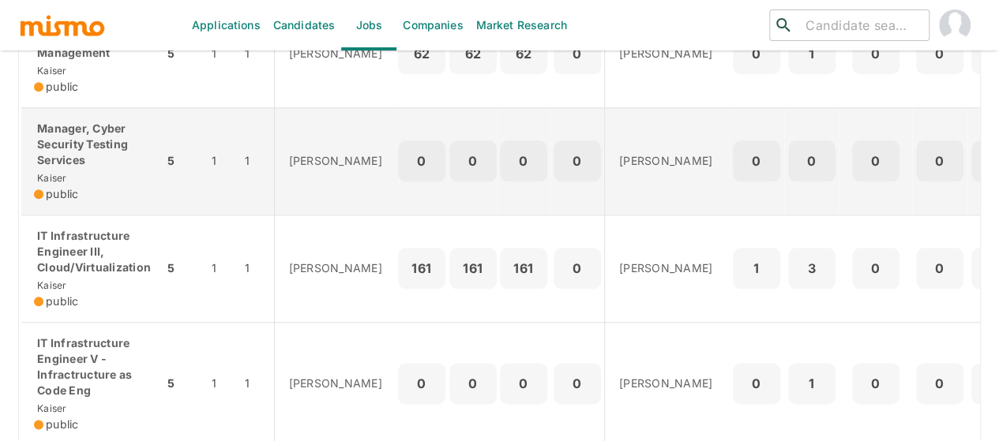
click at [100, 198] on div "Manager, Cyber Security Testing Services Kaiser public" at bounding box center [92, 161] width 117 height 81
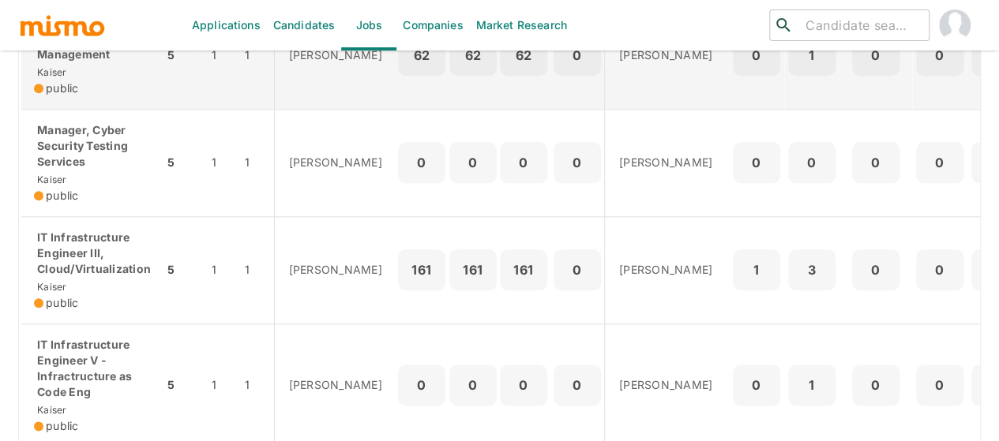
scroll to position [753, 0]
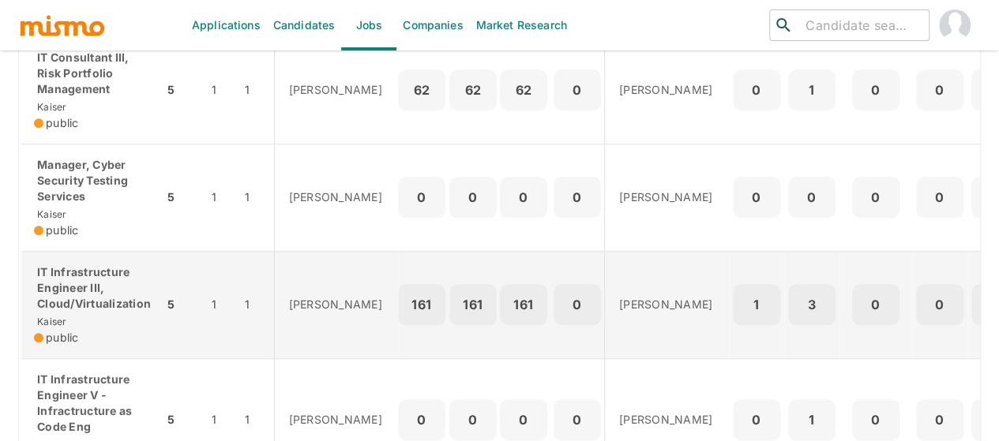
click at [95, 312] on p "IT Infrastructure Engineer III, Cloud/Virtualization" at bounding box center [92, 288] width 117 height 47
click at [81, 312] on p "IT Infrastructure Engineer III, Cloud/Virtualization" at bounding box center [92, 288] width 117 height 47
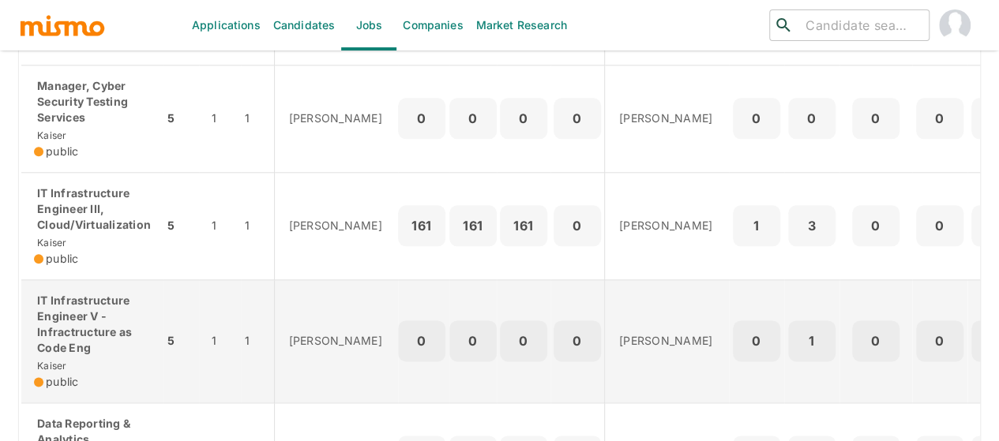
scroll to position [911, 0]
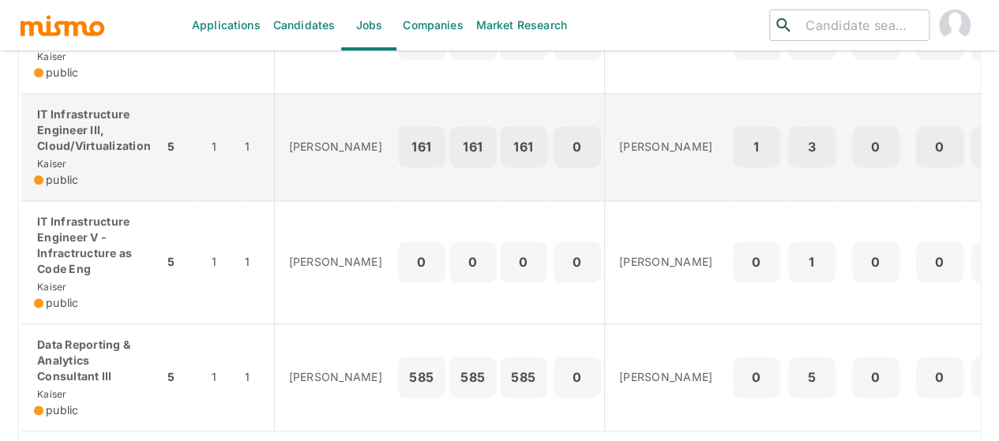
click at [97, 154] on p "IT Infrastructure Engineer III, Cloud/Virtualization" at bounding box center [92, 130] width 117 height 47
click at [58, 152] on p "IT Infrastructure Engineer III, Cloud/Virtualization" at bounding box center [92, 130] width 117 height 47
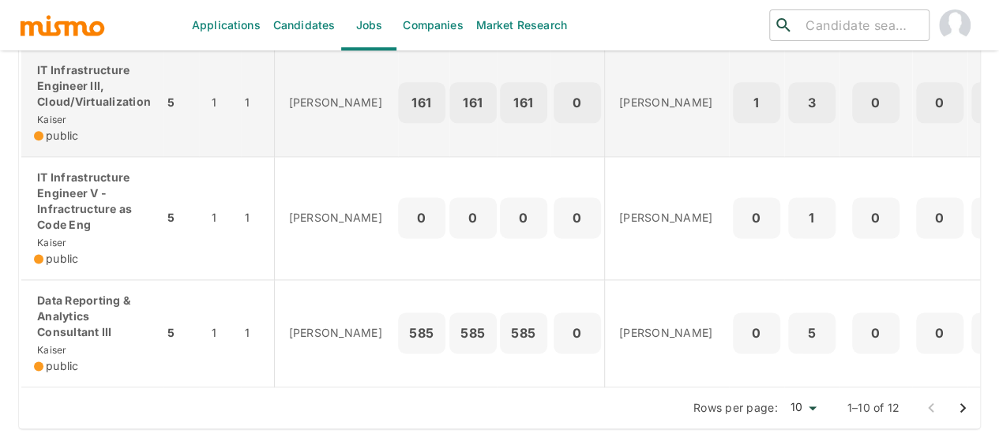
scroll to position [990, 0]
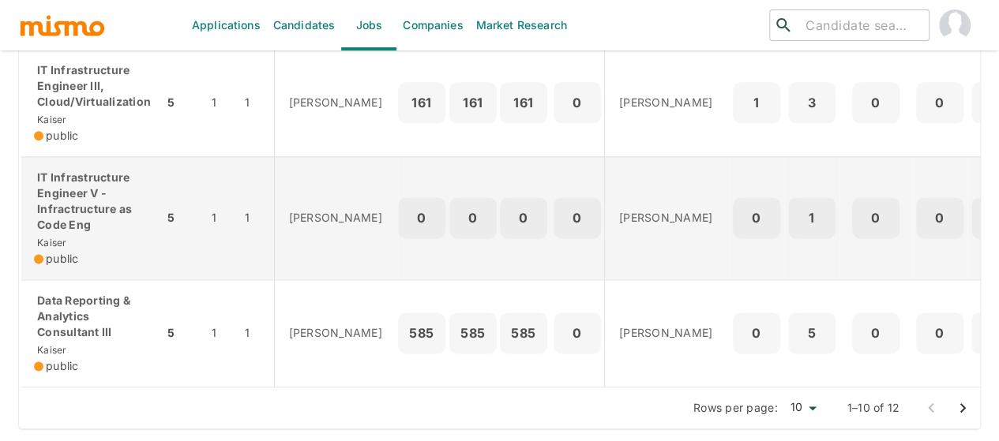
click at [84, 196] on p "IT Infrastructure Engineer V - Infractructure as Code Eng" at bounding box center [92, 201] width 117 height 63
click at [111, 194] on p "IT Infrastructure Engineer V - Infractructure as Code Eng" at bounding box center [92, 201] width 117 height 63
click at [81, 199] on p "IT Infrastructure Engineer V - Infractructure as Code Eng" at bounding box center [92, 201] width 117 height 63
click at [76, 190] on p "IT Infrastructure Engineer V - Infractructure as Code Eng" at bounding box center [92, 201] width 117 height 63
click at [73, 185] on p "IT Infrastructure Engineer V - Infractructure as Code Eng" at bounding box center [92, 201] width 117 height 63
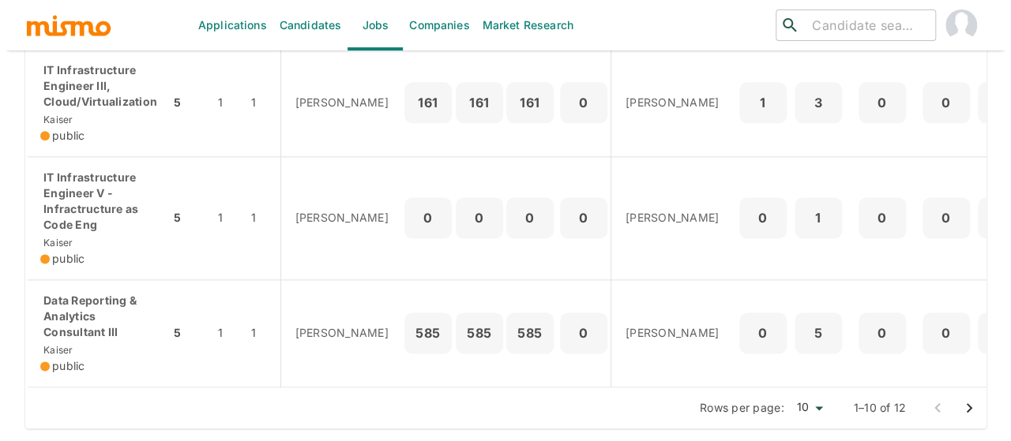
scroll to position [0, 293]
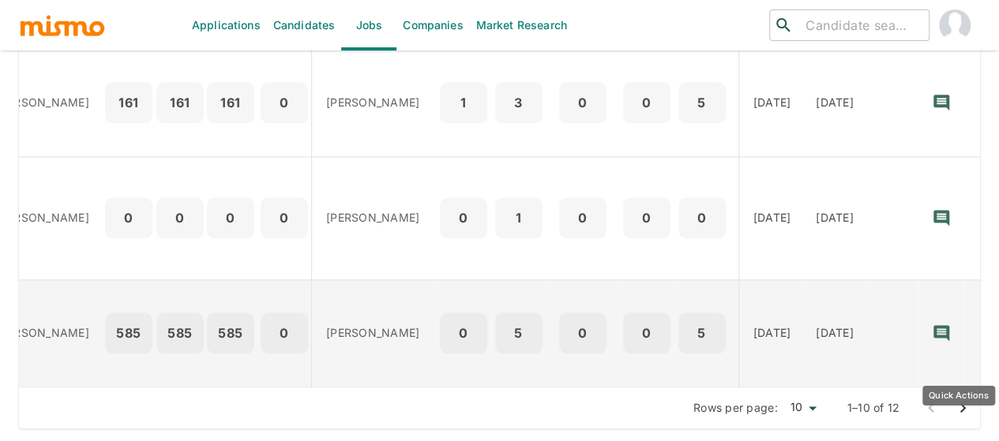
click at [978, 325] on icon "Quick Actions" at bounding box center [986, 333] width 16 height 16
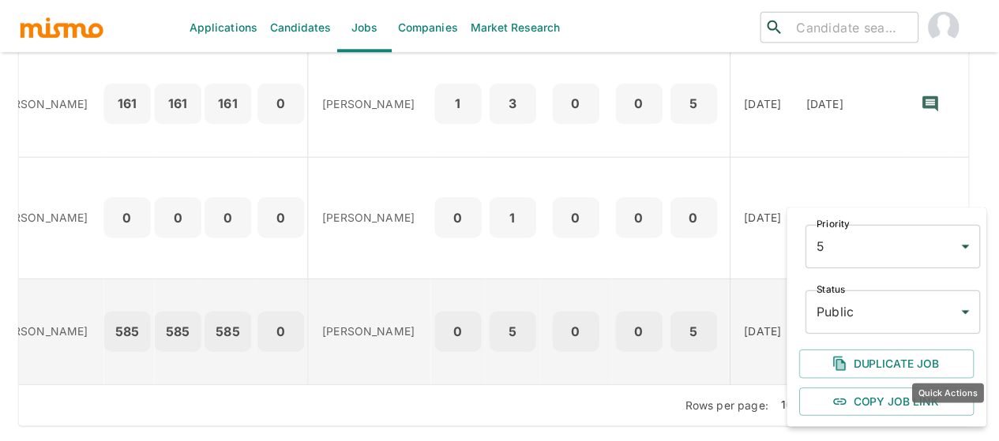
scroll to position [0, 292]
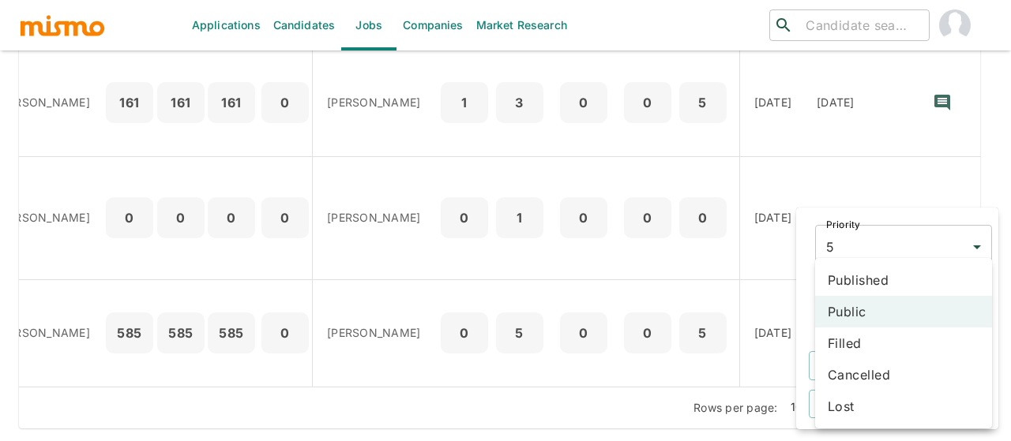
click at [850, 343] on li "Filled" at bounding box center [903, 344] width 177 height 32
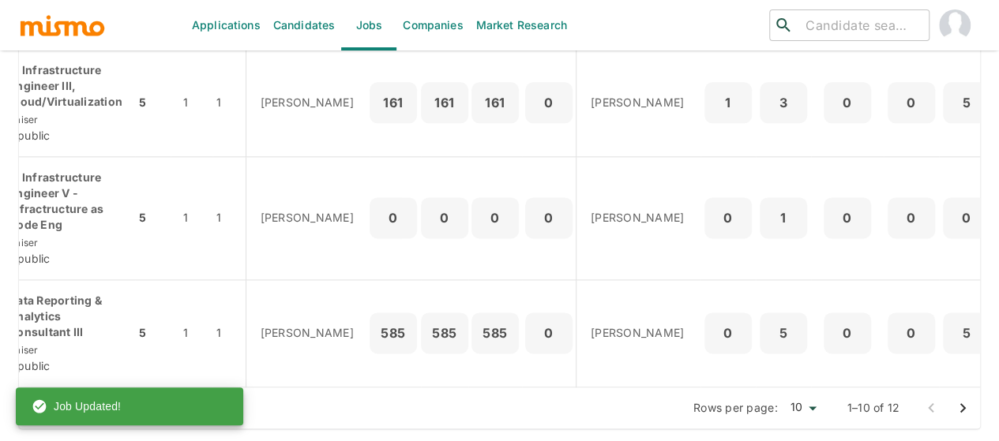
scroll to position [0, 0]
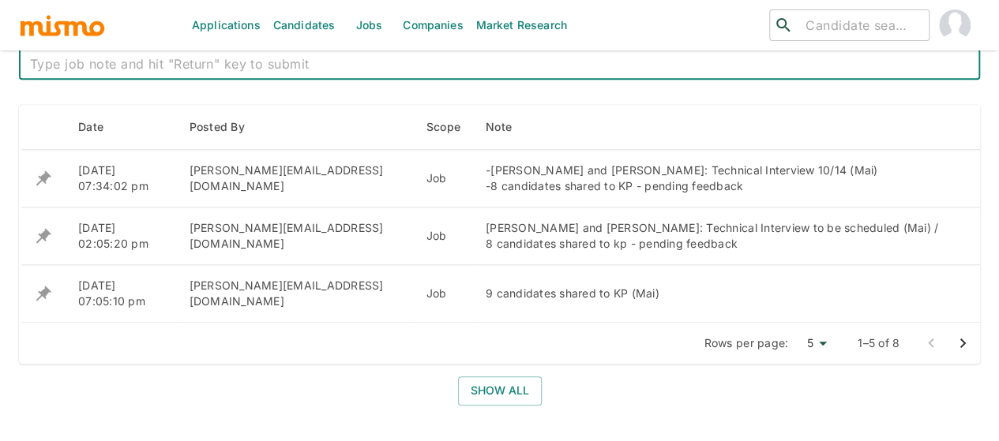
scroll to position [648, 0]
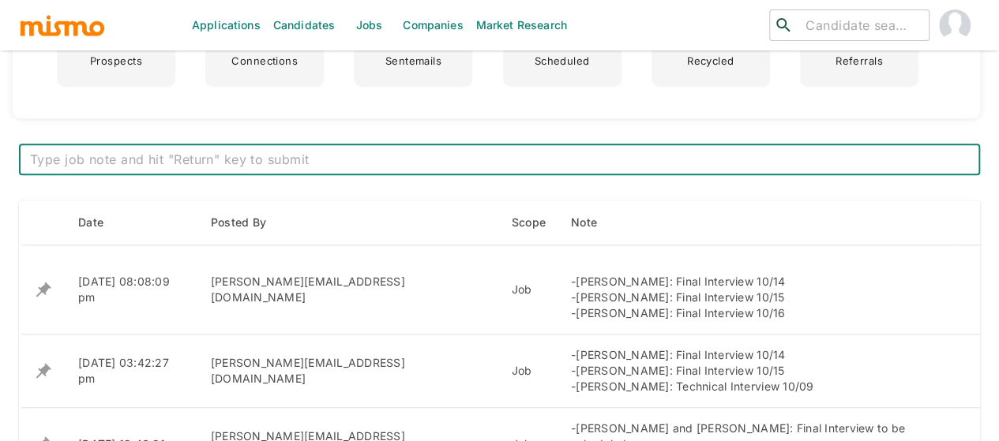
scroll to position [632, 0]
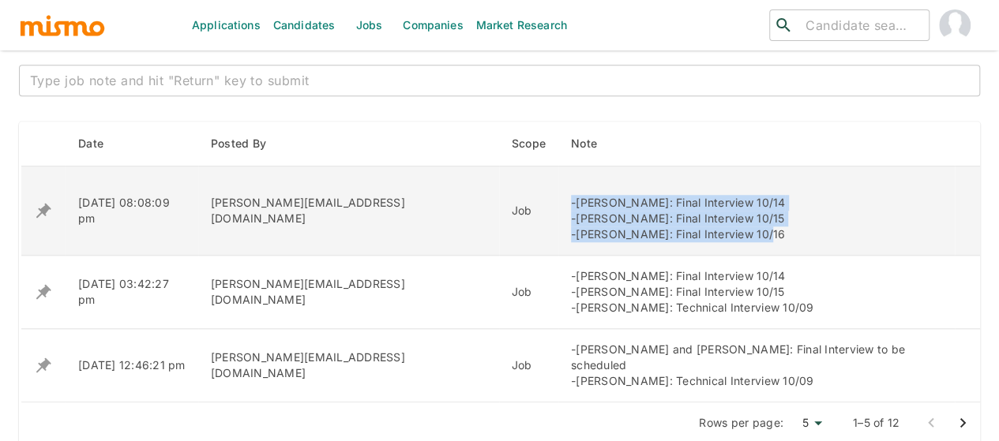
drag, startPoint x: 681, startPoint y: 236, endPoint x: 471, endPoint y: 203, distance: 211.9
click at [558, 203] on td "-Guillermo Alvarez: Final Interview 10/14 -Wagner Campos: Final Interview 10/15…" at bounding box center [756, 211] width 396 height 89
copy div "-Guillermo Alvarez: Final Interview 10/14 -Wagner Campos: Final Interview 10/15…"
click at [571, 231] on div "-Guillermo Alvarez: Final Interview 10/14 -Wagner Campos: Final Interview 10/15…" at bounding box center [756, 210] width 371 height 63
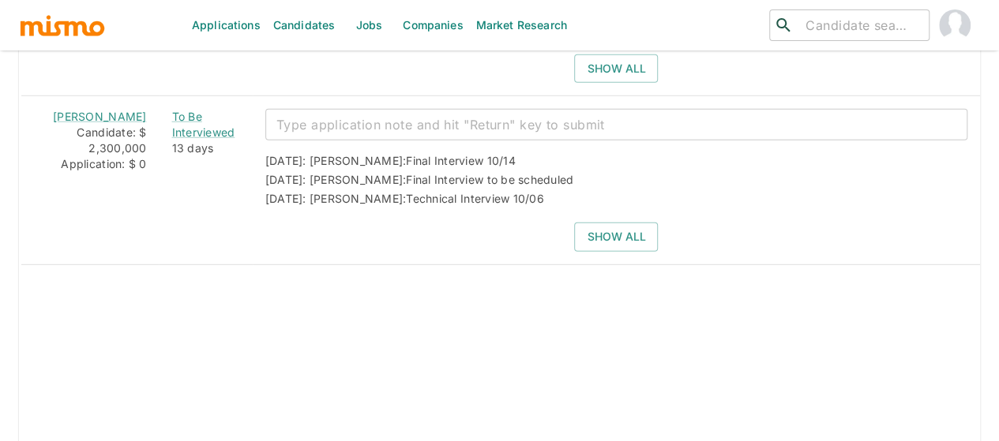
scroll to position [2281, 0]
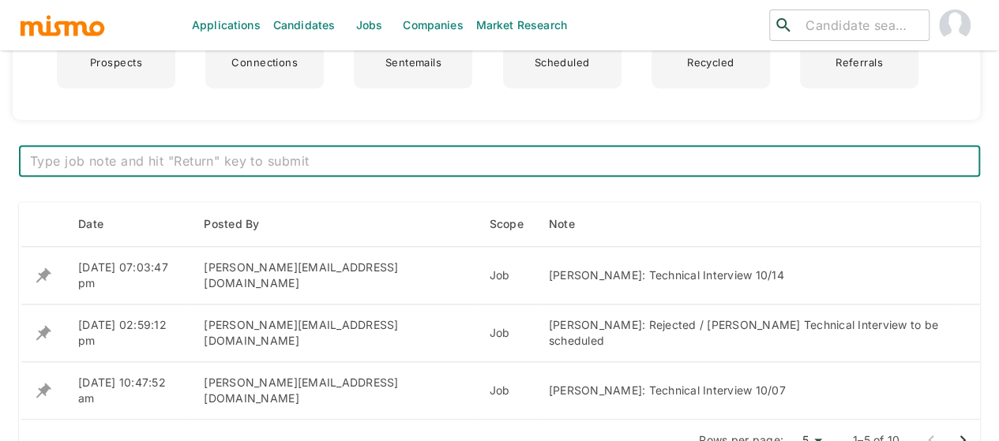
scroll to position [632, 0]
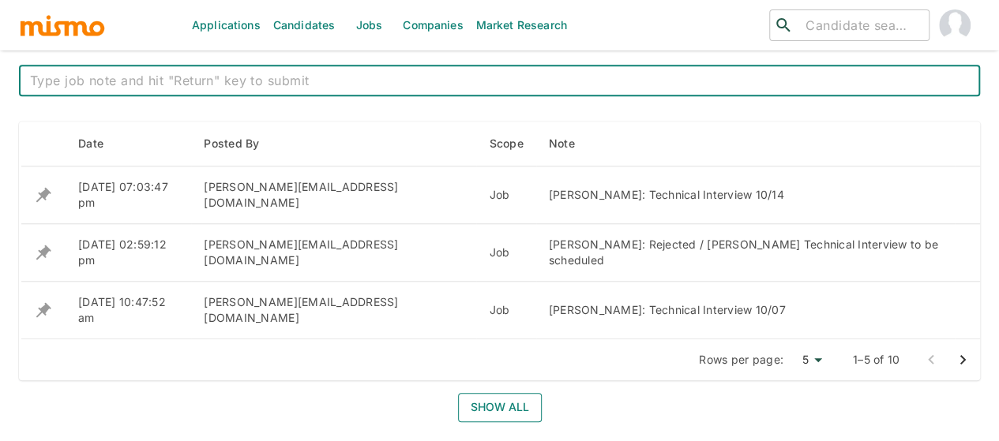
click at [484, 393] on button "Show all" at bounding box center [500, 407] width 84 height 29
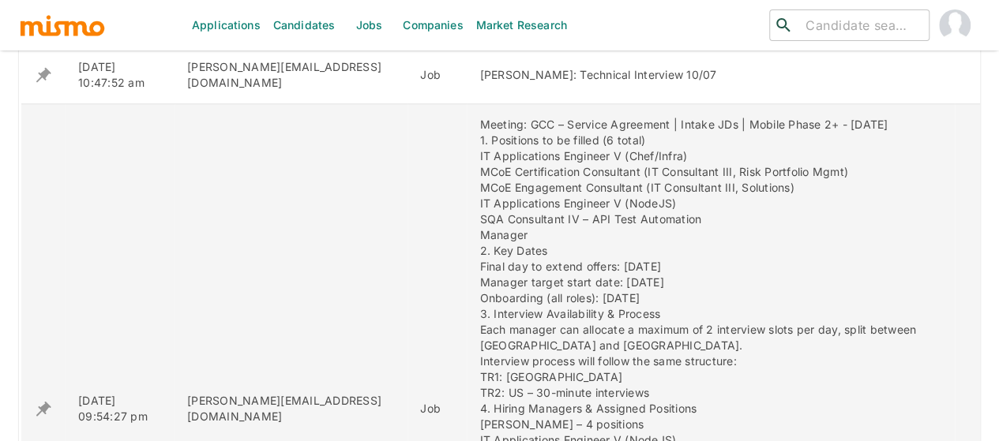
scroll to position [790, 0]
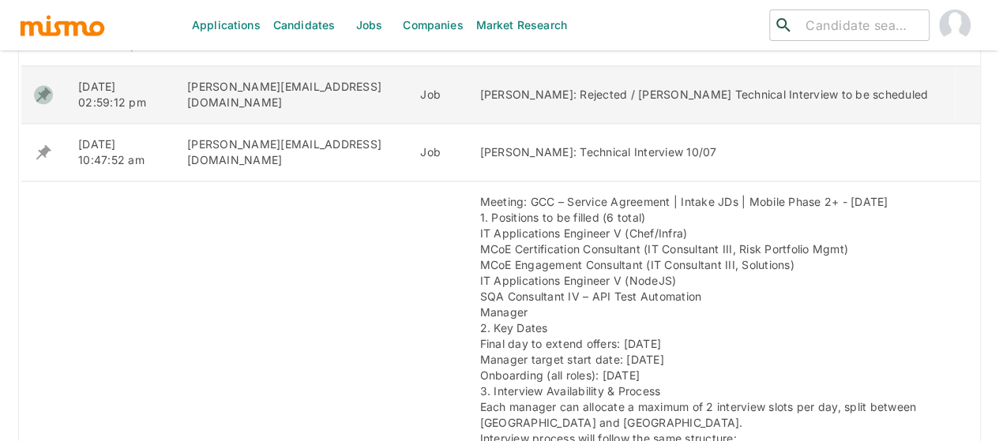
click at [43, 89] on icon "enhanced table" at bounding box center [43, 94] width 19 height 19
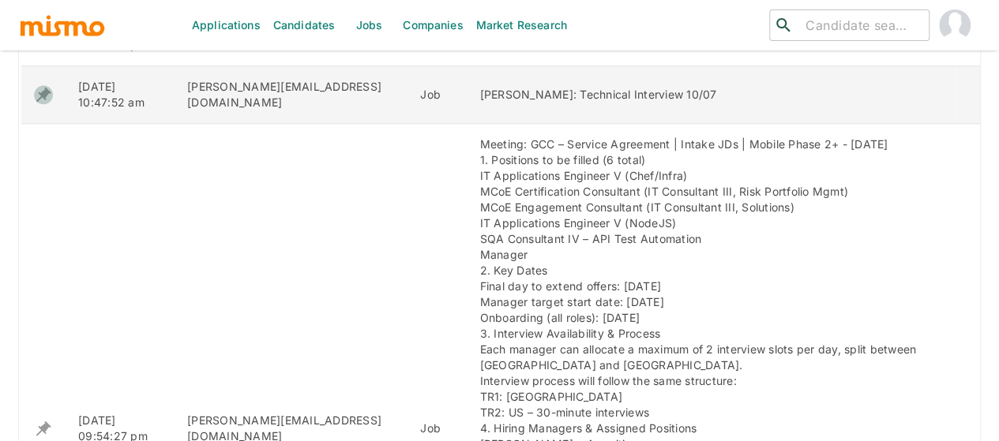
click at [47, 85] on icon "enhanced table" at bounding box center [43, 94] width 19 height 19
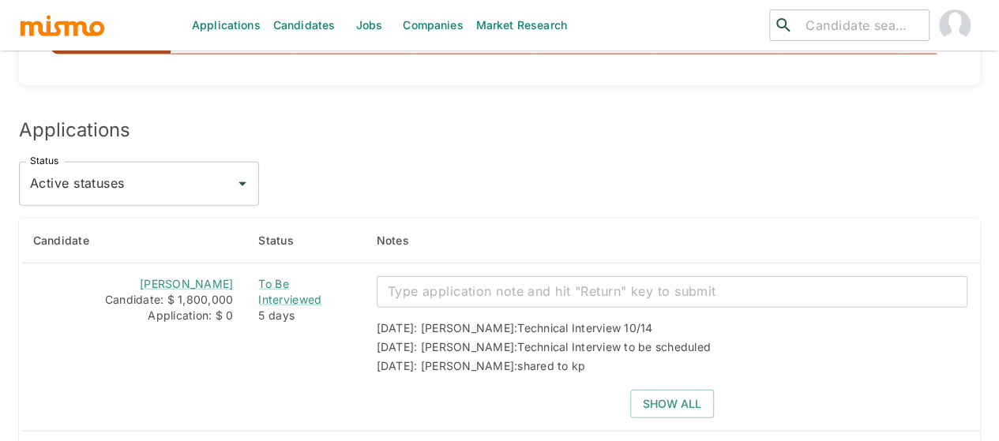
scroll to position [1974, 0]
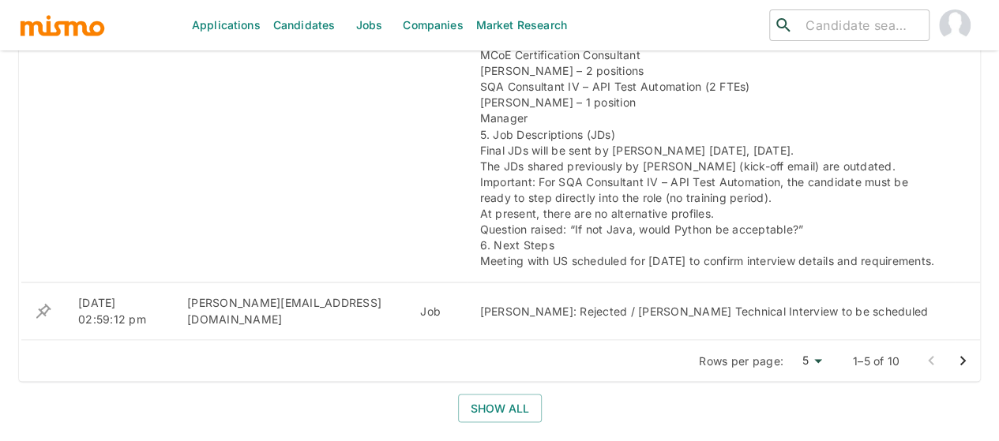
scroll to position [1421, 0]
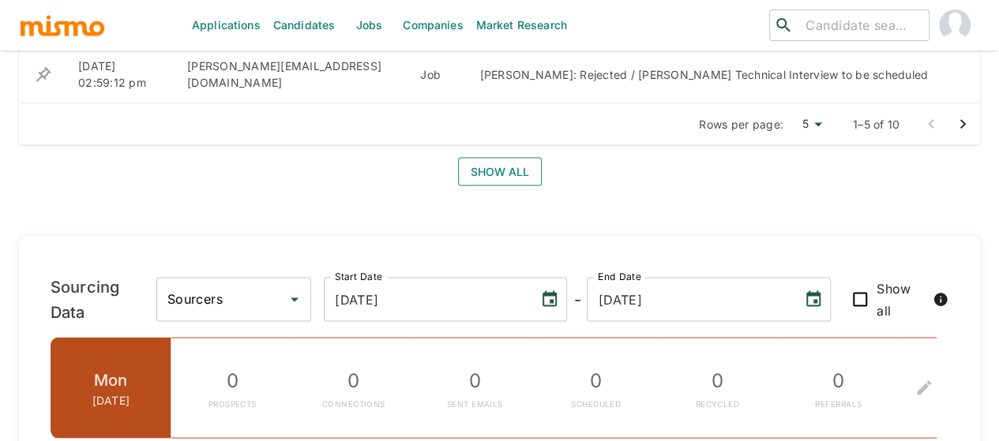
click at [480, 171] on button "Show all" at bounding box center [500, 171] width 84 height 29
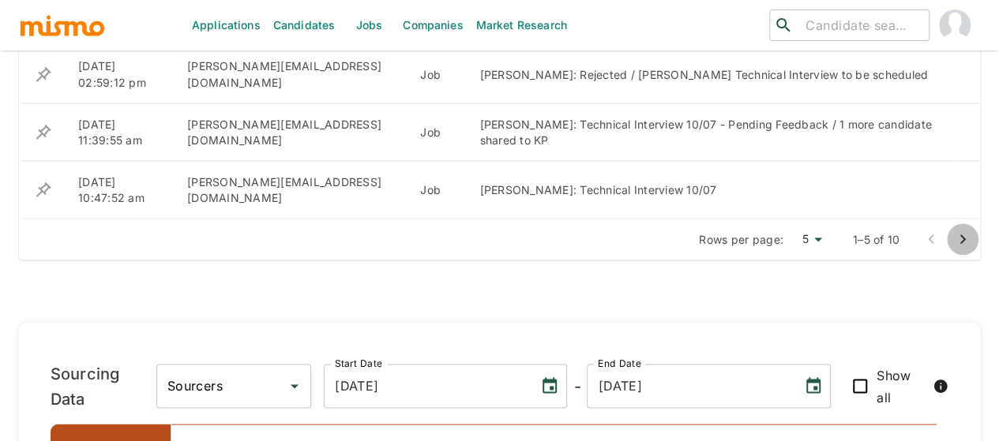
click at [960, 235] on icon "Go to next page" at bounding box center [962, 239] width 19 height 19
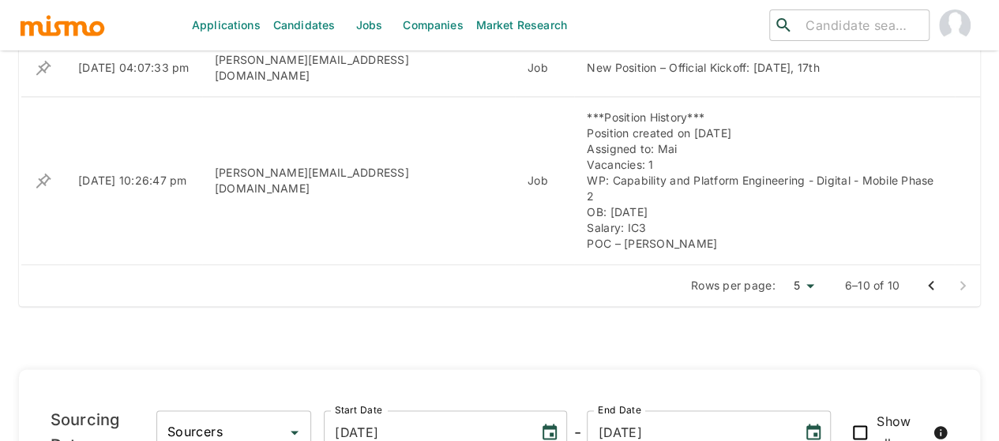
scroll to position [790, 0]
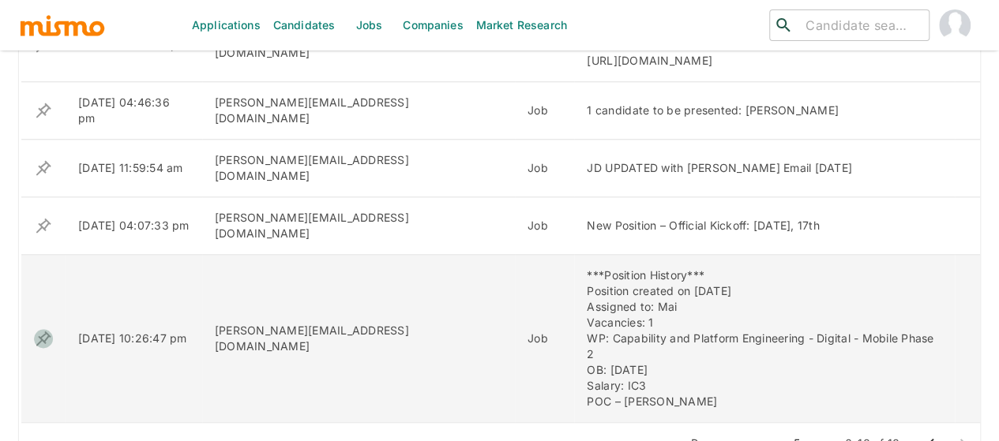
click at [43, 329] on icon "enhanced table" at bounding box center [43, 338] width 19 height 19
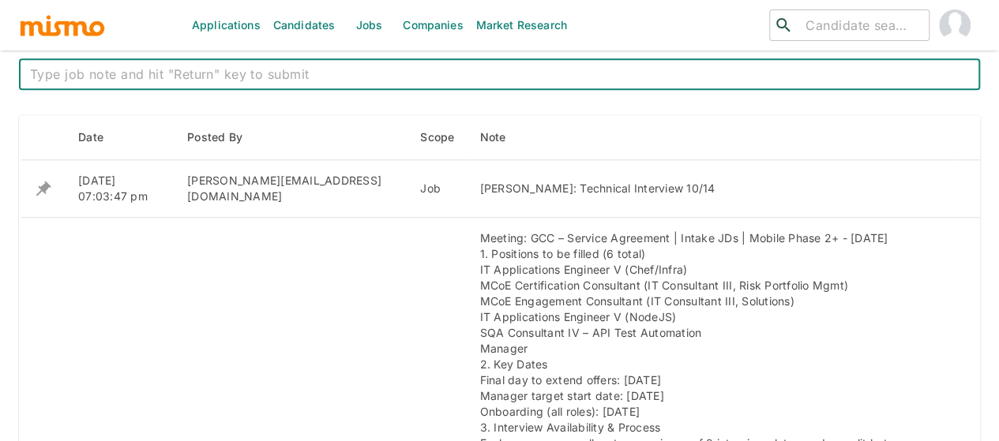
scroll to position [553, 0]
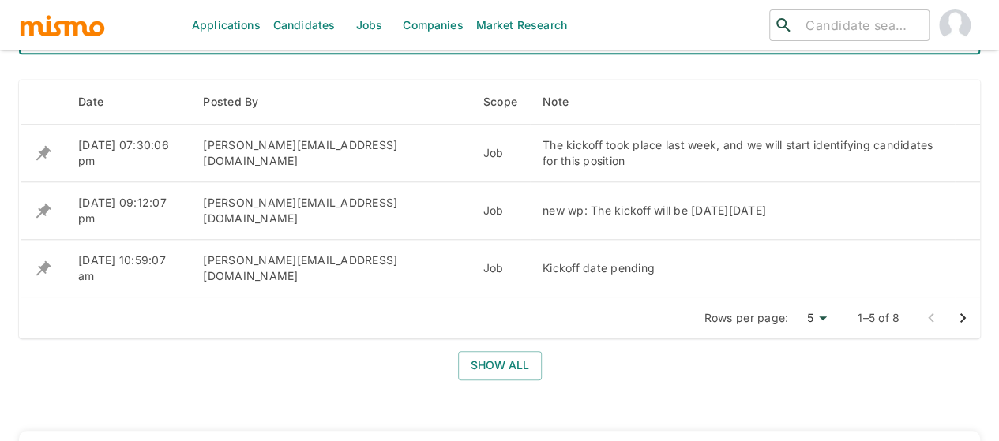
scroll to position [711, 0]
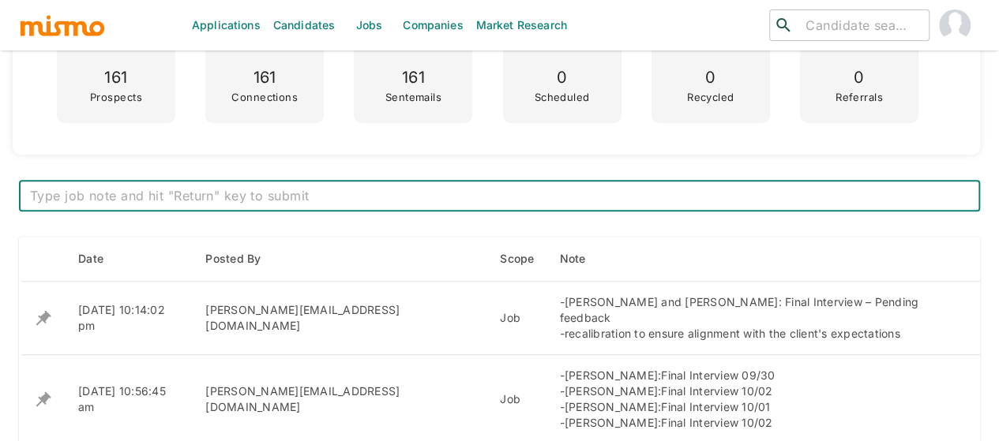
scroll to position [553, 0]
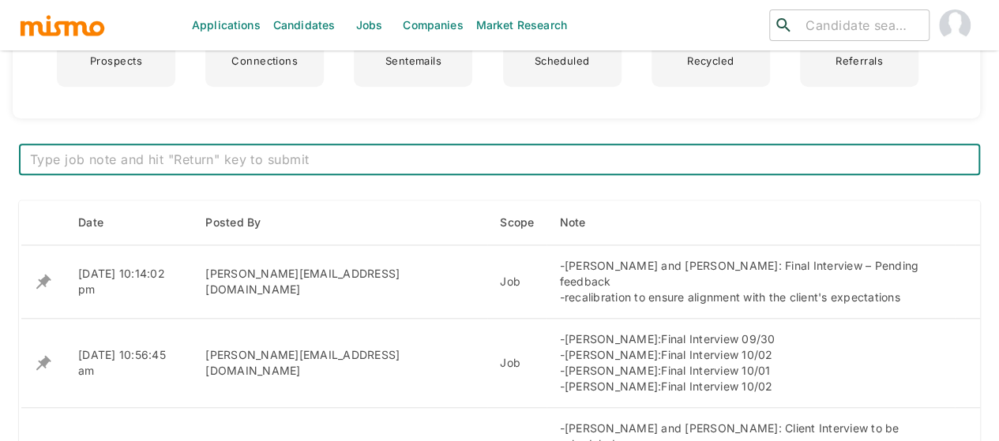
click at [261, 163] on textarea at bounding box center [499, 160] width 939 height 18
paste textarea "[PERSON_NAME] and [PERSON_NAME] are silver medalists – final decision pending t…"
type textarea "[PERSON_NAME] and [PERSON_NAME] are silver medalists – final decision pending t…"
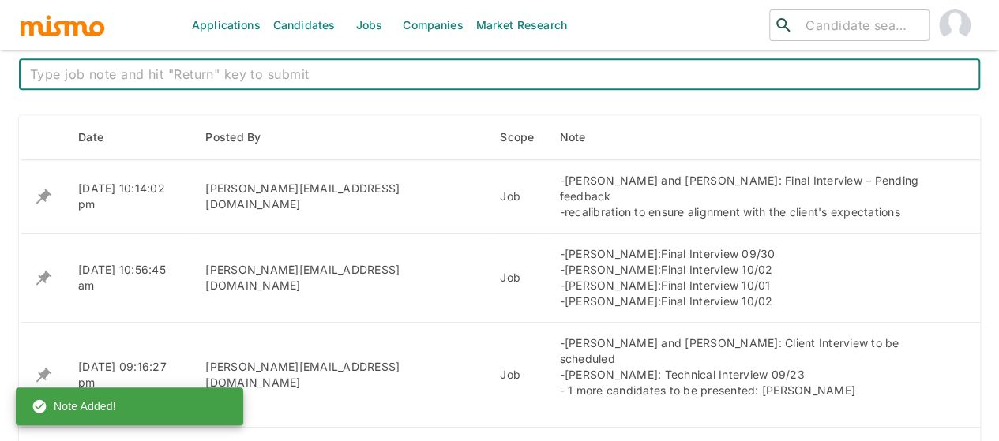
scroll to position [869, 0]
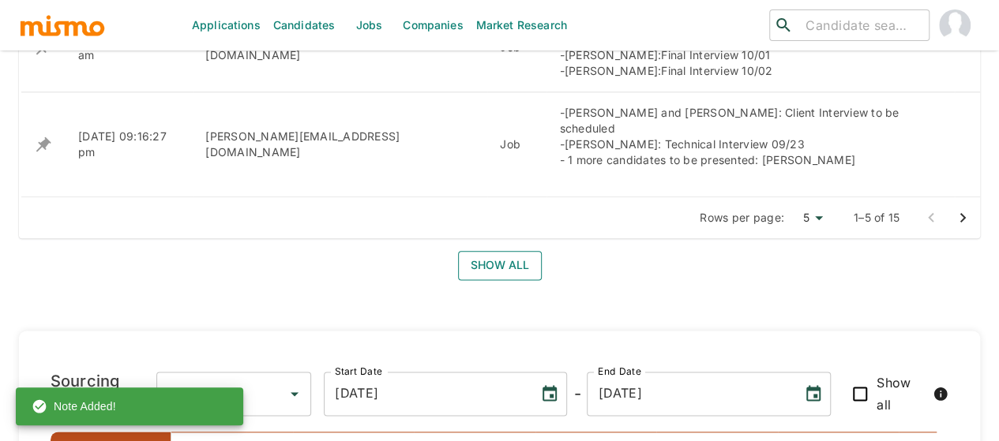
click at [501, 251] on button "Show all" at bounding box center [500, 265] width 84 height 29
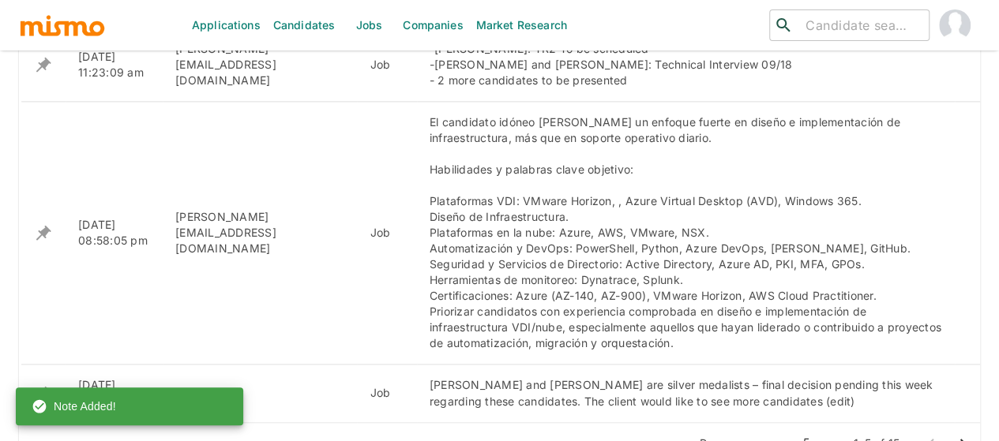
scroll to position [1185, 0]
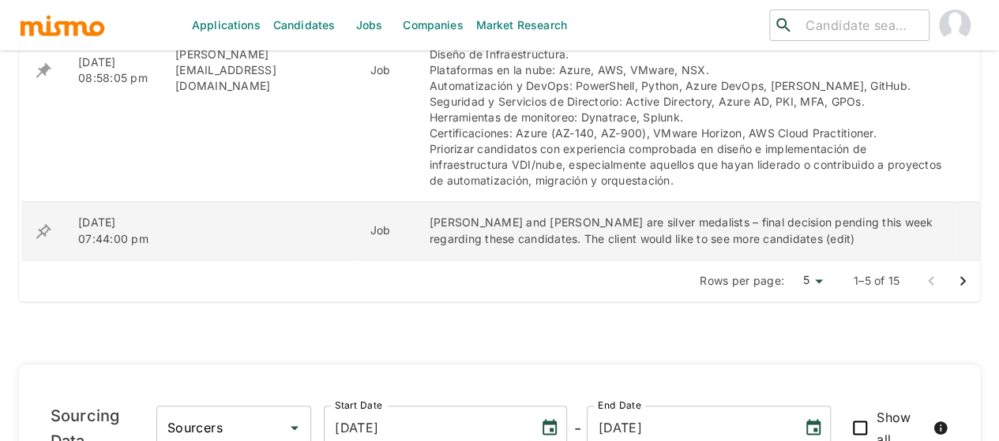
click at [43, 222] on icon "enhanced table" at bounding box center [43, 231] width 19 height 19
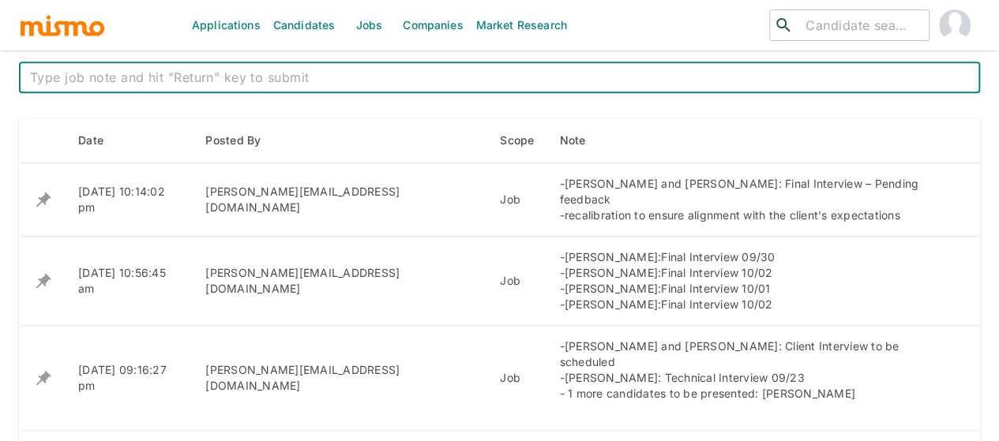
scroll to position [805, 0]
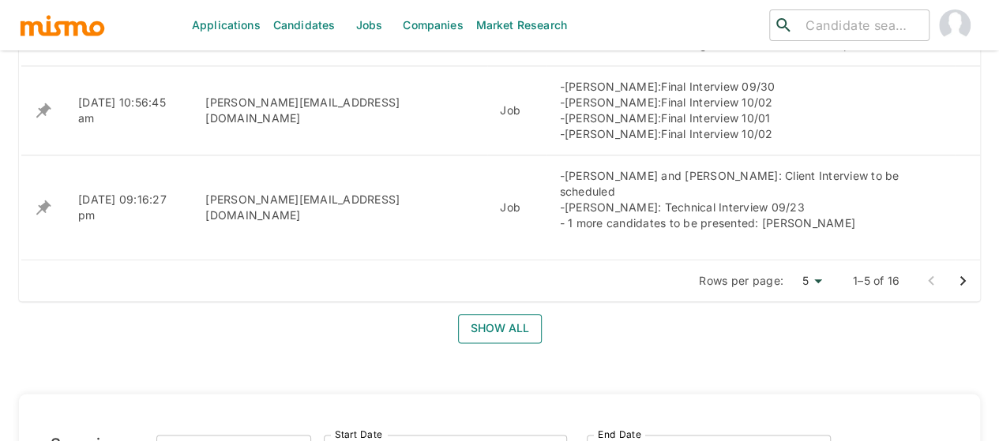
click at [479, 314] on button "Show all" at bounding box center [500, 328] width 84 height 29
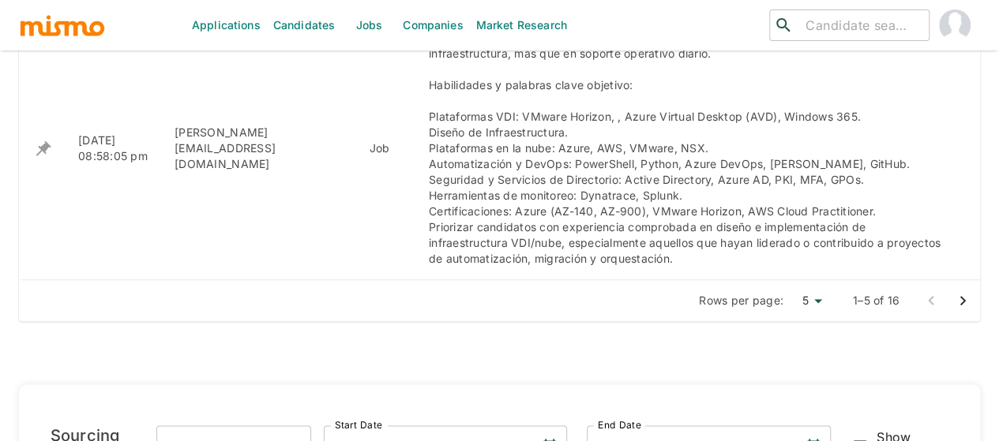
scroll to position [1121, 0]
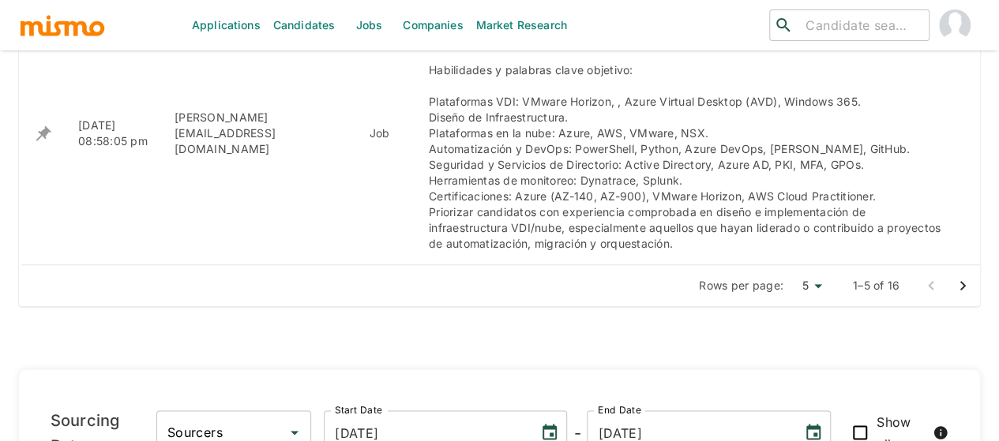
click at [959, 276] on icon "Go to next page" at bounding box center [962, 285] width 19 height 19
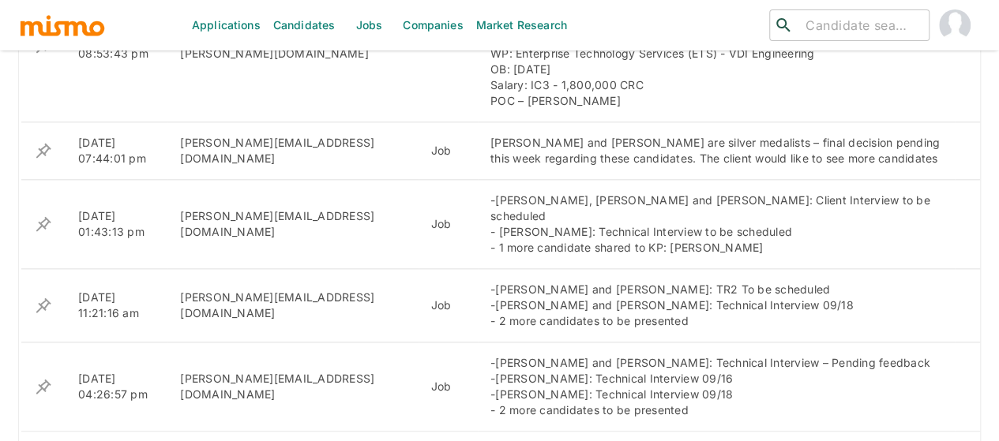
scroll to position [804, 0]
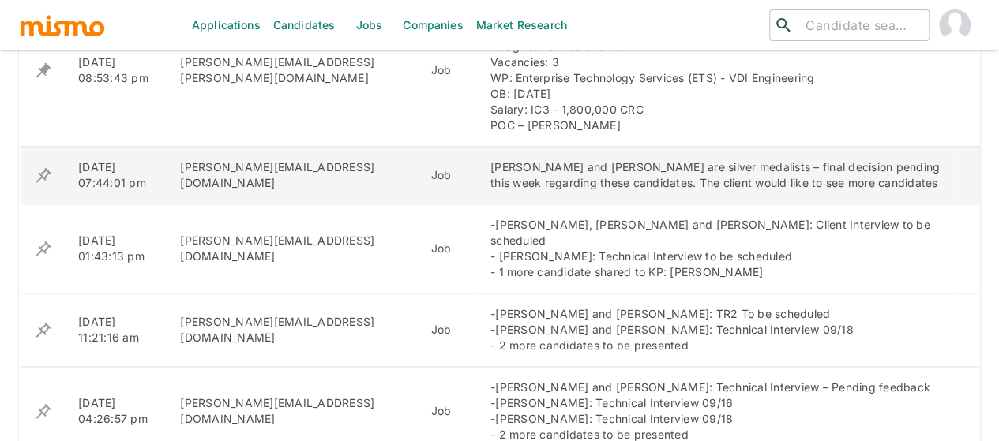
click at [43, 171] on icon "enhanced table" at bounding box center [43, 175] width 19 height 19
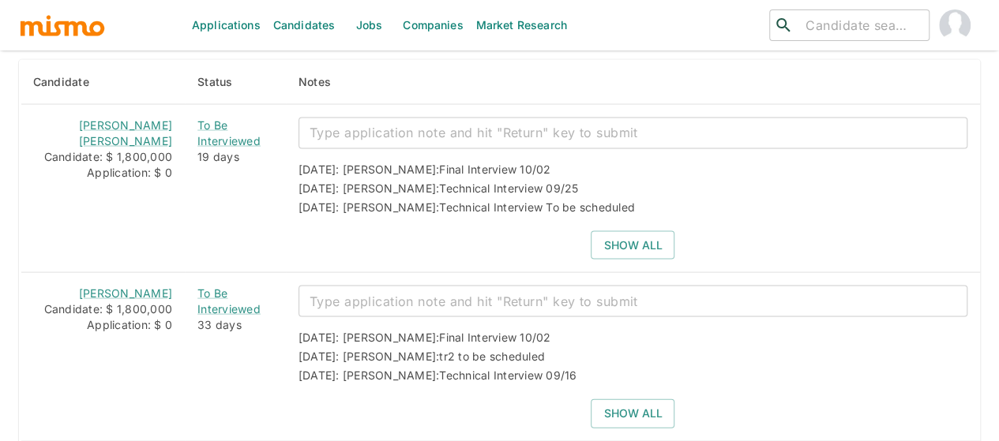
scroll to position [1500, 0]
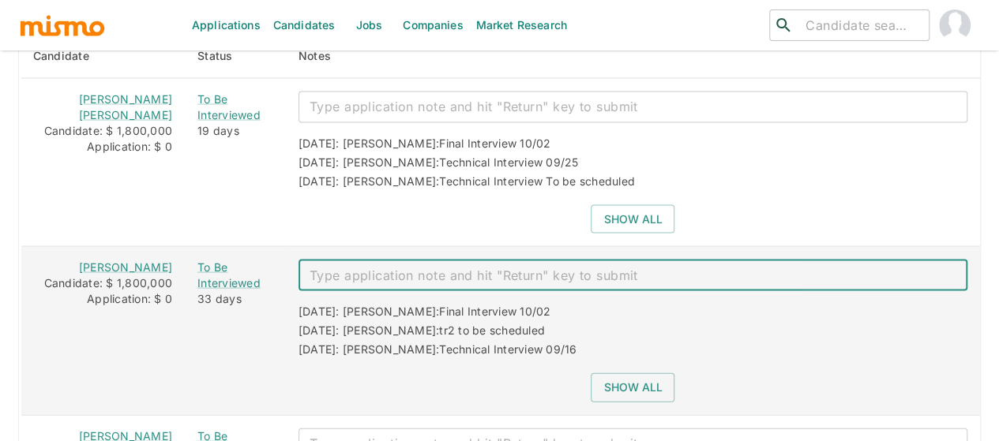
click at [311, 267] on textarea "enhanced table" at bounding box center [633, 276] width 647 height 18
paste textarea "[PERSON_NAME] and [PERSON_NAME] are silver medalists – final decision pending t…"
type textarea "[PERSON_NAME] and [PERSON_NAME] are silver medalists – final decision pending t…"
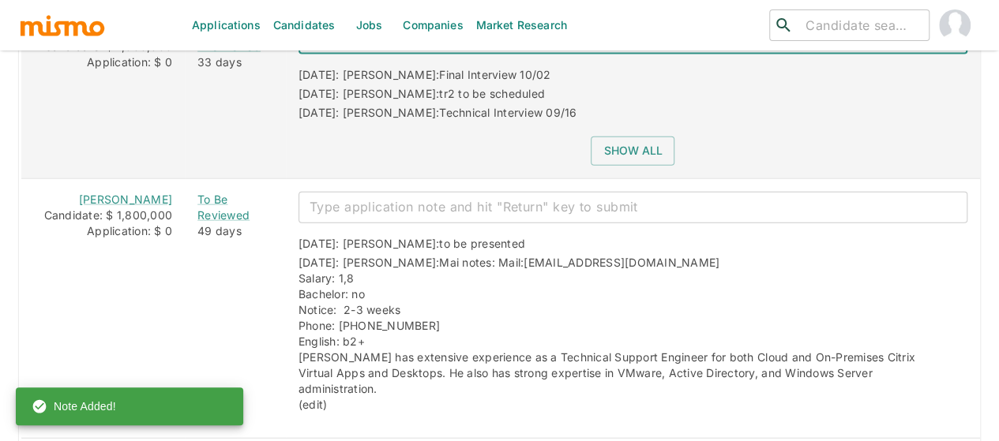
scroll to position [1895, 0]
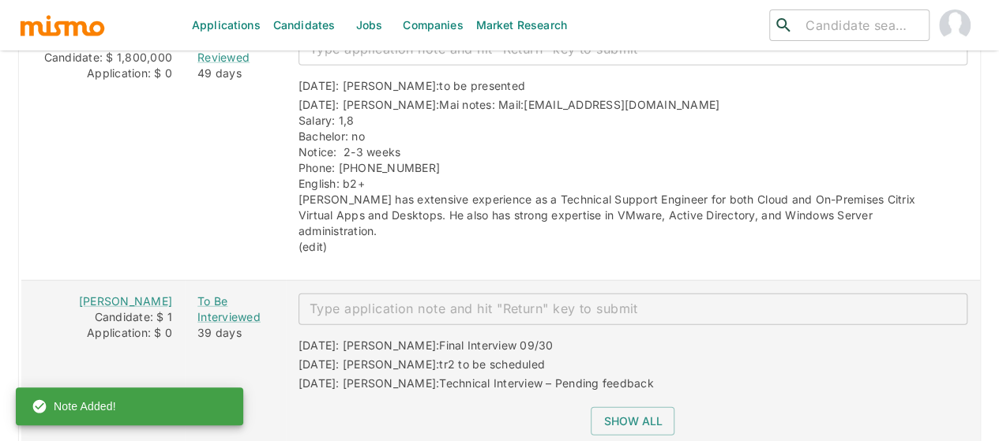
click at [357, 300] on textarea "enhanced table" at bounding box center [633, 309] width 647 height 18
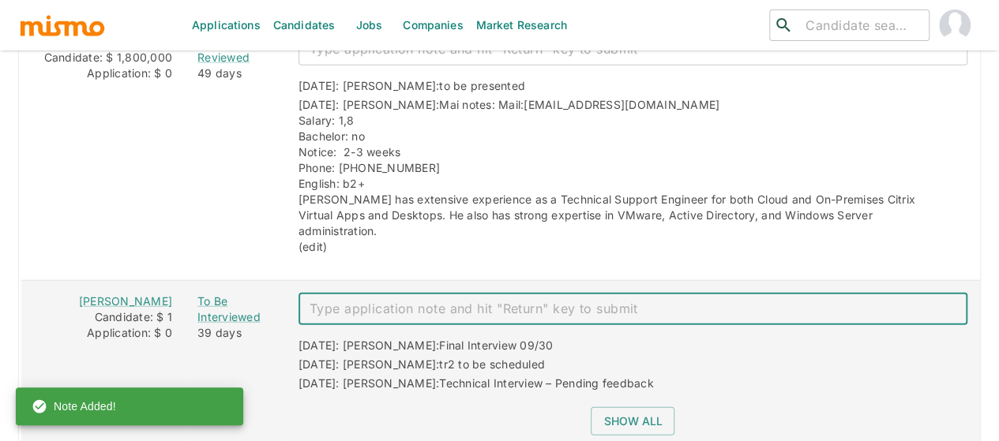
paste textarea "[PERSON_NAME] and [PERSON_NAME] are silver medalists – final decision pending t…"
type textarea "[PERSON_NAME] and [PERSON_NAME] are silver medalists – final decision pending t…"
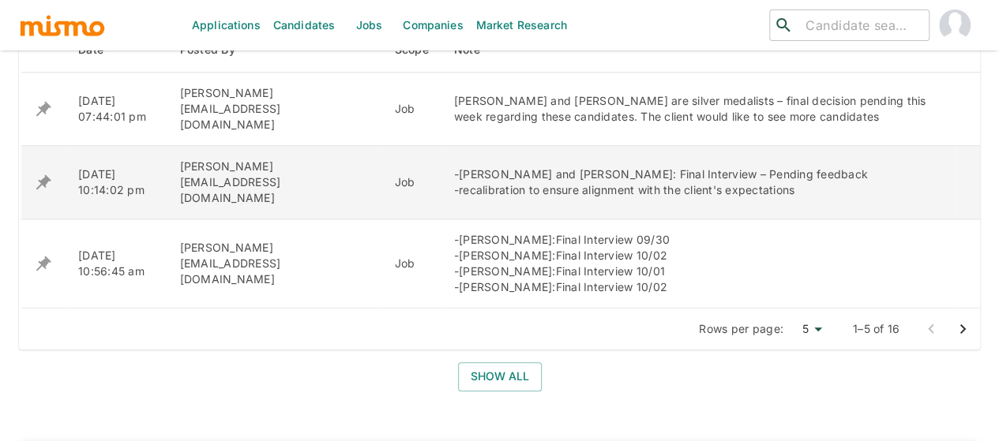
scroll to position [727, 0]
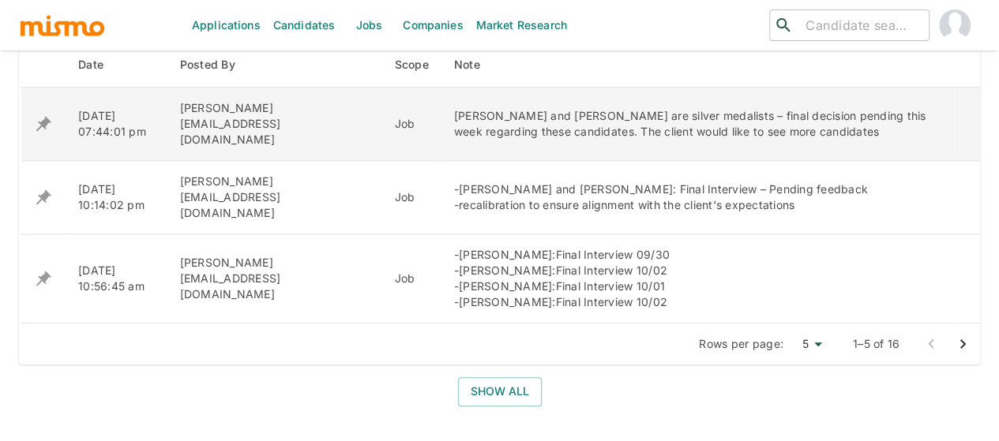
scroll to position [474, 0]
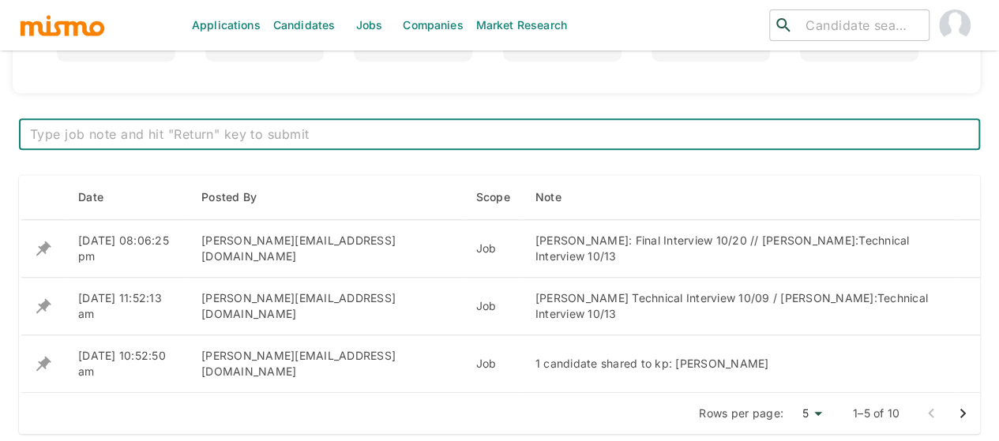
scroll to position [632, 0]
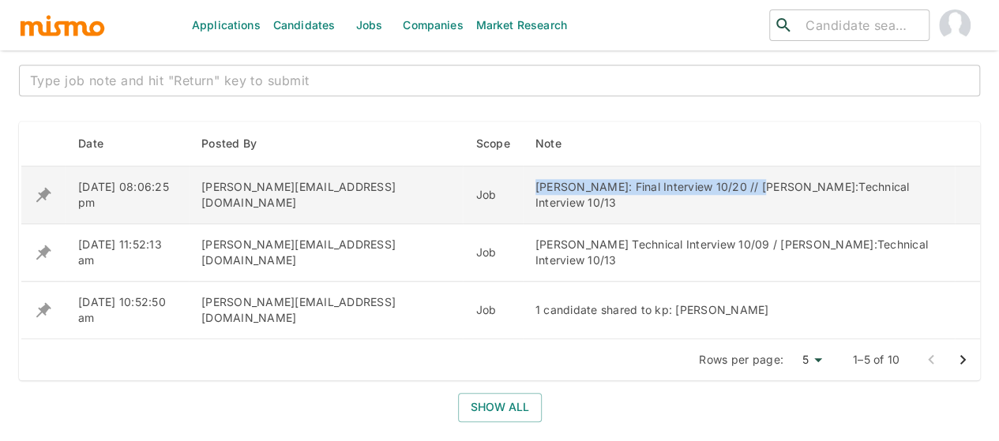
drag, startPoint x: 664, startPoint y: 187, endPoint x: 408, endPoint y: 184, distance: 255.9
click at [408, 184] on tr "10/10/2025 08:06:25 pm maia@mismo.team Job Esteban Sevilla: Final Interview 10/…" at bounding box center [501, 196] width 960 height 58
copy tr "Esteban Sevilla: Final Interview 10/20 //"
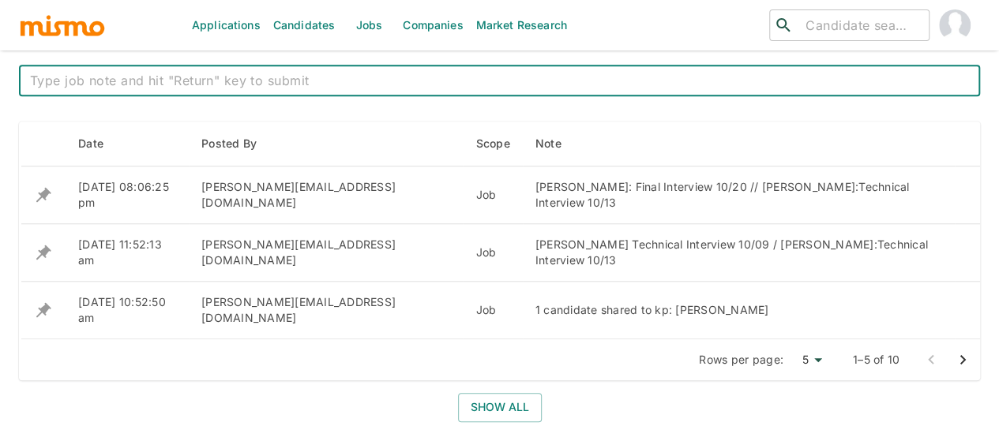
click at [250, 83] on textarea at bounding box center [499, 81] width 939 height 18
type textarea "Manuel Alonso dropout"
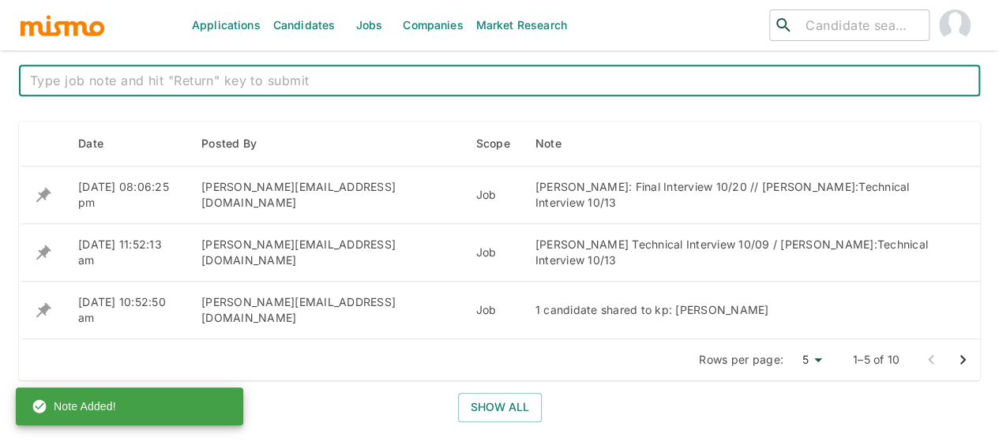
click at [318, 83] on textarea at bounding box center [499, 81] width 939 height 18
paste textarea "-Esteban Sevilla: Final interview 10/20 – sourcing more candidates for this pos…"
type textarea "-Esteban Sevilla: Final interview 10/20 – sourcing more candidates for this pos…"
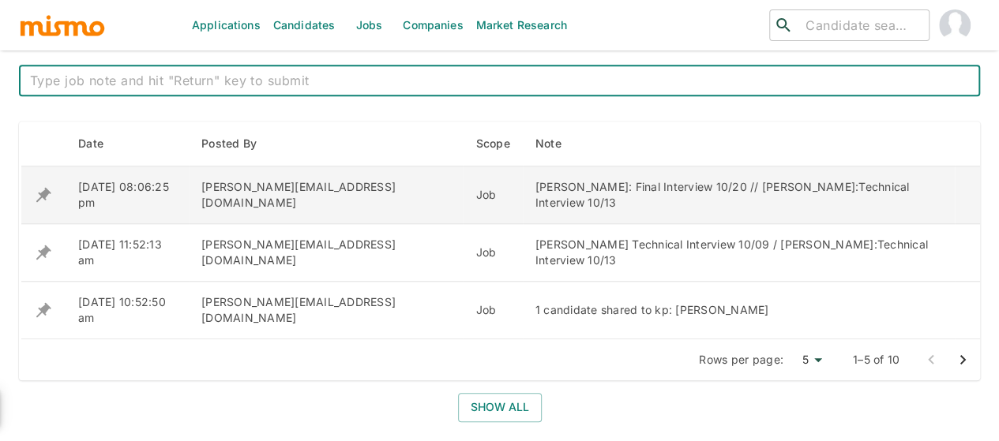
click at [38, 186] on icon "enhanced table" at bounding box center [43, 195] width 19 height 19
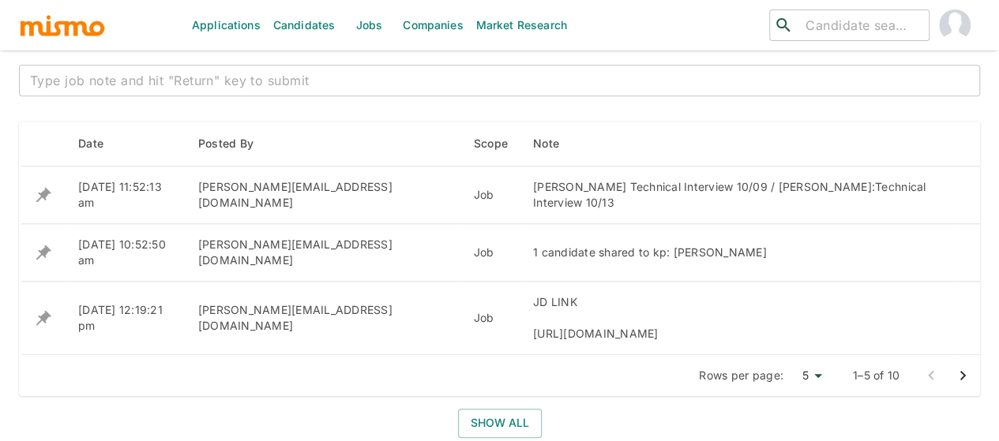
click at [38, 186] on icon "enhanced table" at bounding box center [43, 195] width 19 height 19
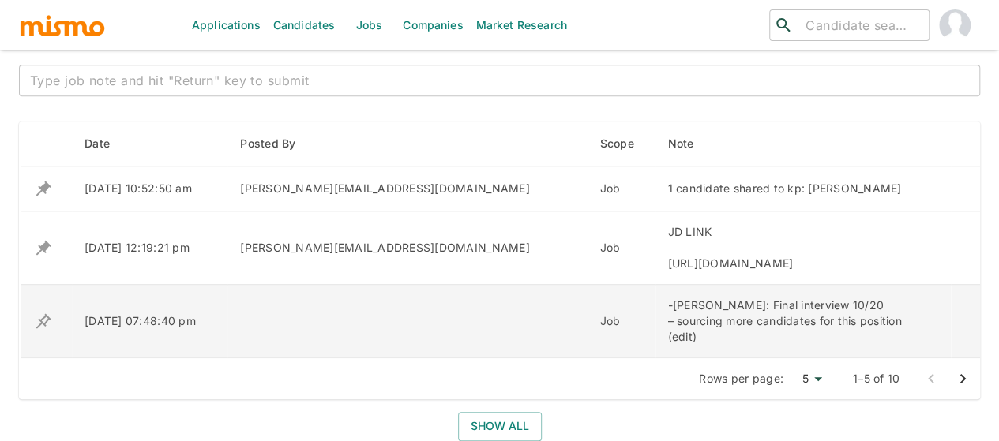
click at [43, 312] on icon "enhanced table" at bounding box center [43, 321] width 19 height 19
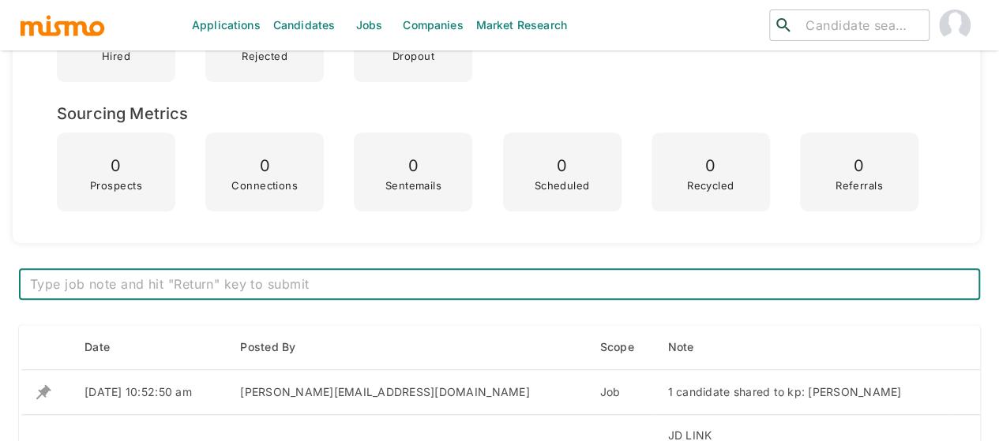
scroll to position [632, 0]
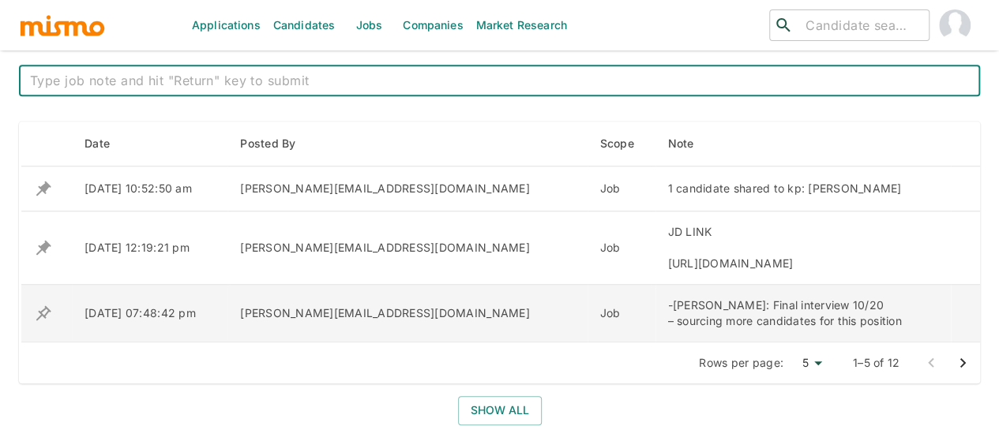
click at [43, 307] on icon "enhanced table" at bounding box center [43, 313] width 19 height 19
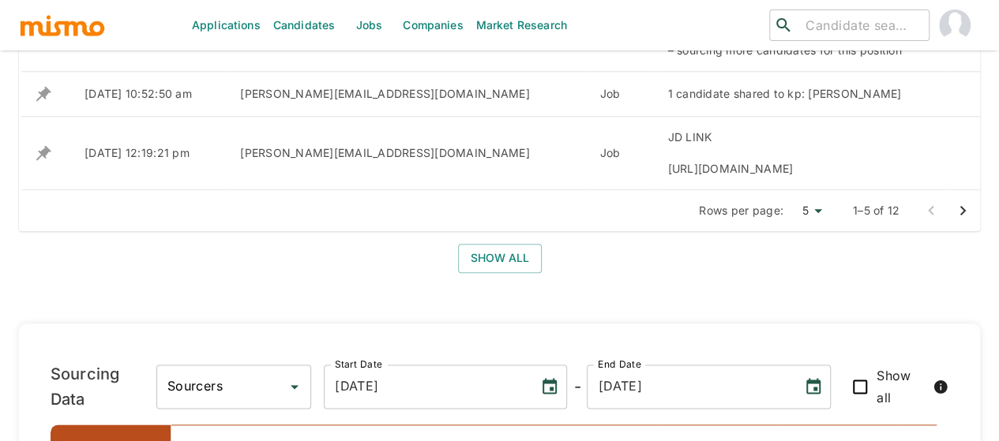
scroll to position [790, 0]
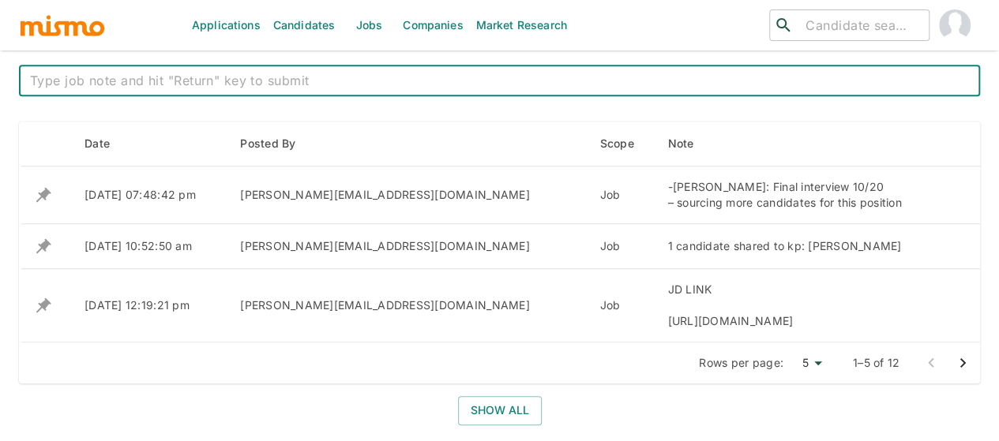
scroll to position [711, 0]
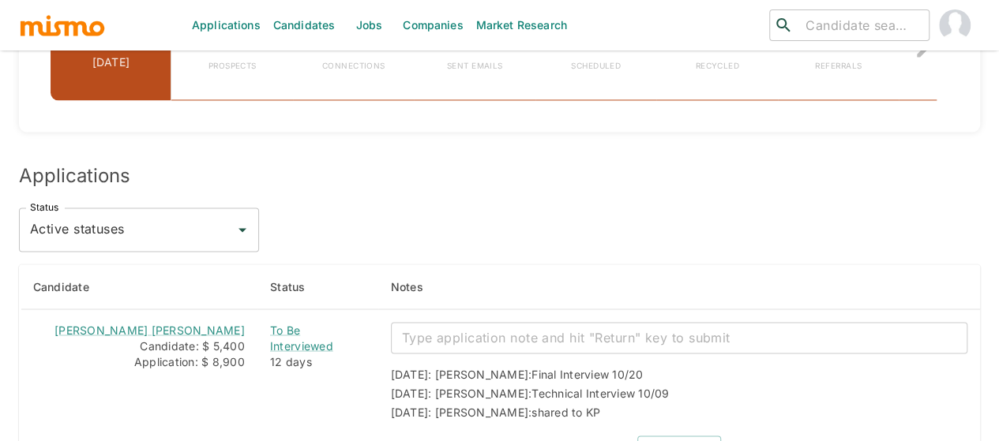
scroll to position [1342, 0]
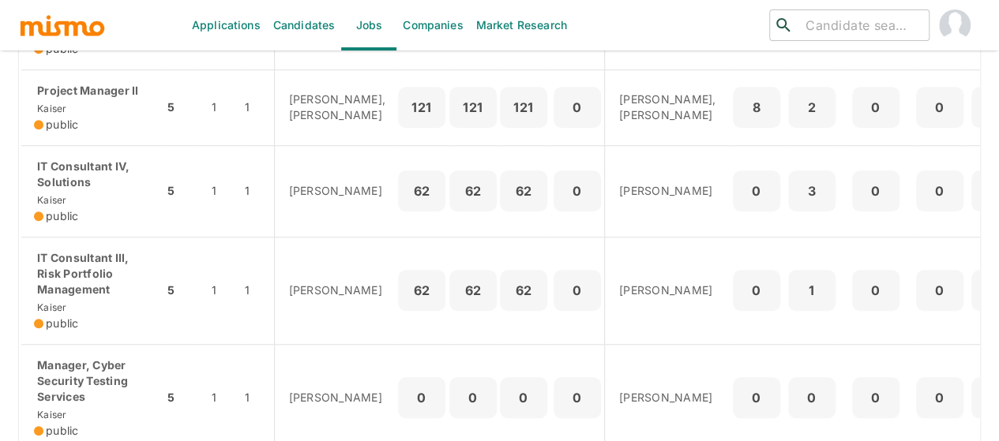
scroll to position [990, 0]
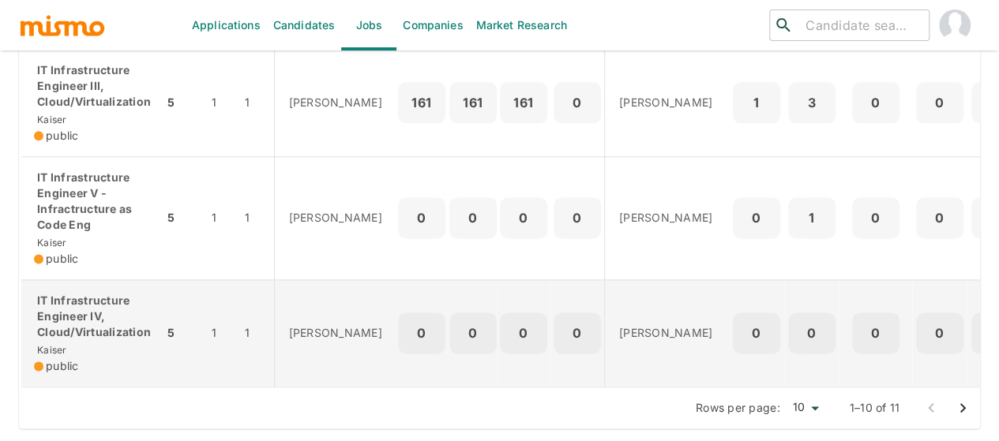
click at [111, 317] on p "IT Infrastructure Engineer IV, Cloud/Virtualization" at bounding box center [92, 316] width 117 height 47
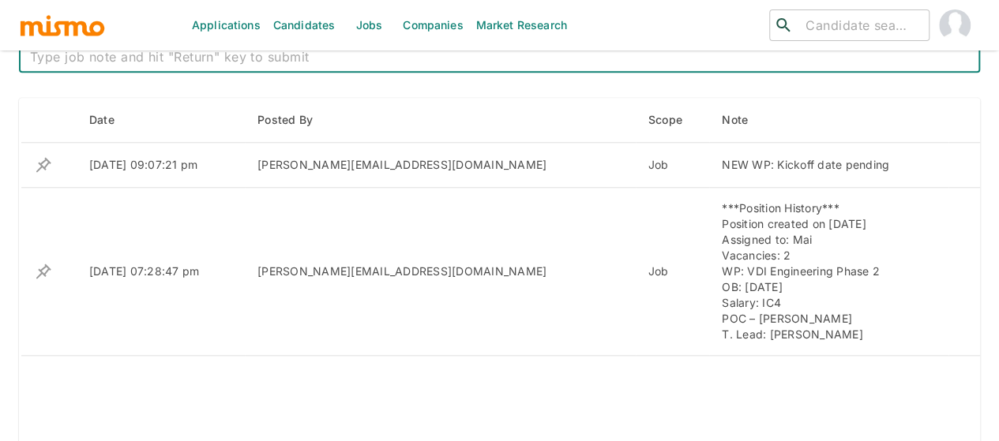
scroll to position [576, 0]
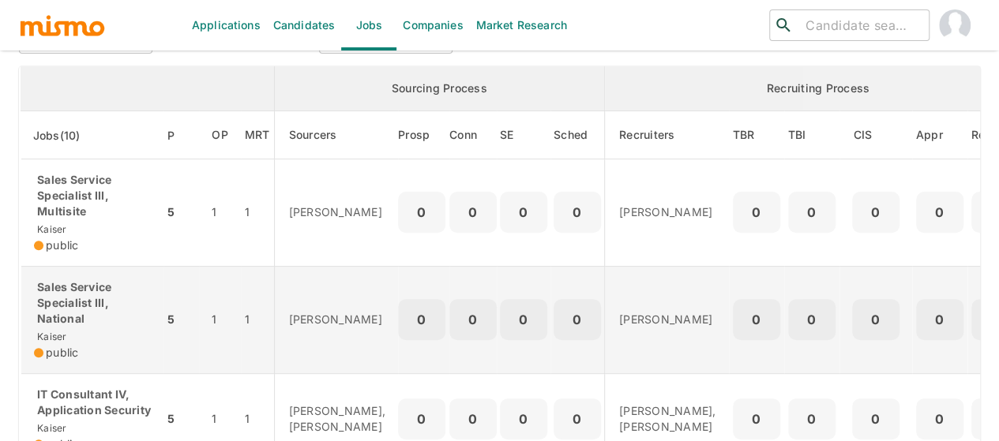
scroll to position [158, 0]
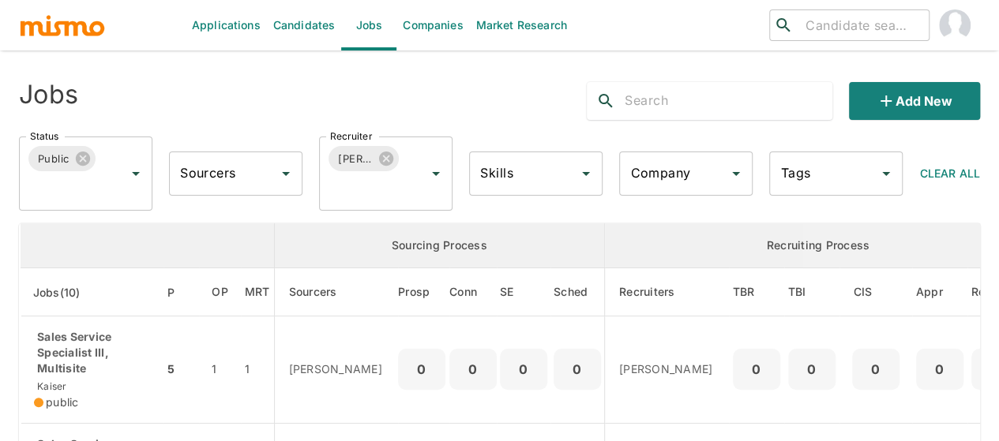
scroll to position [237, 0]
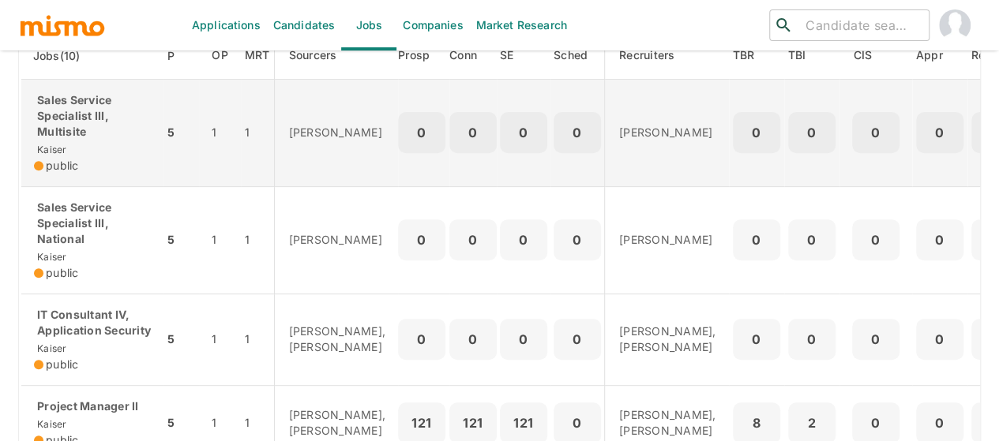
click at [101, 120] on p "Sales Service Specialist III, Multisite" at bounding box center [92, 115] width 117 height 47
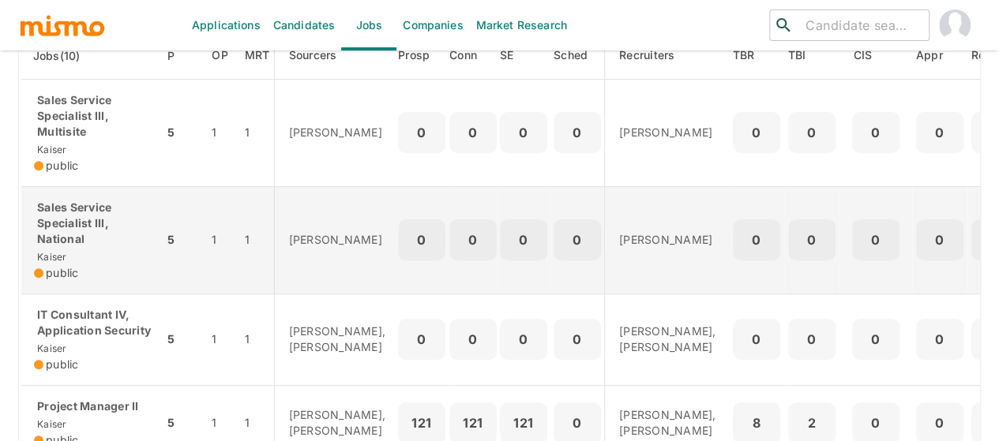
click at [90, 239] on p "Sales Service Specialist III, National" at bounding box center [92, 223] width 117 height 47
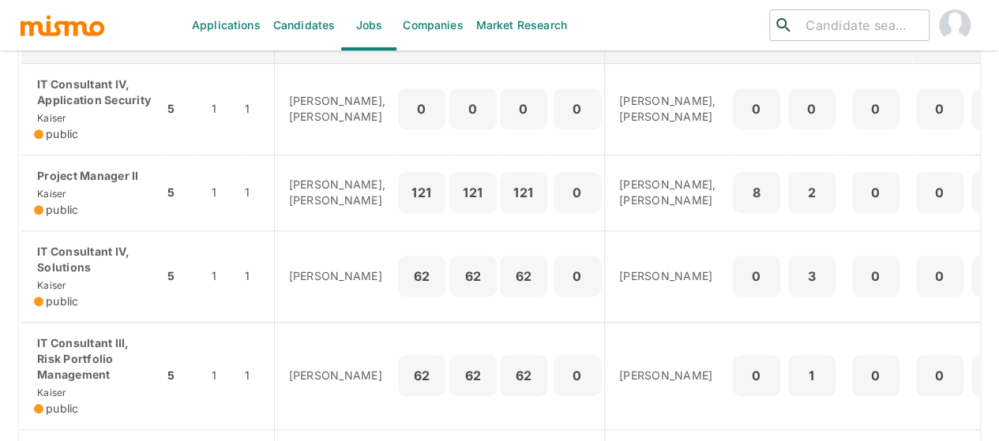
scroll to position [474, 0]
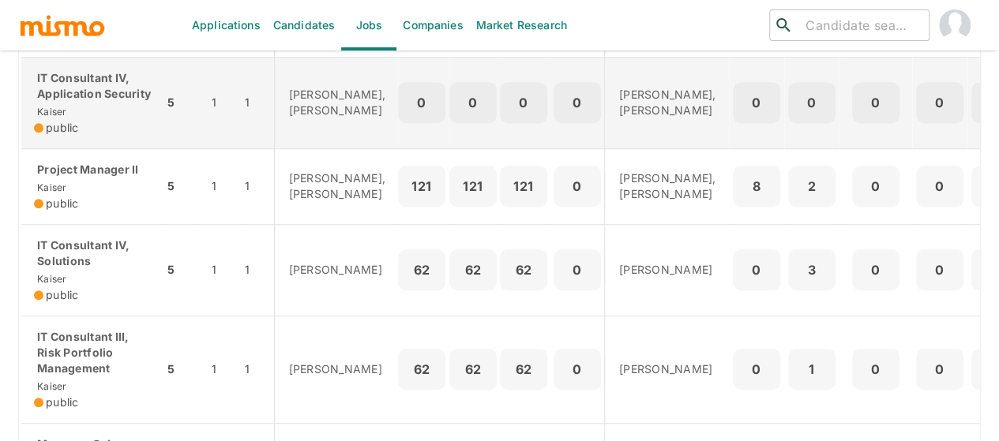
click at [73, 127] on div "IT Consultant IV, Application Security Kaiser public" at bounding box center [92, 103] width 117 height 66
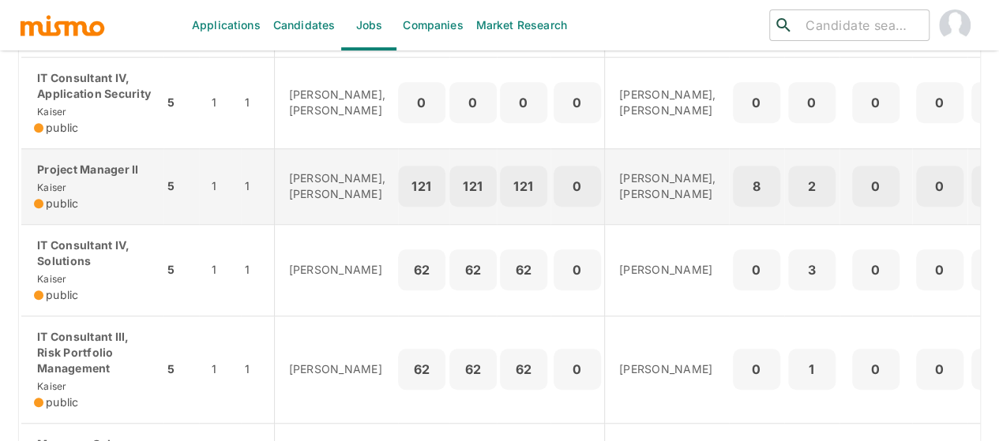
click at [98, 202] on div "Project Manager II Kaiser public" at bounding box center [92, 187] width 117 height 50
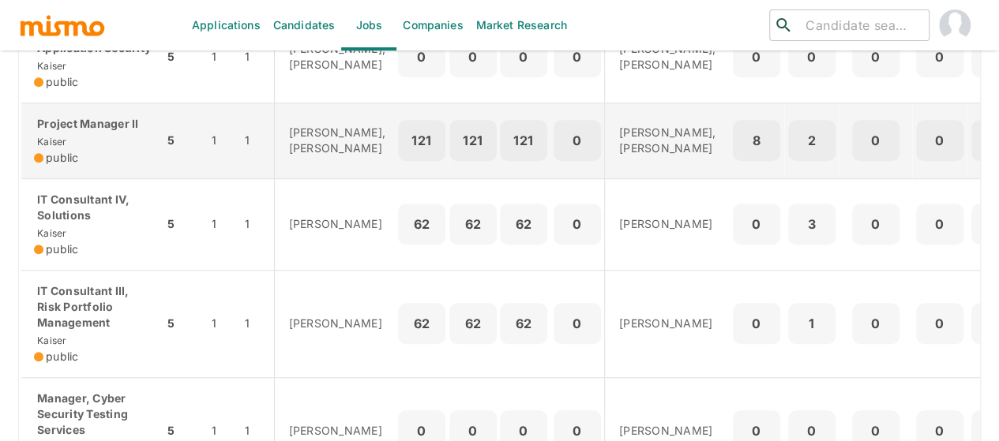
scroll to position [553, 0]
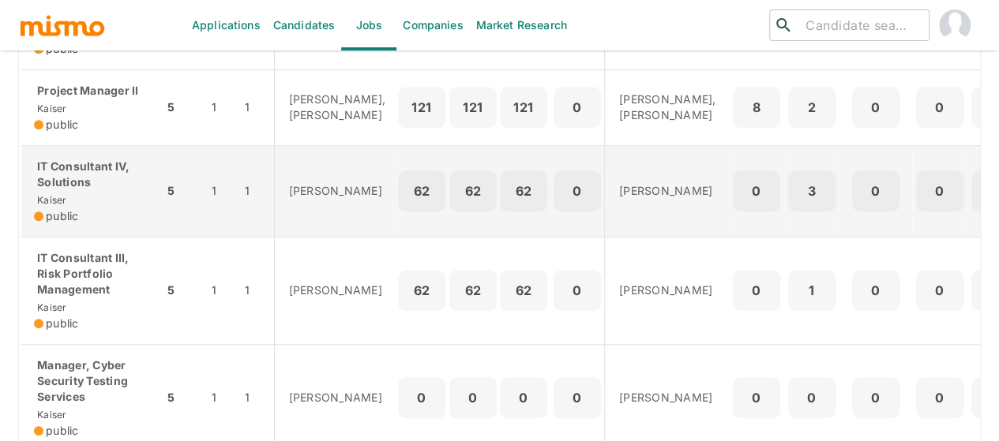
click at [82, 224] on div "IT Consultant IV, Solutions Kaiser public" at bounding box center [92, 192] width 117 height 66
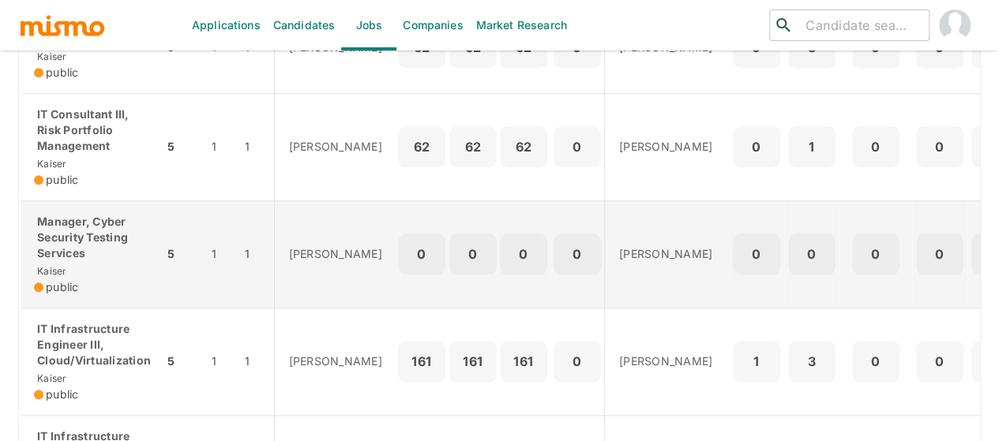
scroll to position [711, 0]
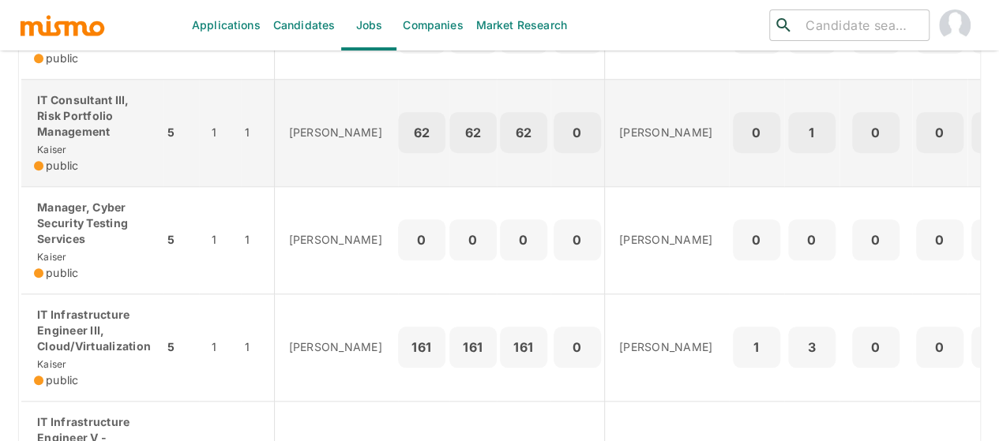
click at [88, 168] on div "IT Consultant III, Risk Portfolio Management Kaiser public" at bounding box center [92, 132] width 117 height 81
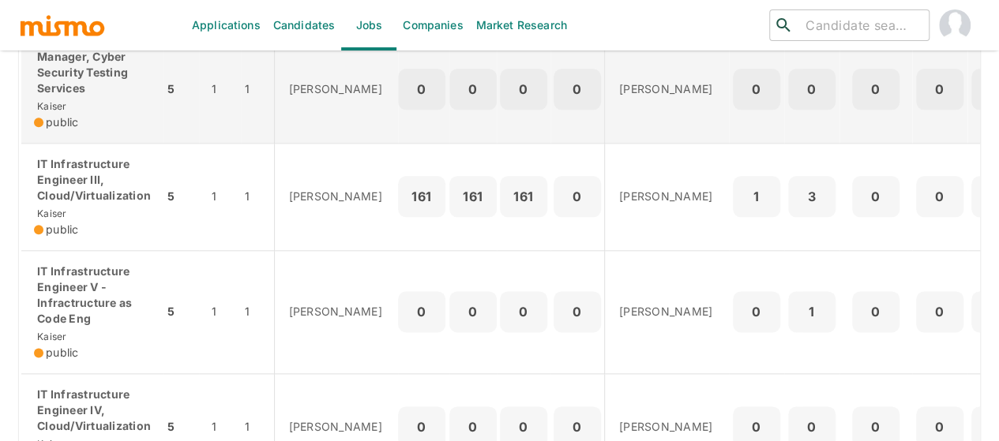
scroll to position [869, 0]
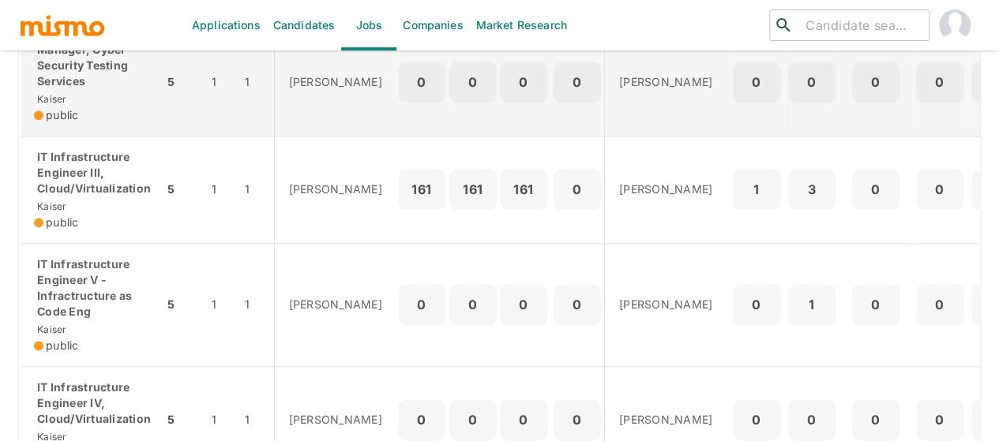
click at [92, 89] on p "Manager, Cyber Security Testing Services" at bounding box center [92, 65] width 117 height 47
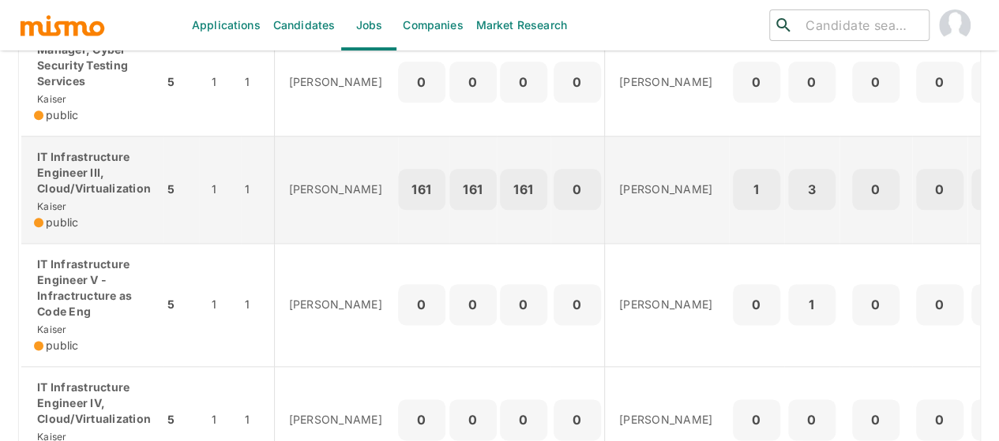
click at [104, 197] on p "IT Infrastructure Engineer III, Cloud/Virtualization" at bounding box center [92, 172] width 117 height 47
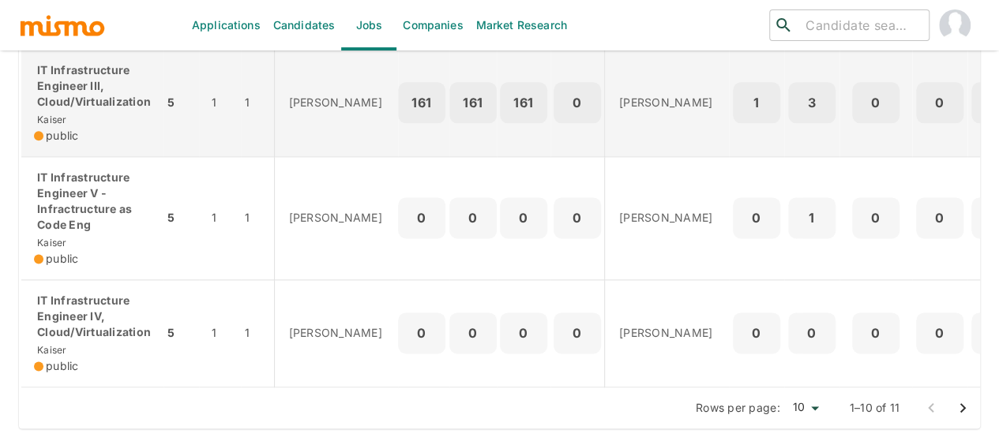
scroll to position [990, 0]
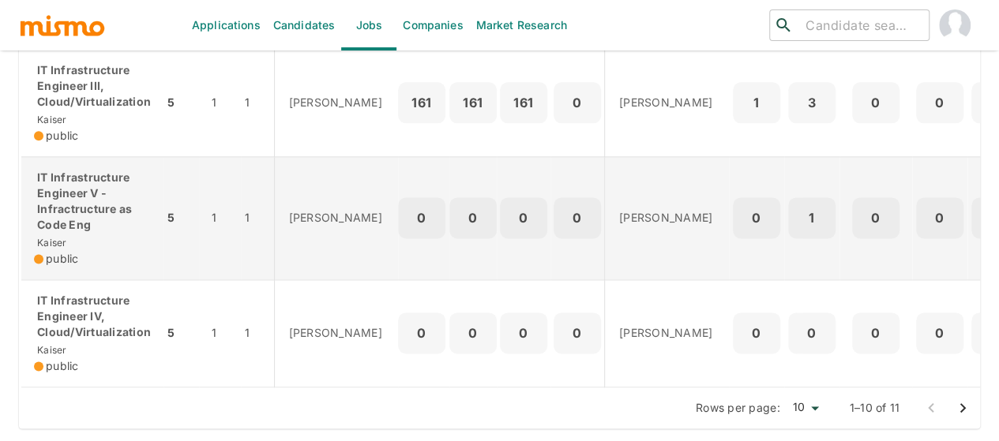
click at [122, 187] on p "IT Infrastructure Engineer V - Infractructure as Code Eng" at bounding box center [92, 201] width 117 height 63
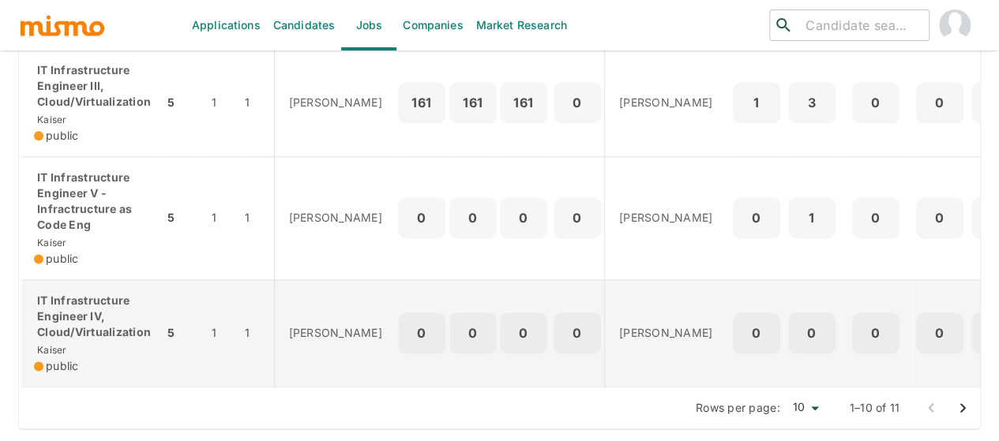
click at [85, 322] on p "IT Infrastructure Engineer IV, Cloud/Virtualization" at bounding box center [92, 316] width 117 height 47
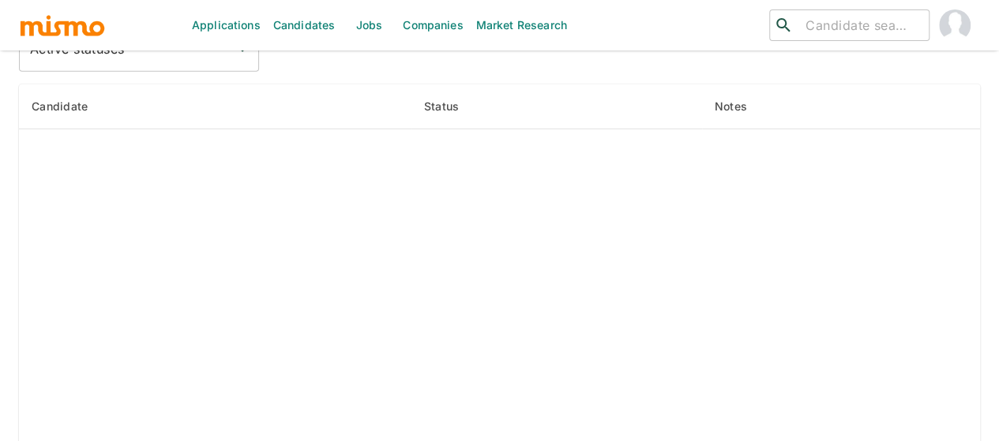
scroll to position [2211, 0]
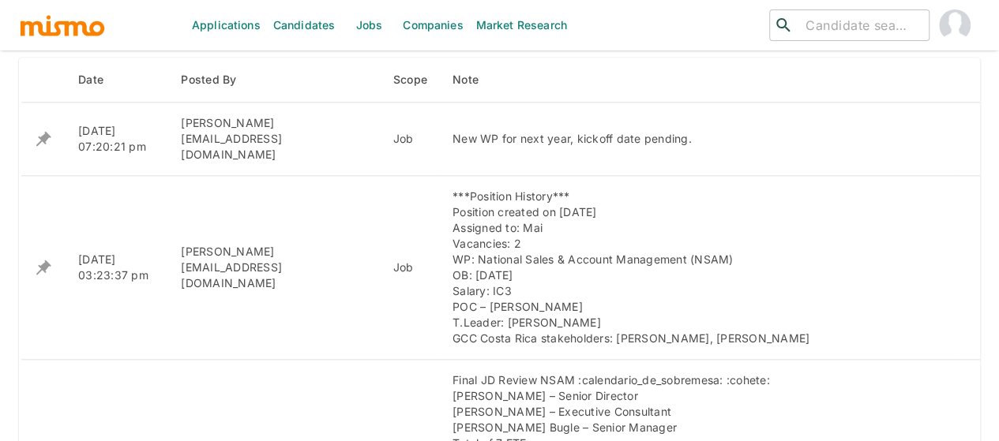
scroll to position [617, 0]
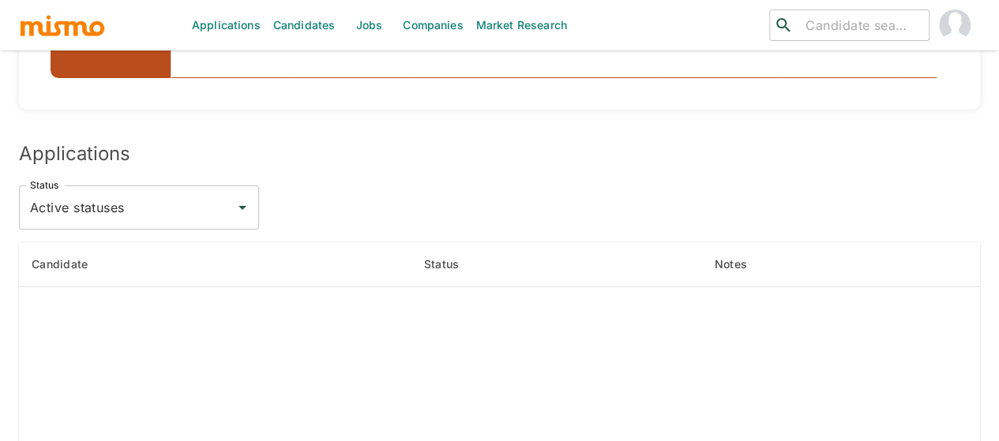
scroll to position [2922, 0]
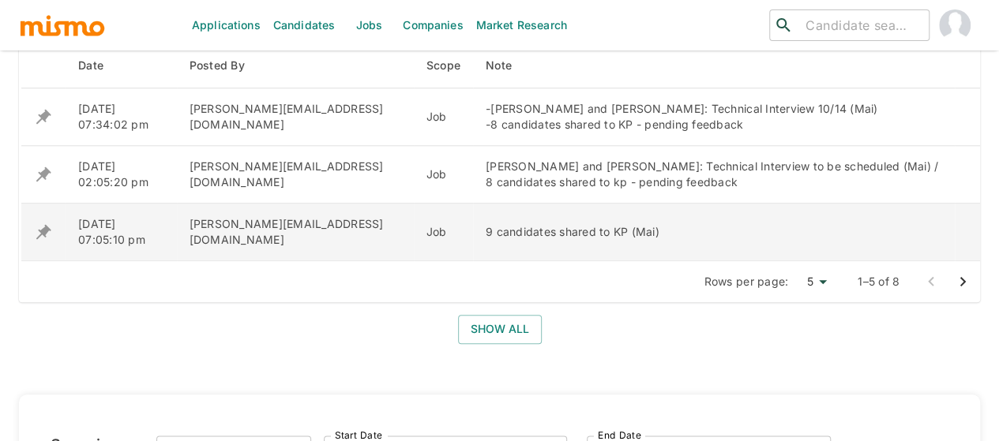
scroll to position [711, 0]
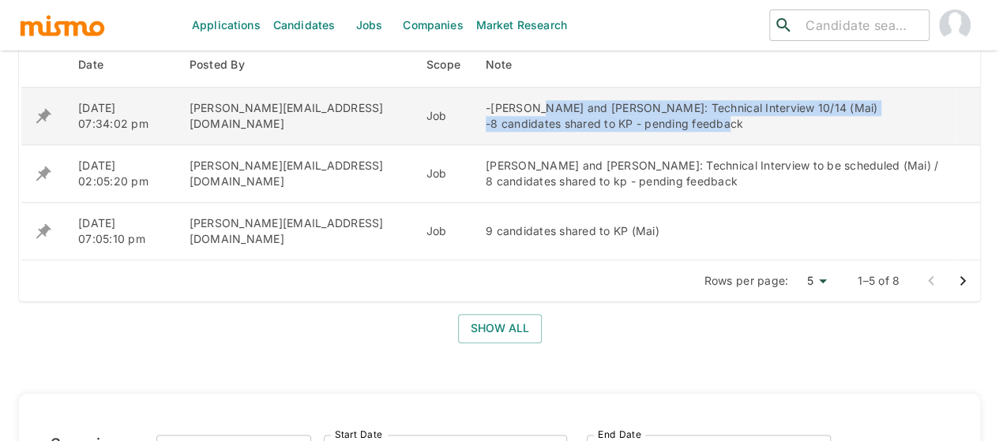
drag, startPoint x: 467, startPoint y: 105, endPoint x: 641, endPoint y: 129, distance: 176.1
click at [641, 129] on div "-Ronald Soto and Keylin Paniagua: Technical Interview 10/14 (Mai) -8 candidates…" at bounding box center [714, 116] width 456 height 32
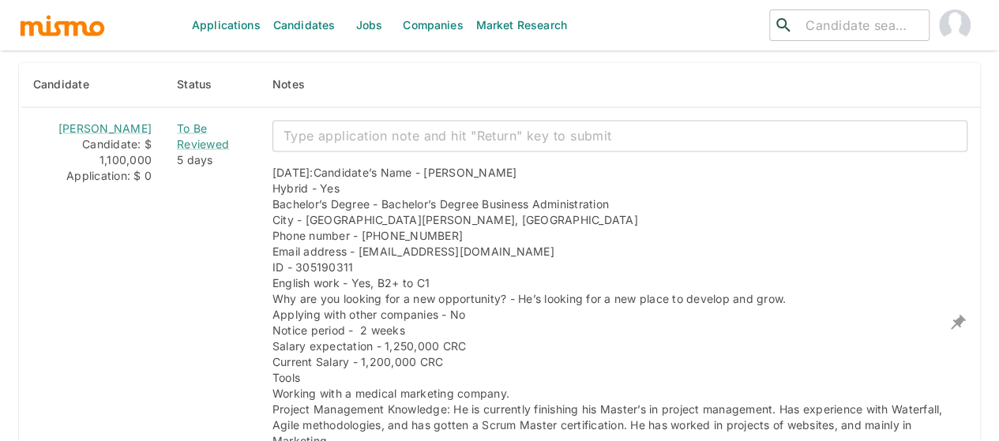
scroll to position [1342, 0]
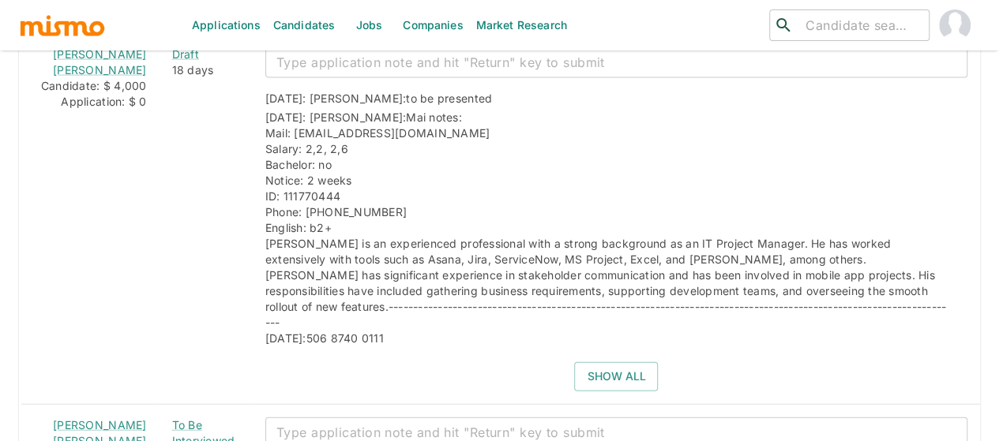
scroll to position [1737, 0]
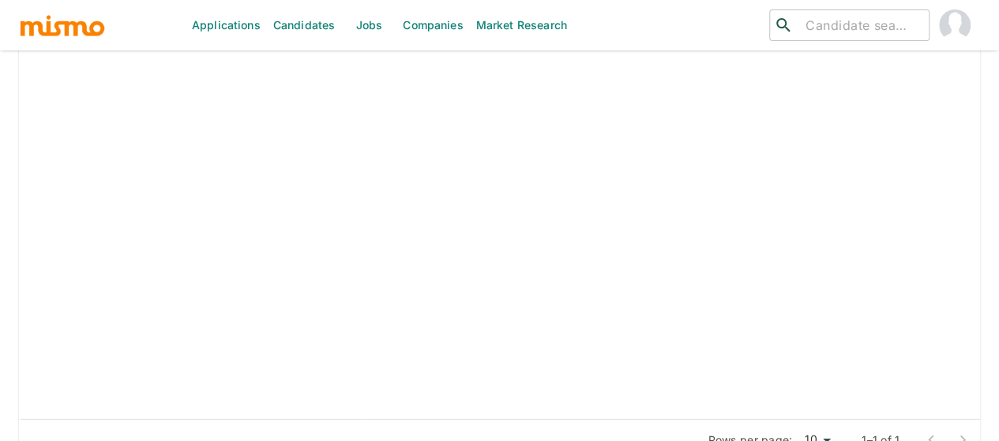
scroll to position [2290, 0]
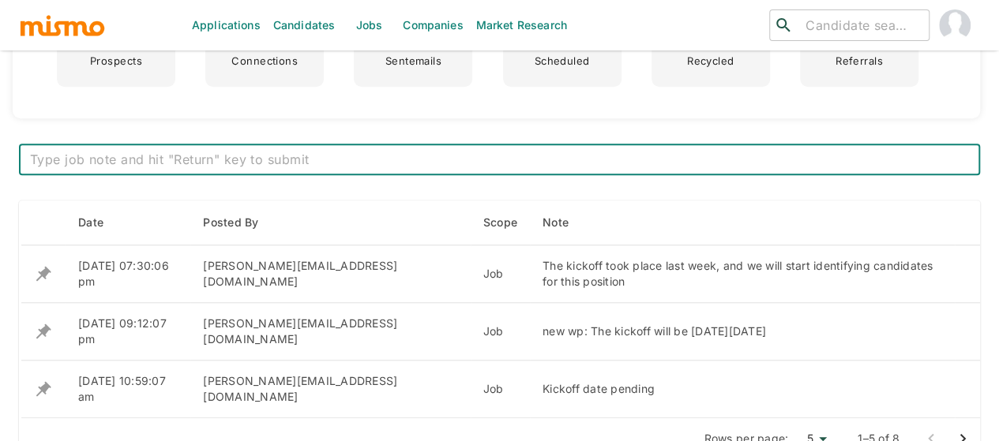
scroll to position [632, 0]
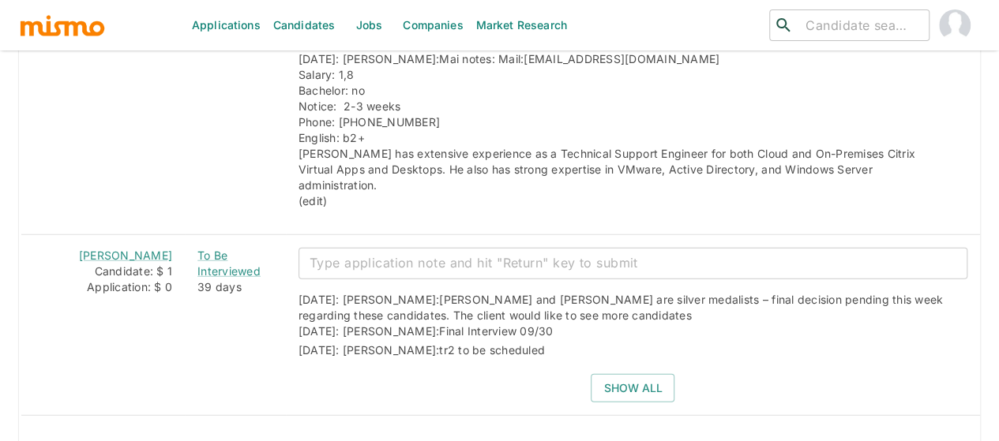
scroll to position [1974, 0]
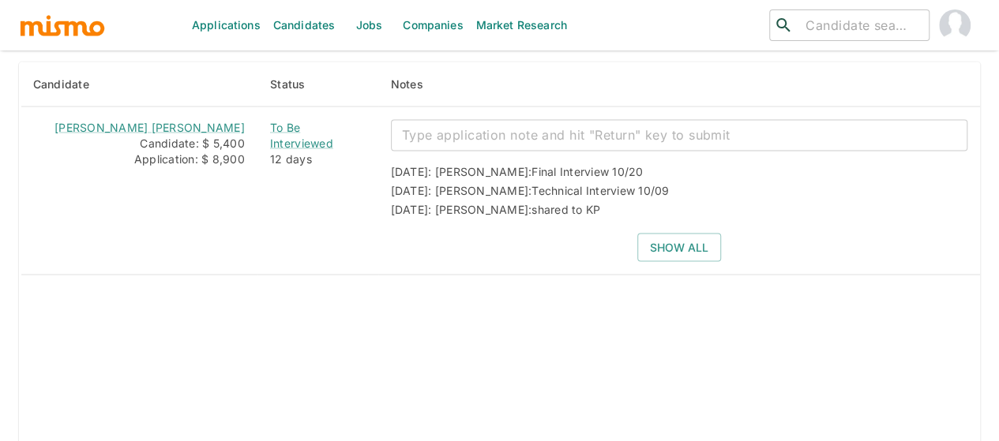
scroll to position [1437, 0]
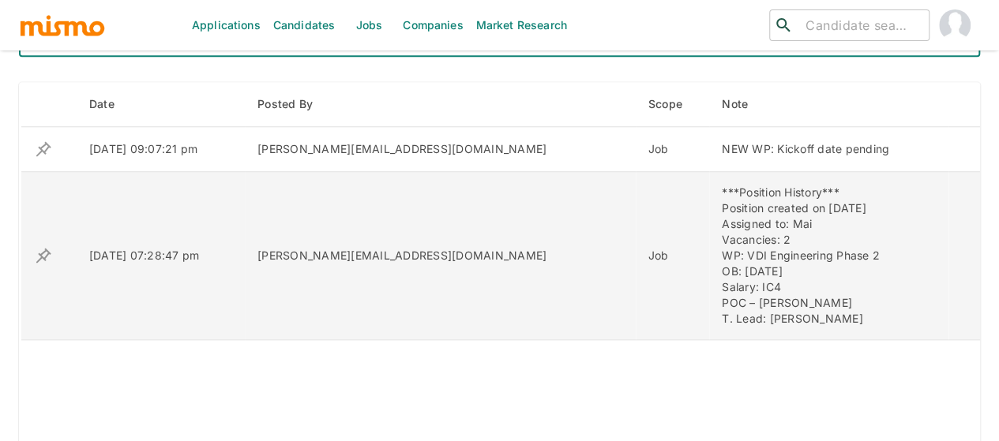
scroll to position [648, 0]
